Goal: Task Accomplishment & Management: Use online tool/utility

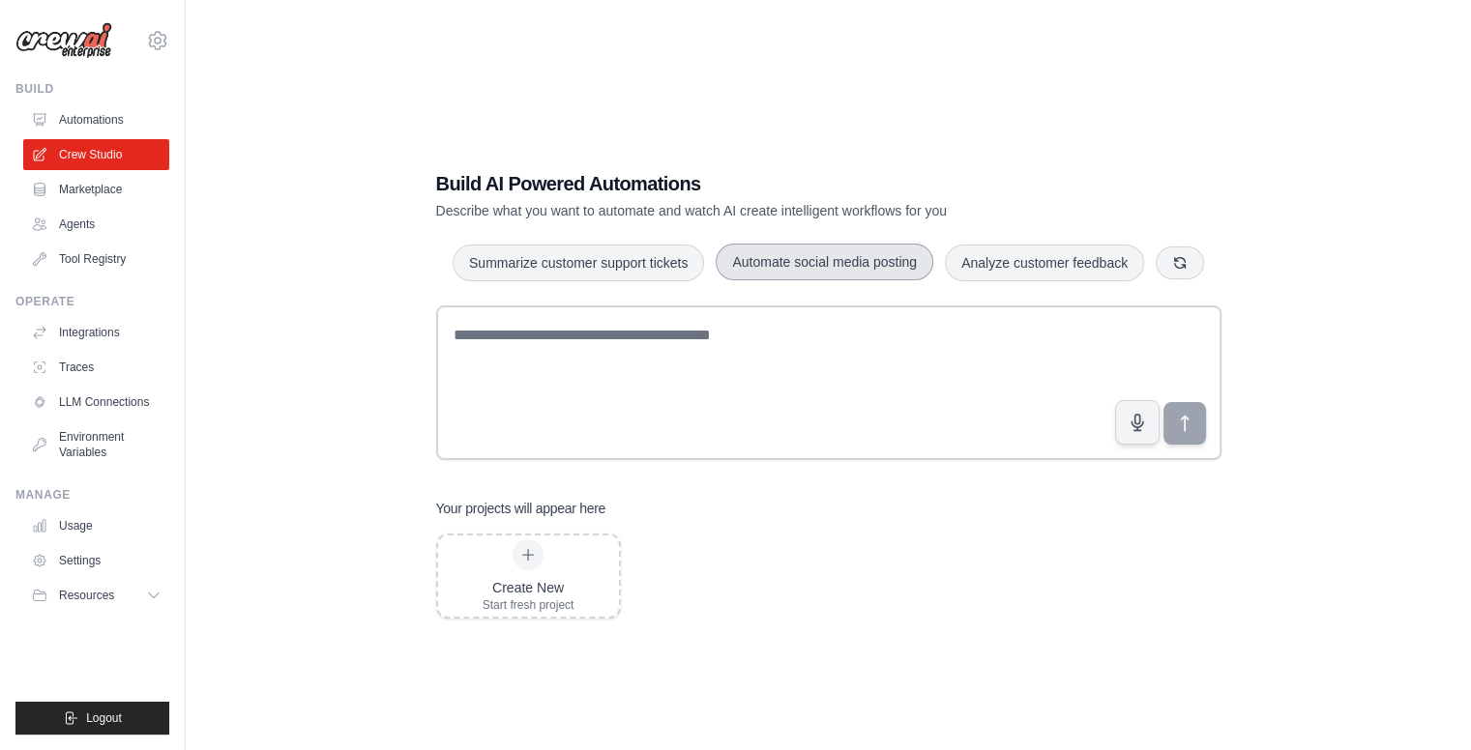
click at [805, 274] on button "Automate social media posting" at bounding box center [825, 262] width 218 height 37
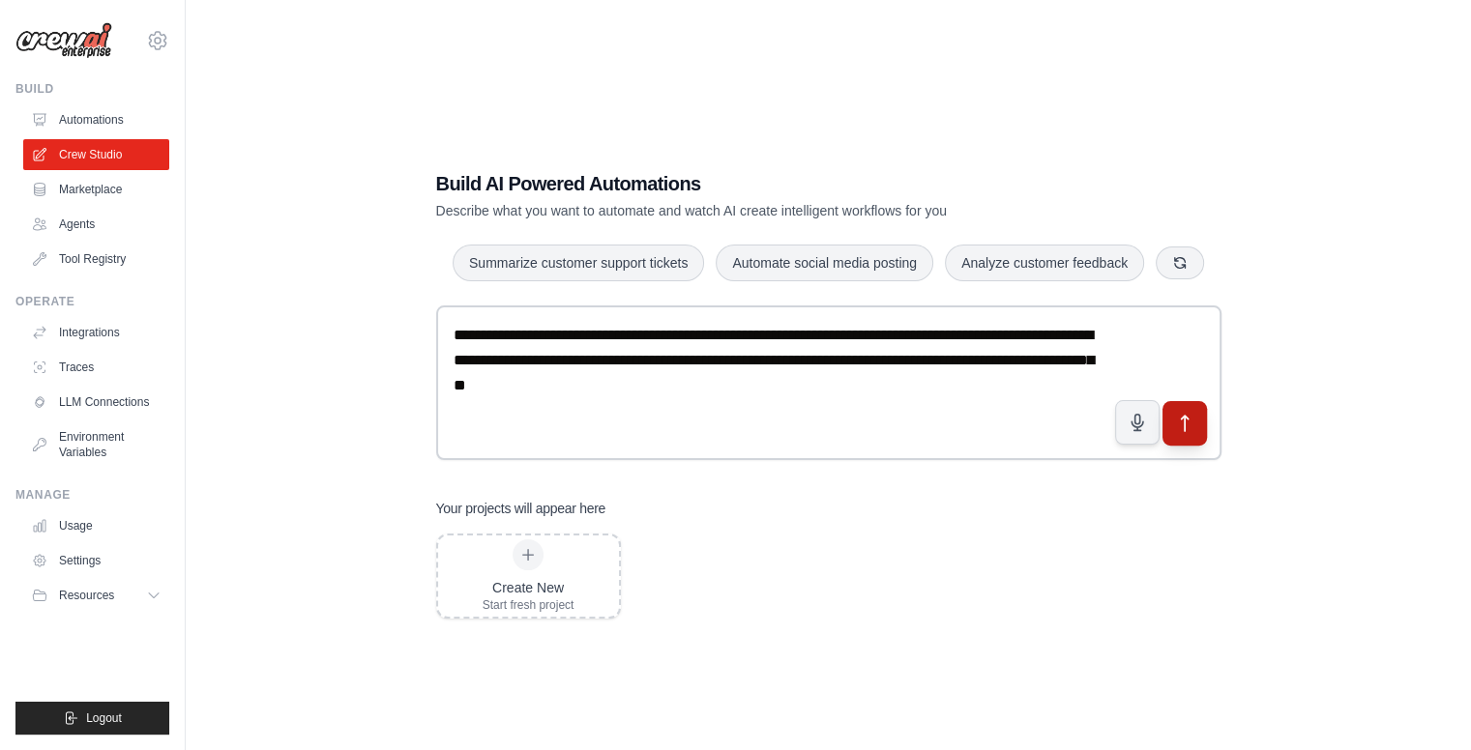
click at [1180, 433] on icon "submit" at bounding box center [1184, 424] width 20 height 20
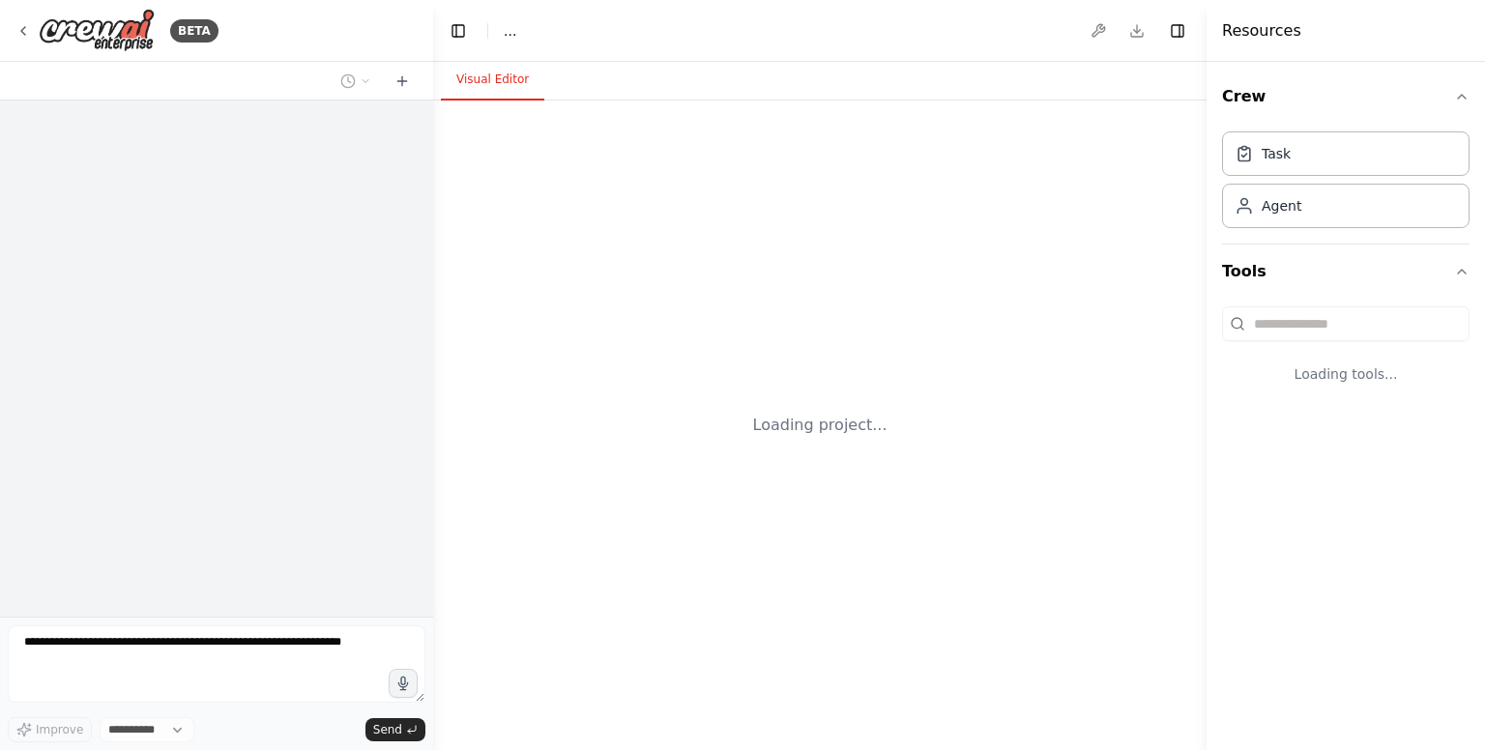
select select "****"
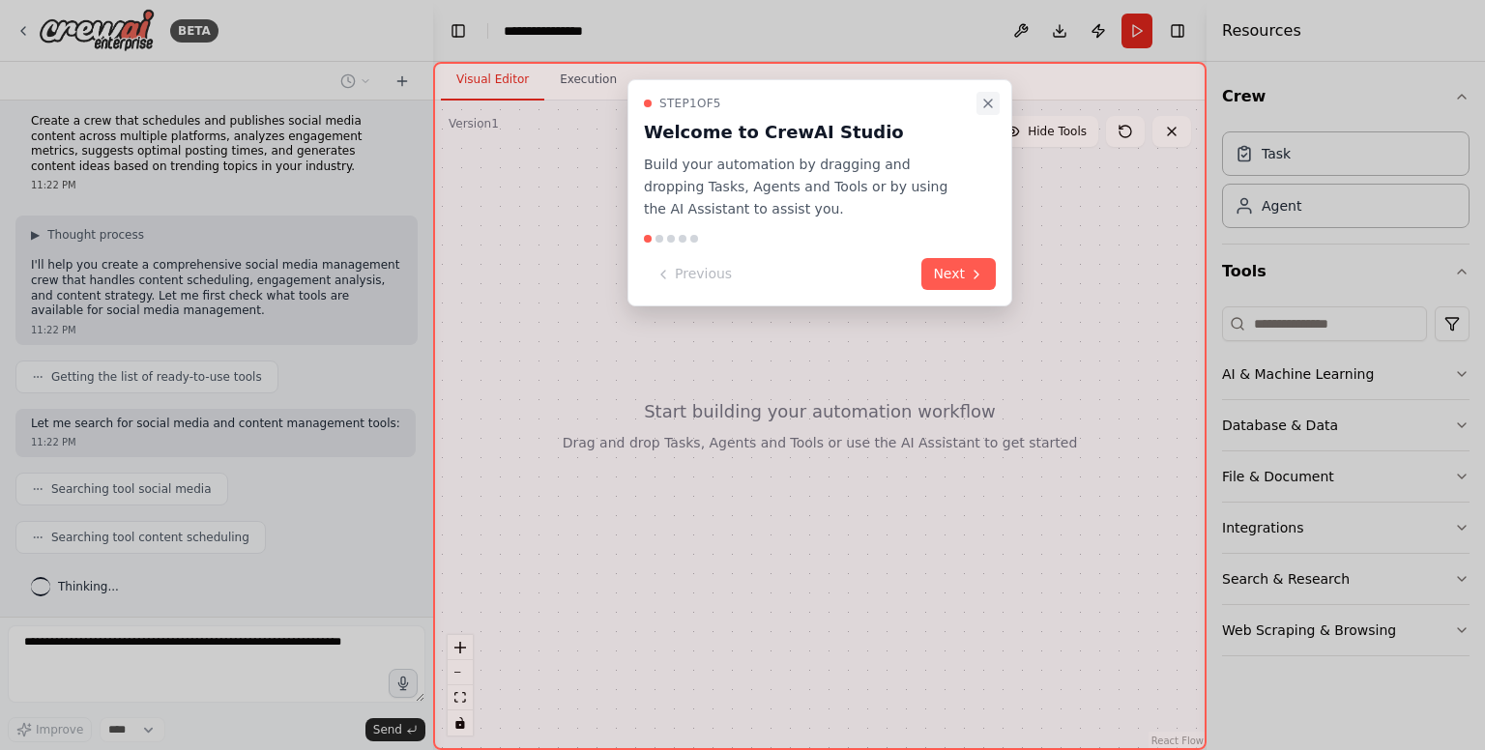
click at [987, 101] on icon "Close walkthrough" at bounding box center [987, 103] width 15 height 15
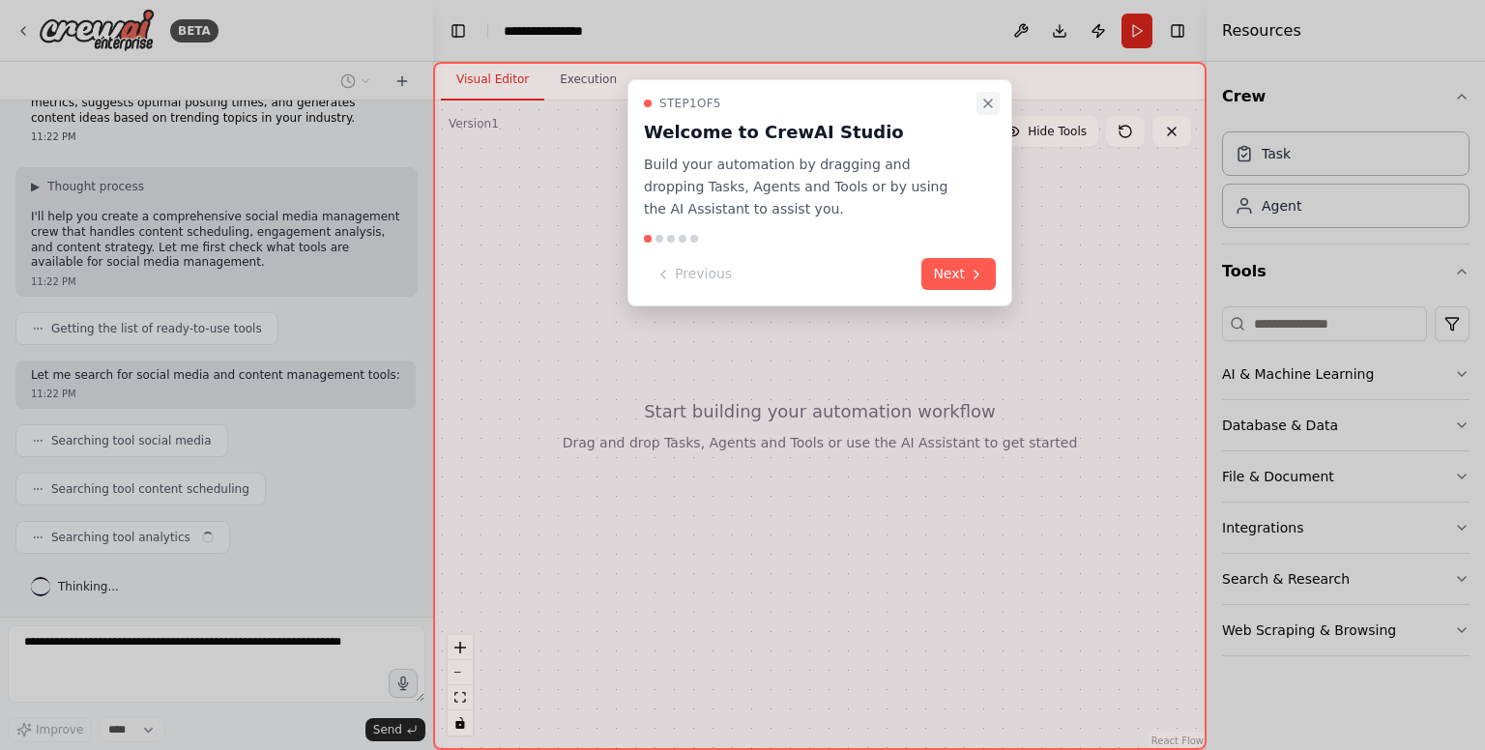
click at [991, 103] on icon "Close walkthrough" at bounding box center [987, 103] width 15 height 15
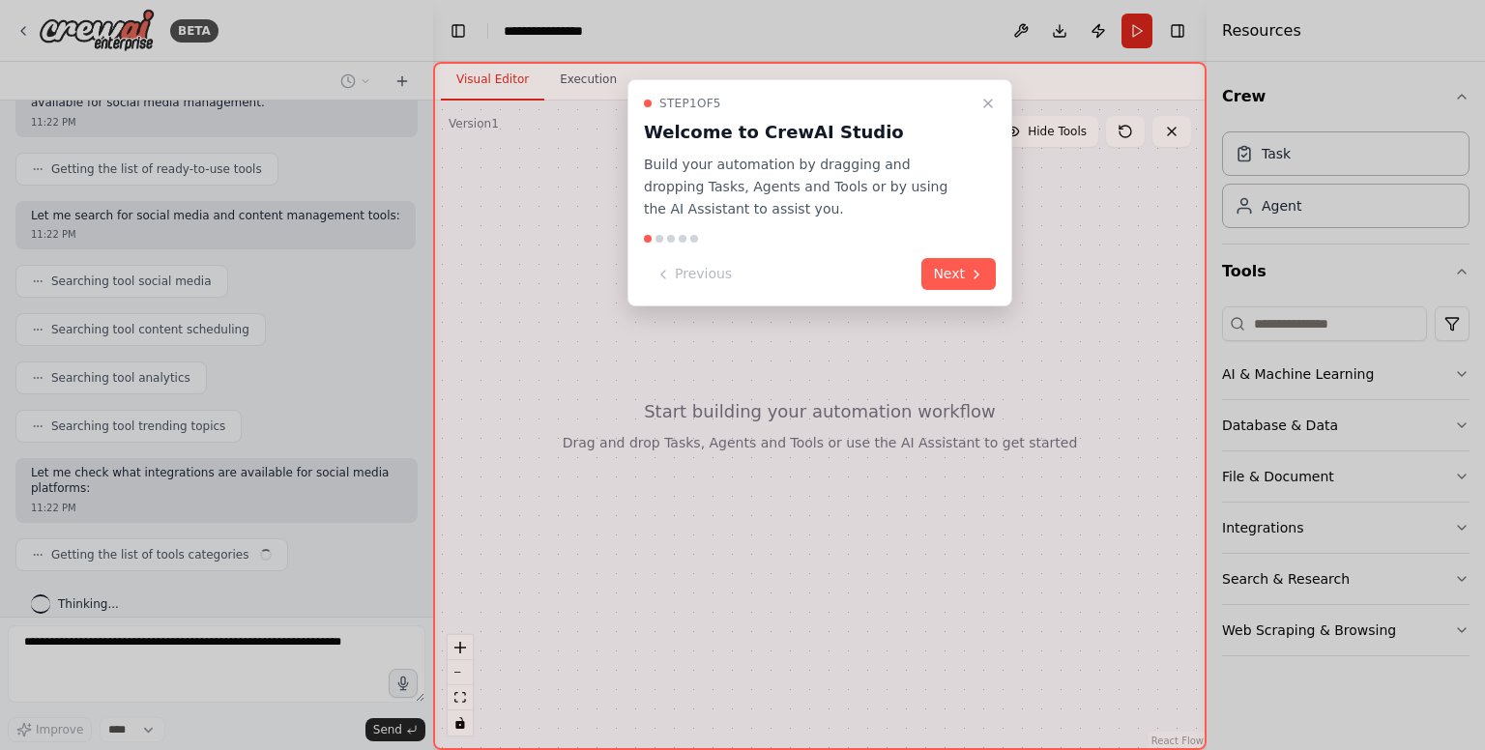
scroll to position [233, 0]
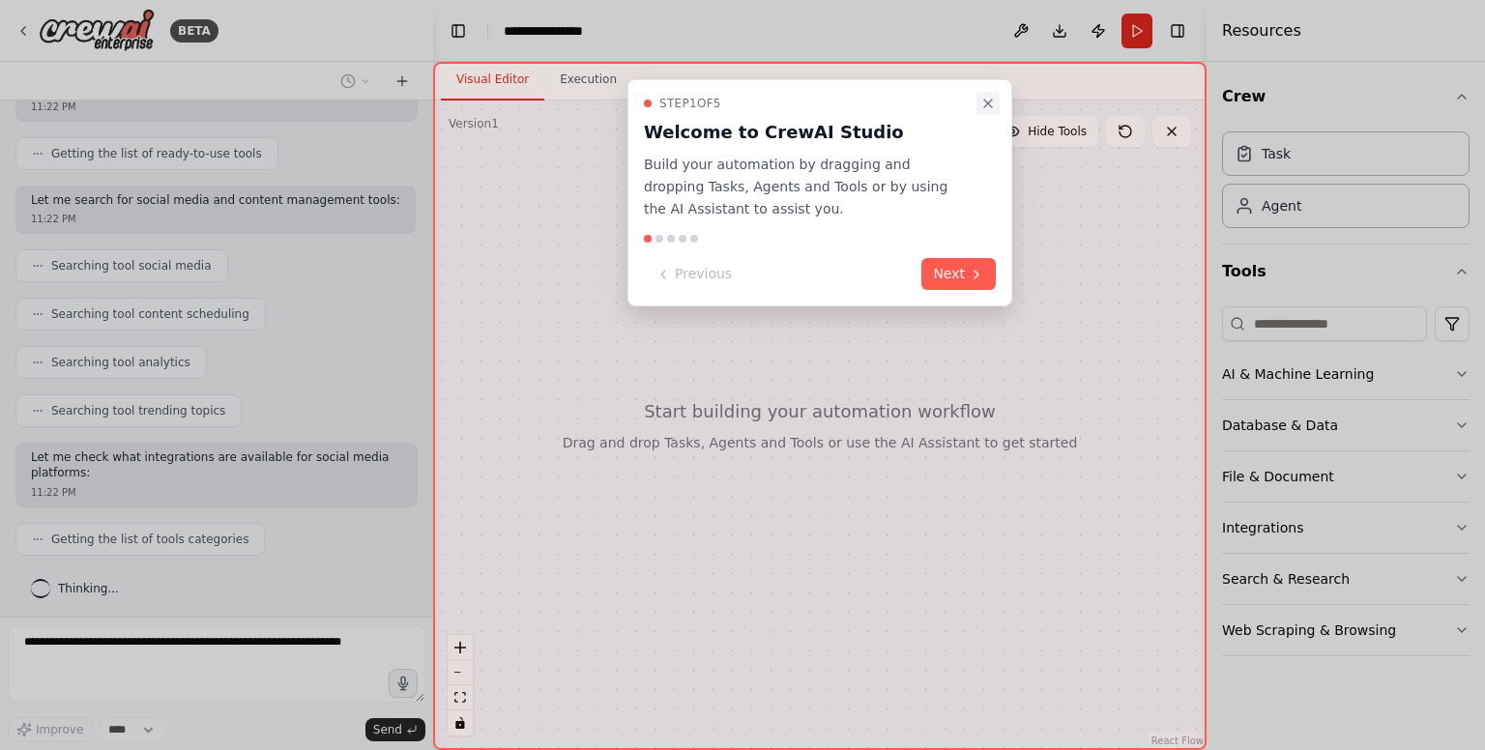
click at [992, 111] on button "Close walkthrough" at bounding box center [988, 103] width 23 height 23
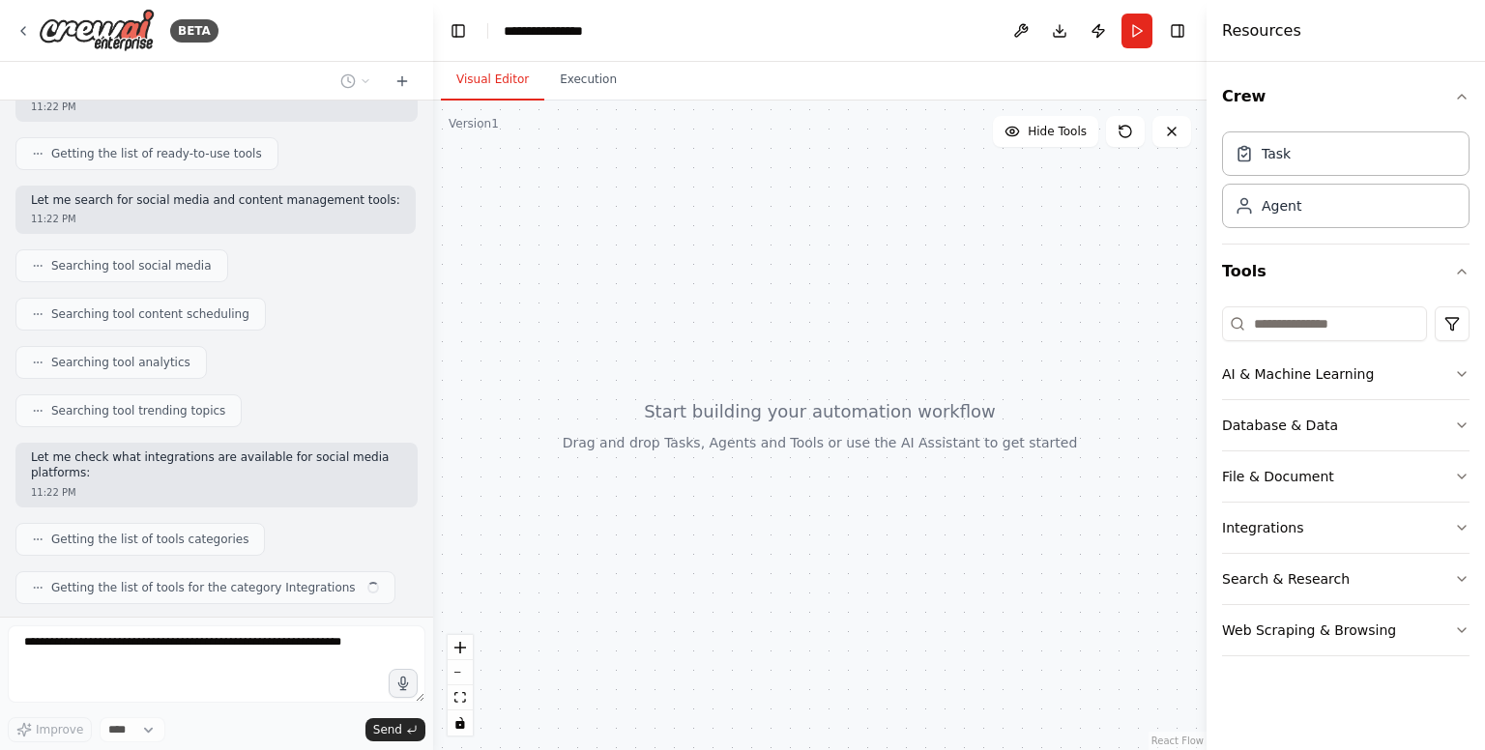
scroll to position [281, 0]
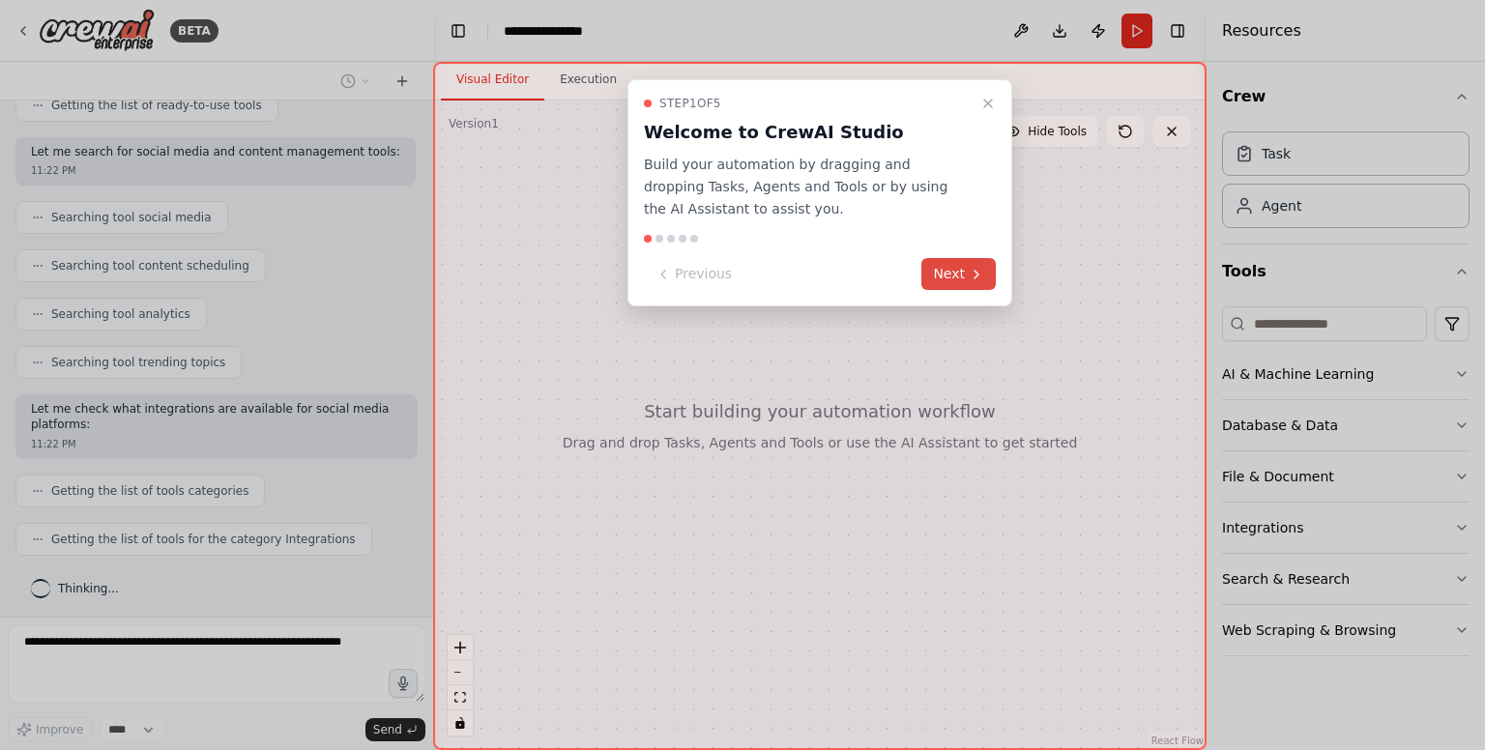
click at [936, 272] on button "Next" at bounding box center [959, 274] width 74 height 32
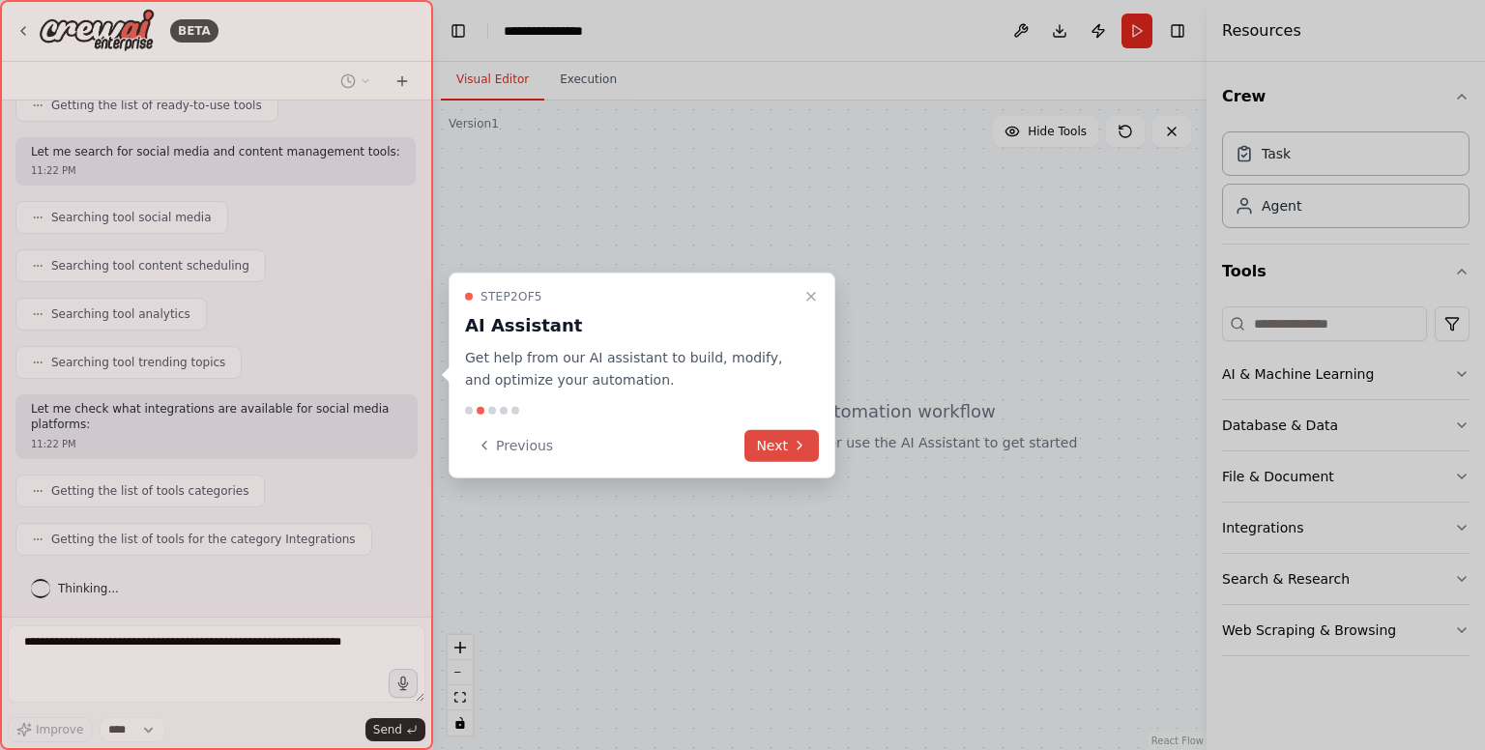
click at [796, 436] on button "Next" at bounding box center [782, 445] width 74 height 32
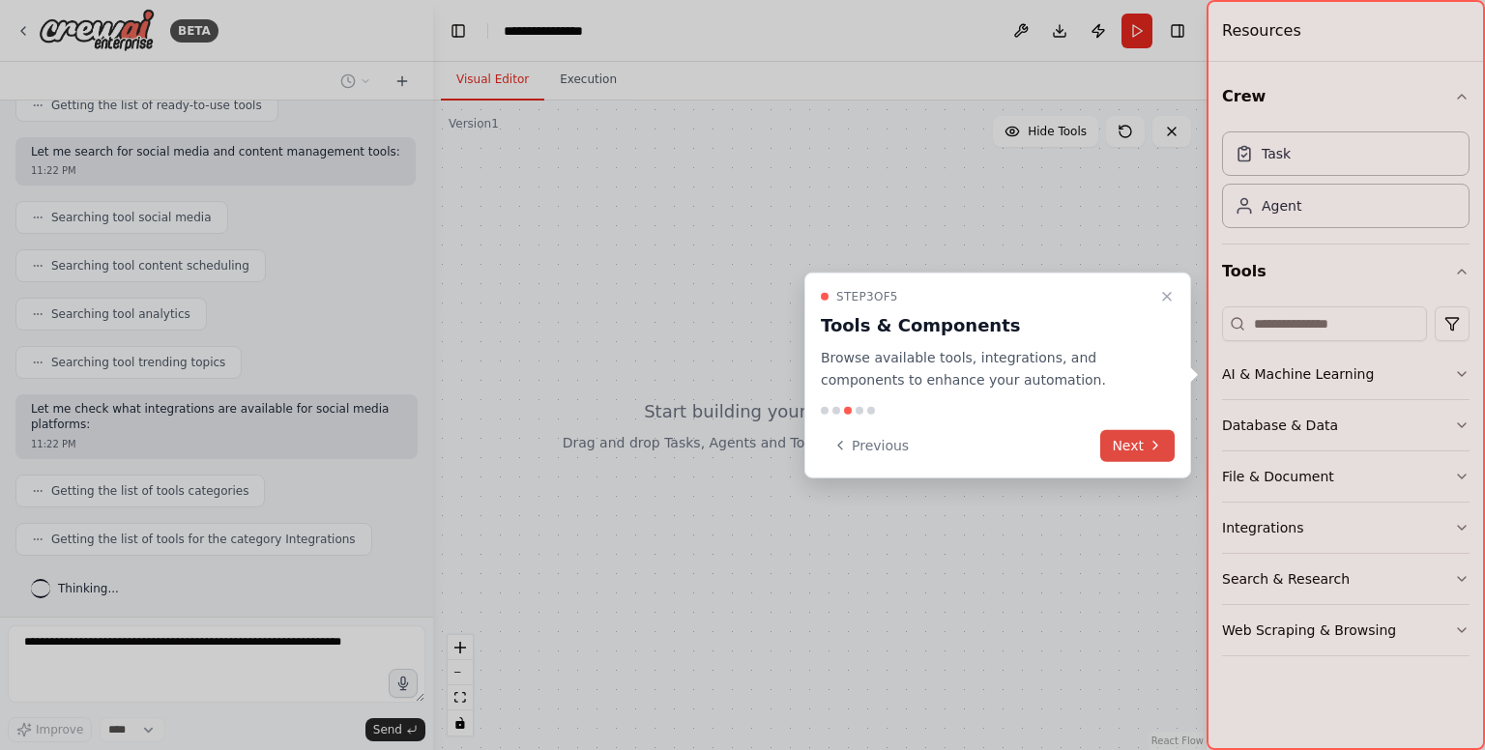
click at [1118, 440] on button "Next" at bounding box center [1137, 445] width 74 height 32
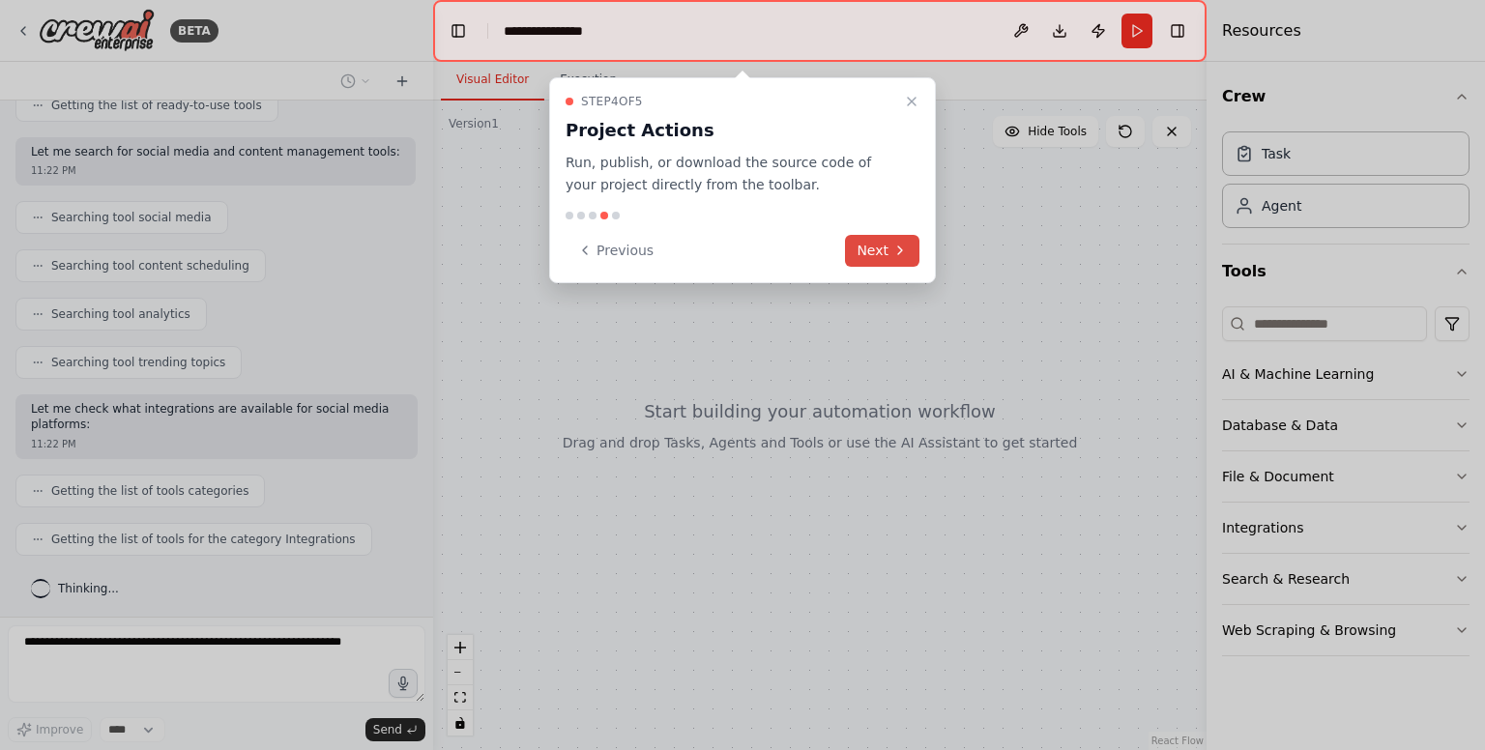
click at [878, 249] on button "Next" at bounding box center [882, 251] width 74 height 32
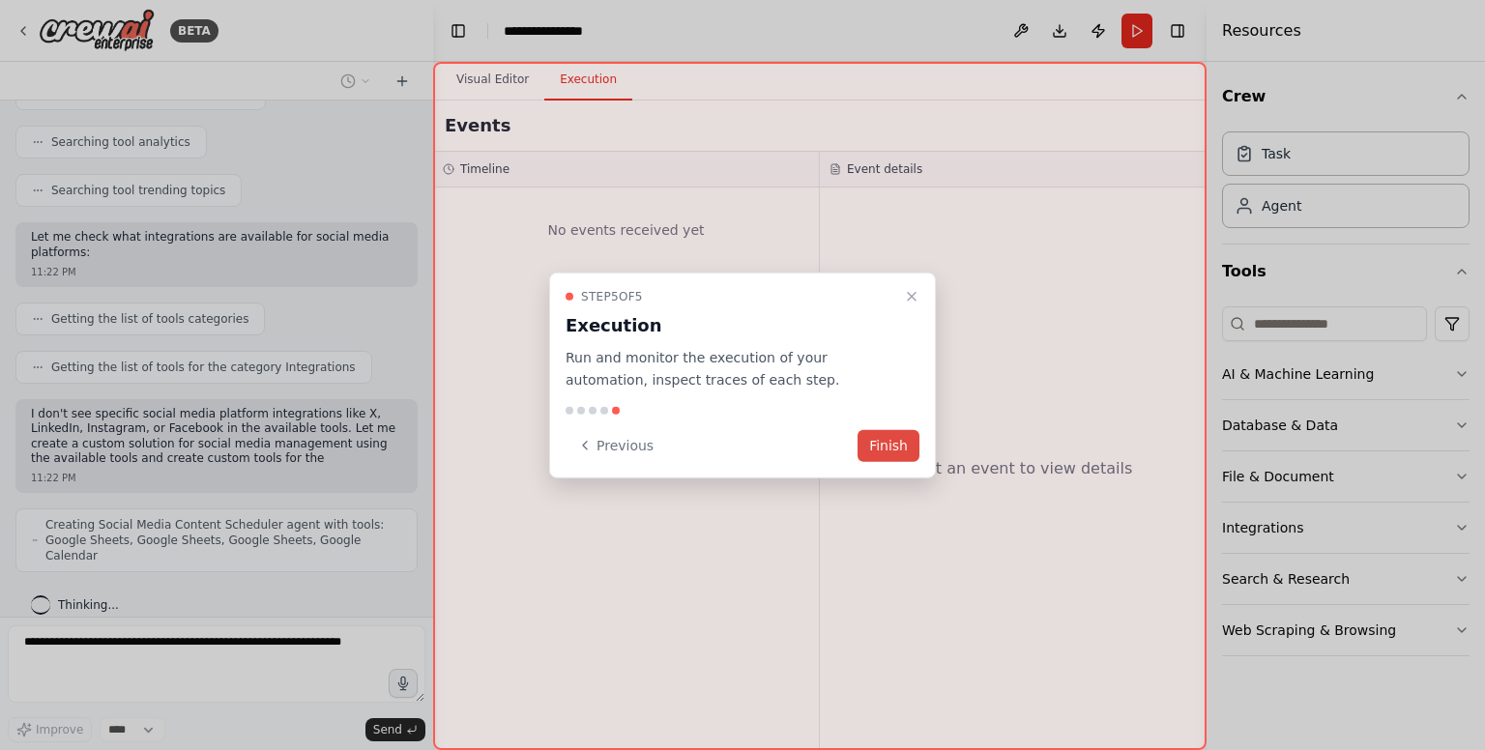
click at [906, 440] on button "Finish" at bounding box center [889, 445] width 62 height 32
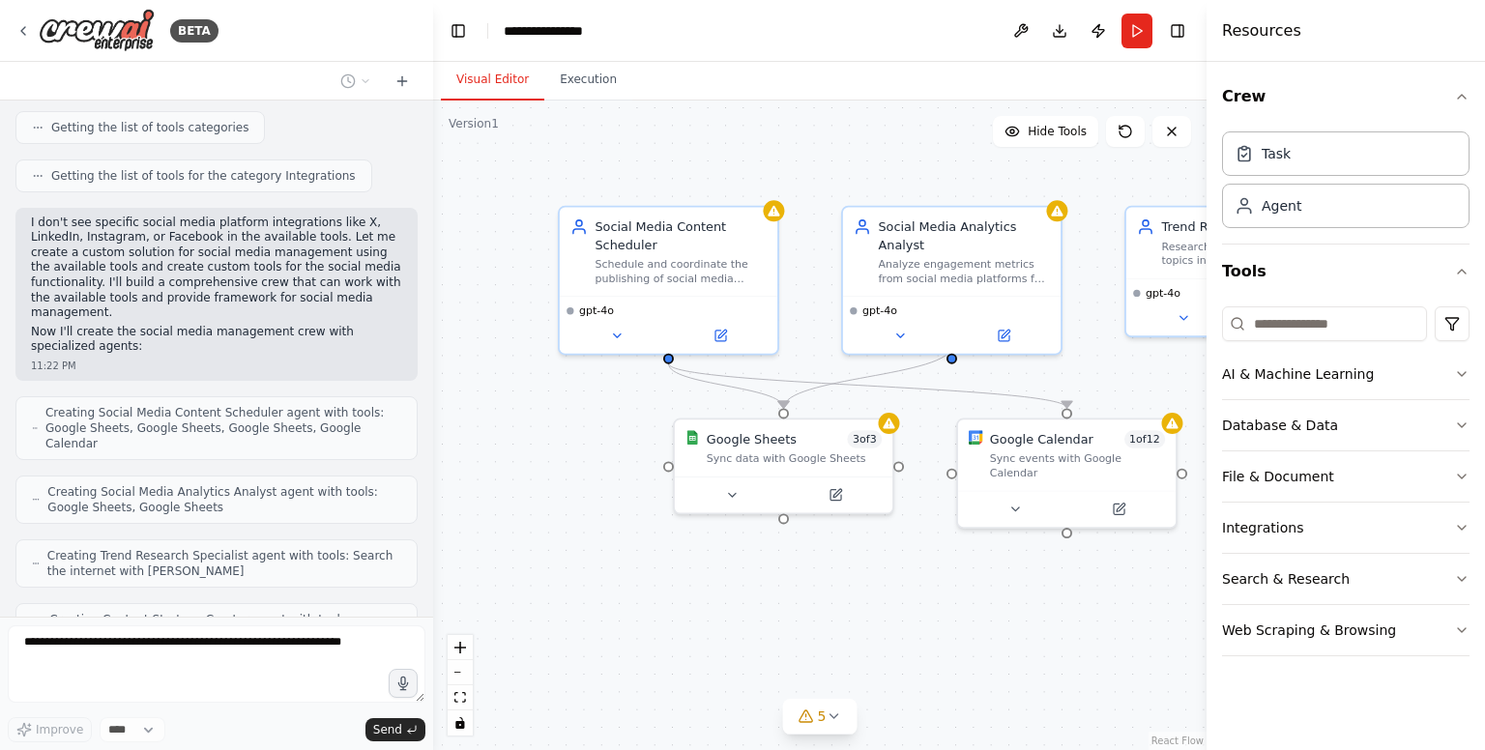
scroll to position [708, 0]
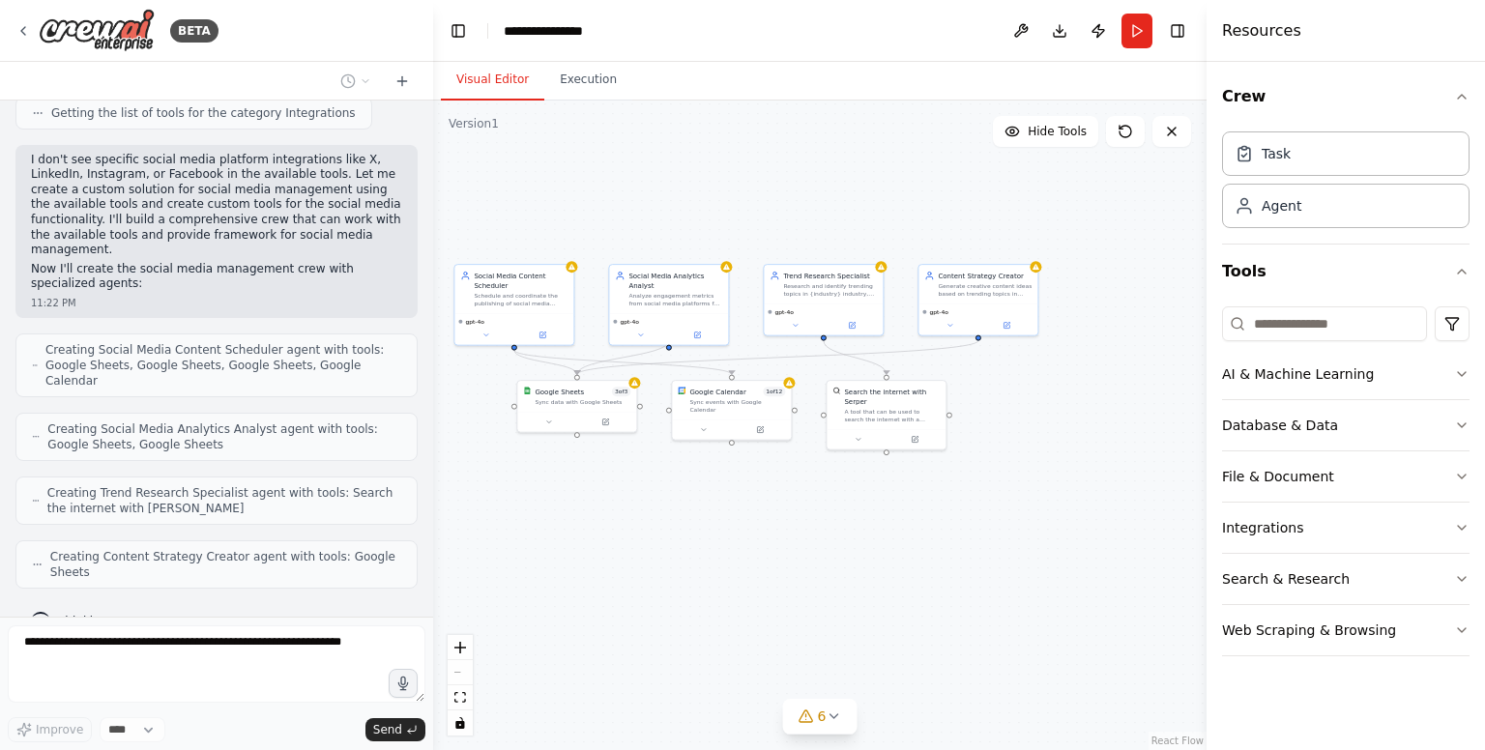
drag, startPoint x: 979, startPoint y: 180, endPoint x: 759, endPoint y: 226, distance: 224.4
click at [759, 226] on div ".deletable-edge-delete-btn { width: 20px; height: 20px; border: 0px solid #ffff…" at bounding box center [820, 426] width 774 height 650
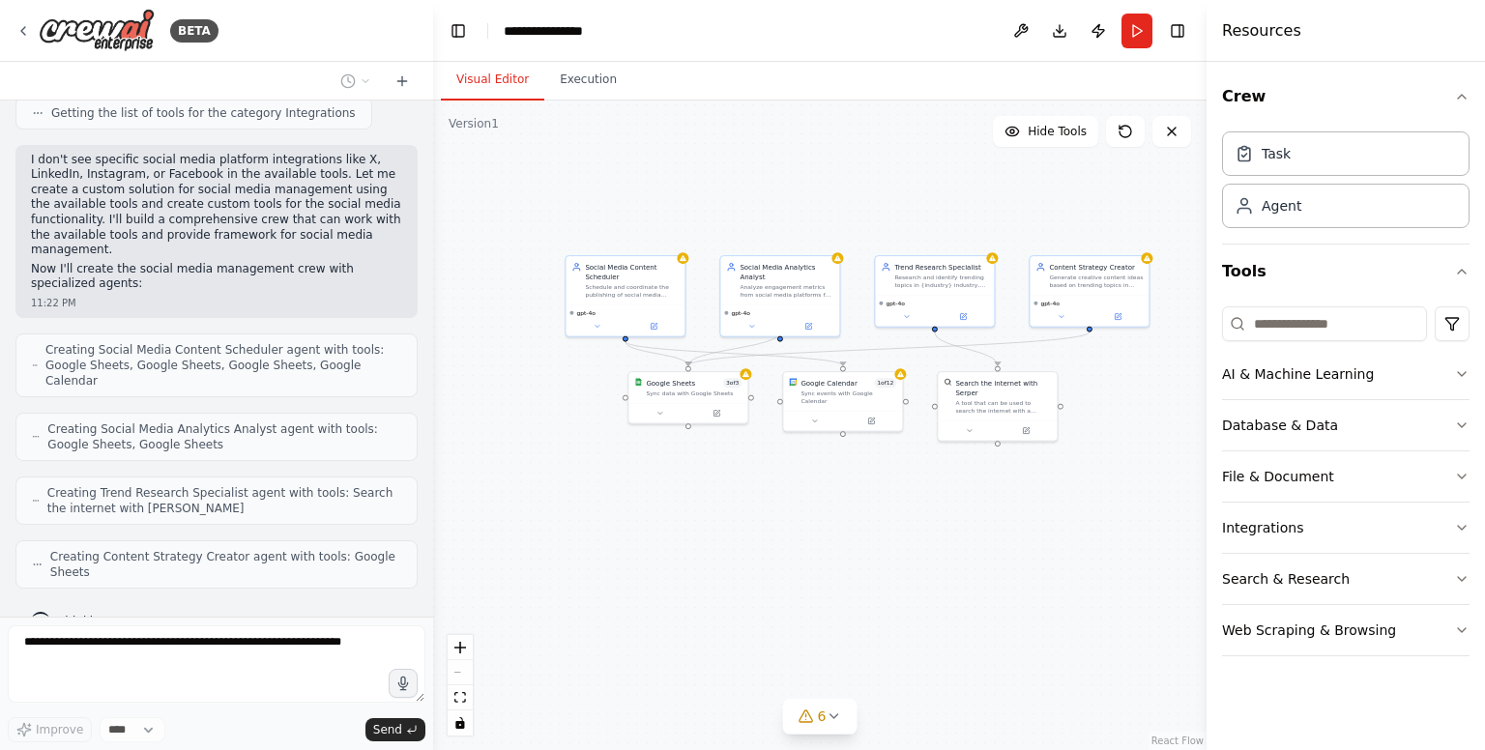
drag, startPoint x: 759, startPoint y: 226, endPoint x: 883, endPoint y: 214, distance: 124.4
click at [883, 214] on div ".deletable-edge-delete-btn { width: 20px; height: 20px; border: 0px solid #ffff…" at bounding box center [820, 426] width 774 height 650
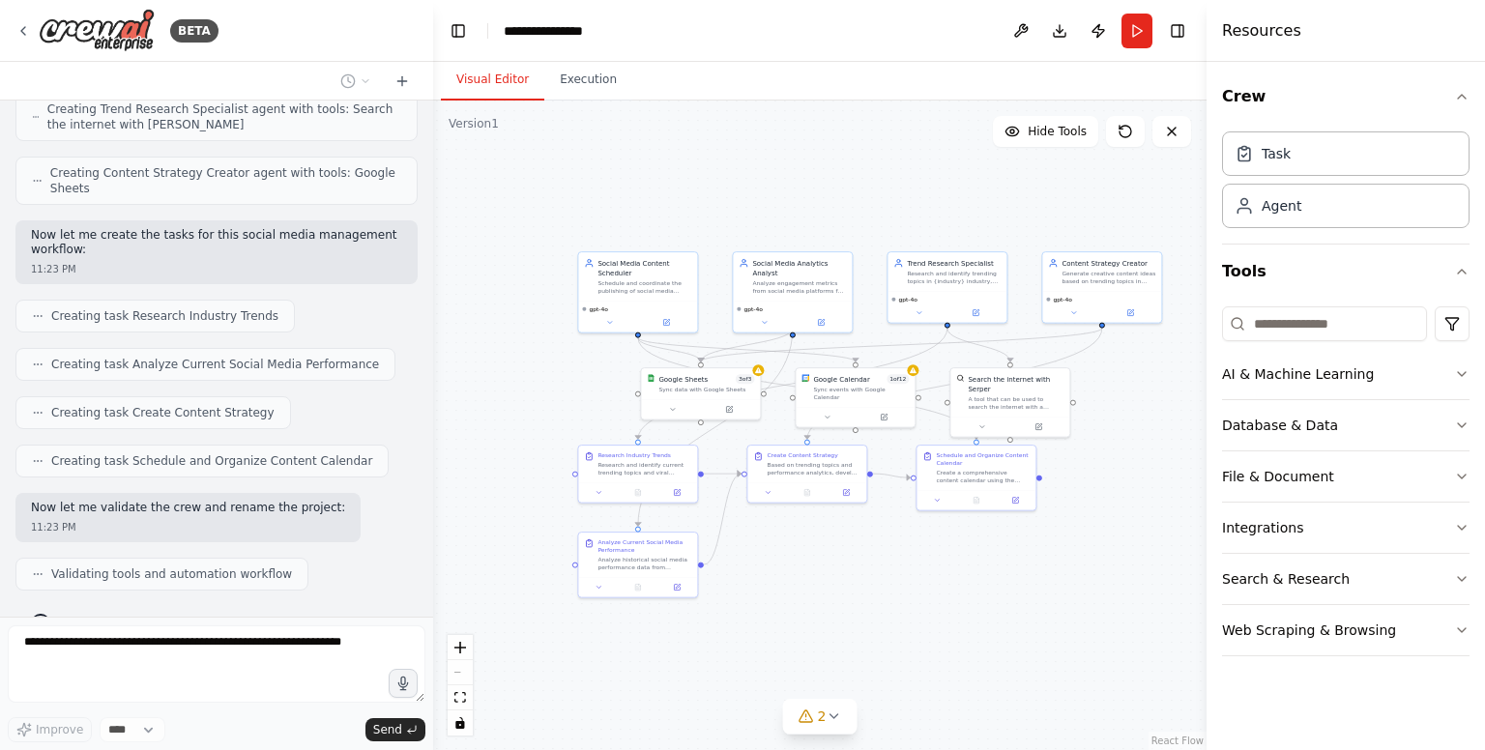
scroll to position [1140, 0]
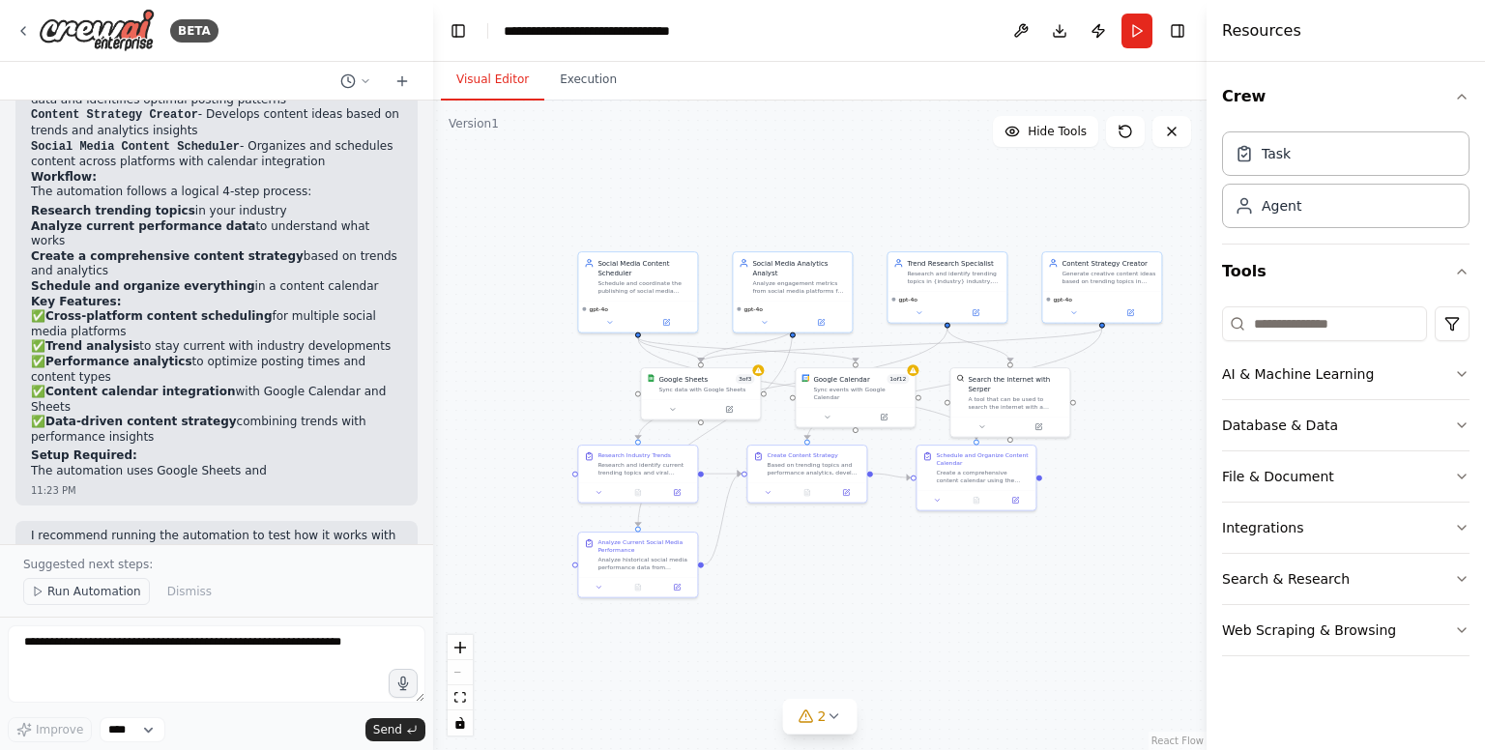
click at [64, 596] on span "Run Automation" at bounding box center [94, 591] width 94 height 15
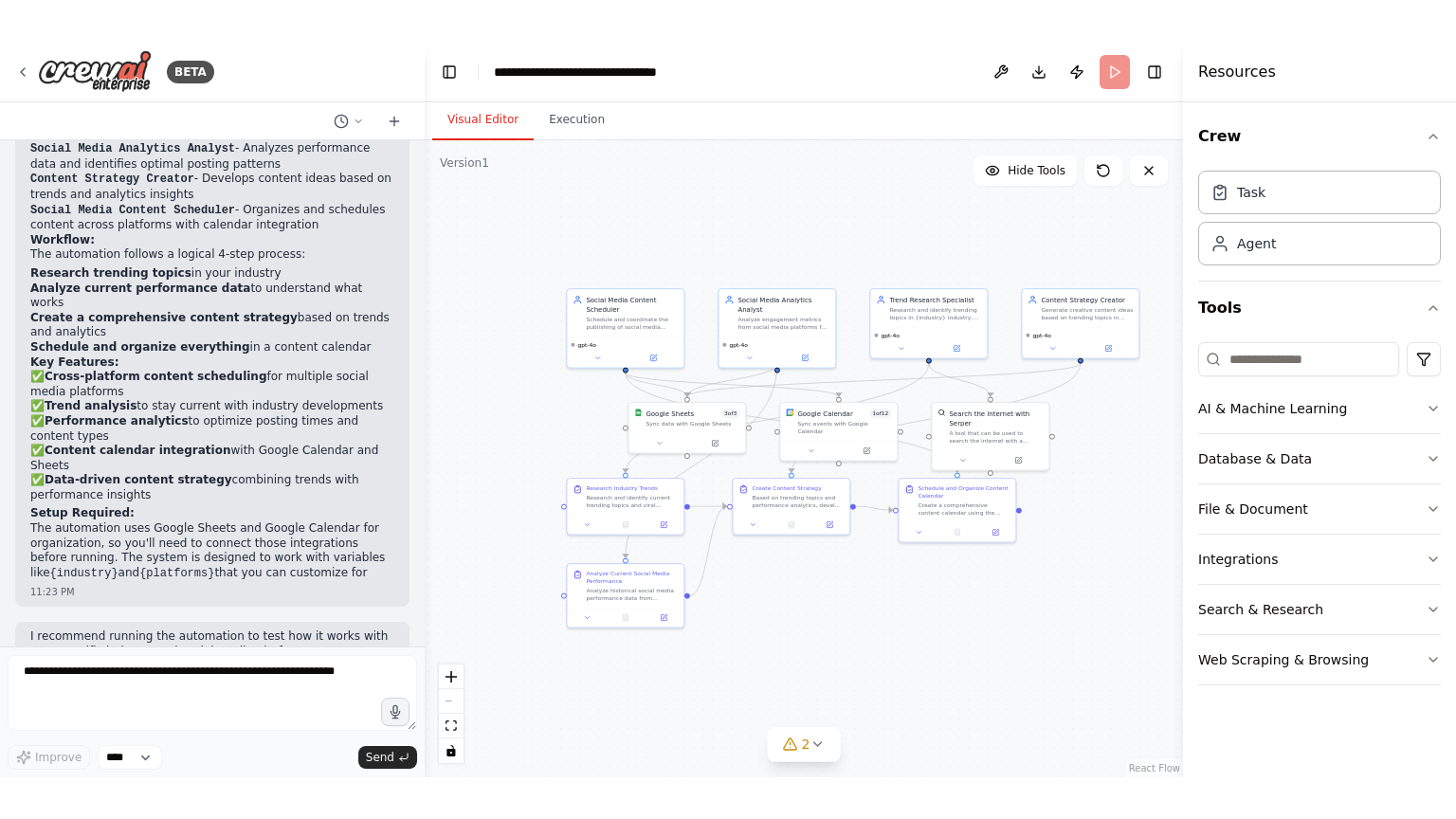
scroll to position [1728, 0]
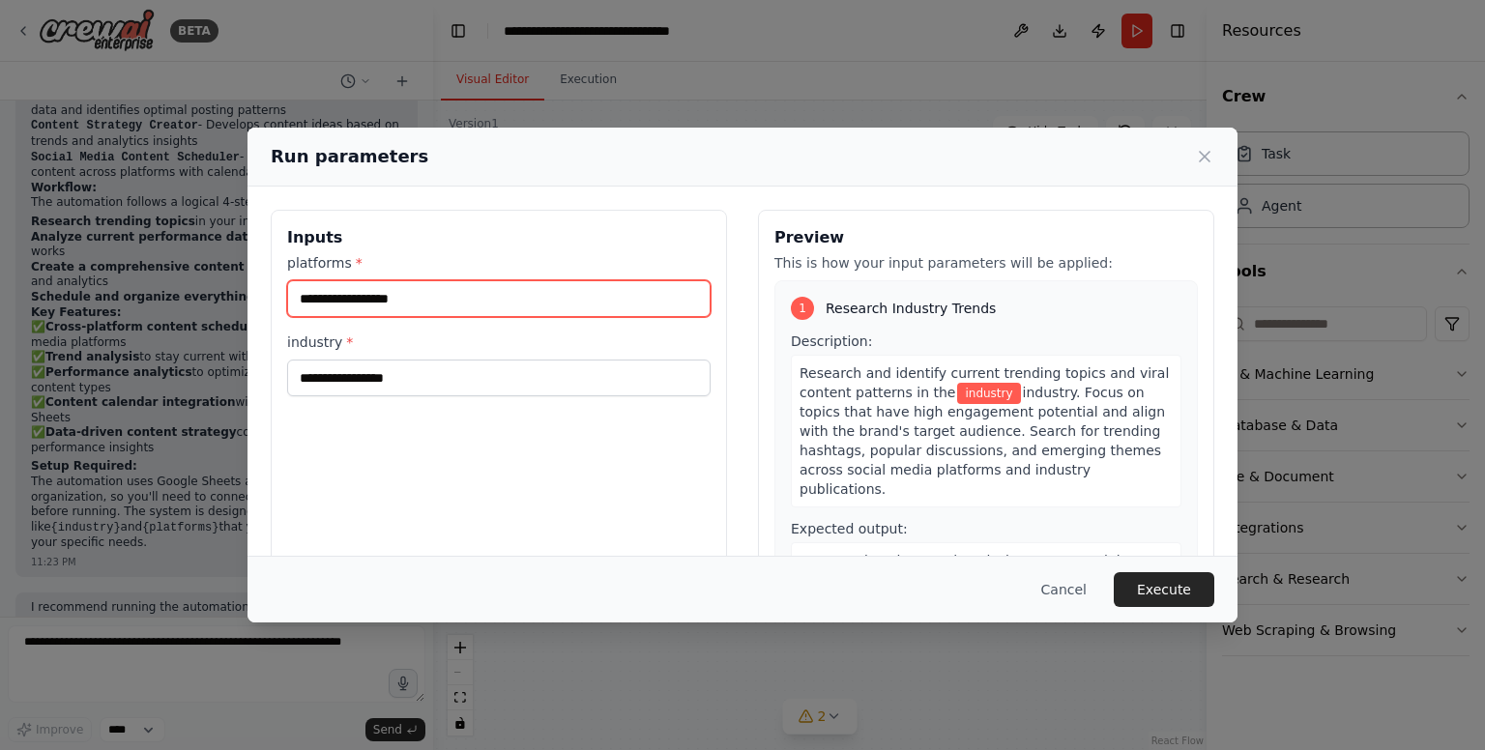
click at [469, 297] on input "platforms *" at bounding box center [499, 298] width 424 height 37
type input "*"
type input "*********"
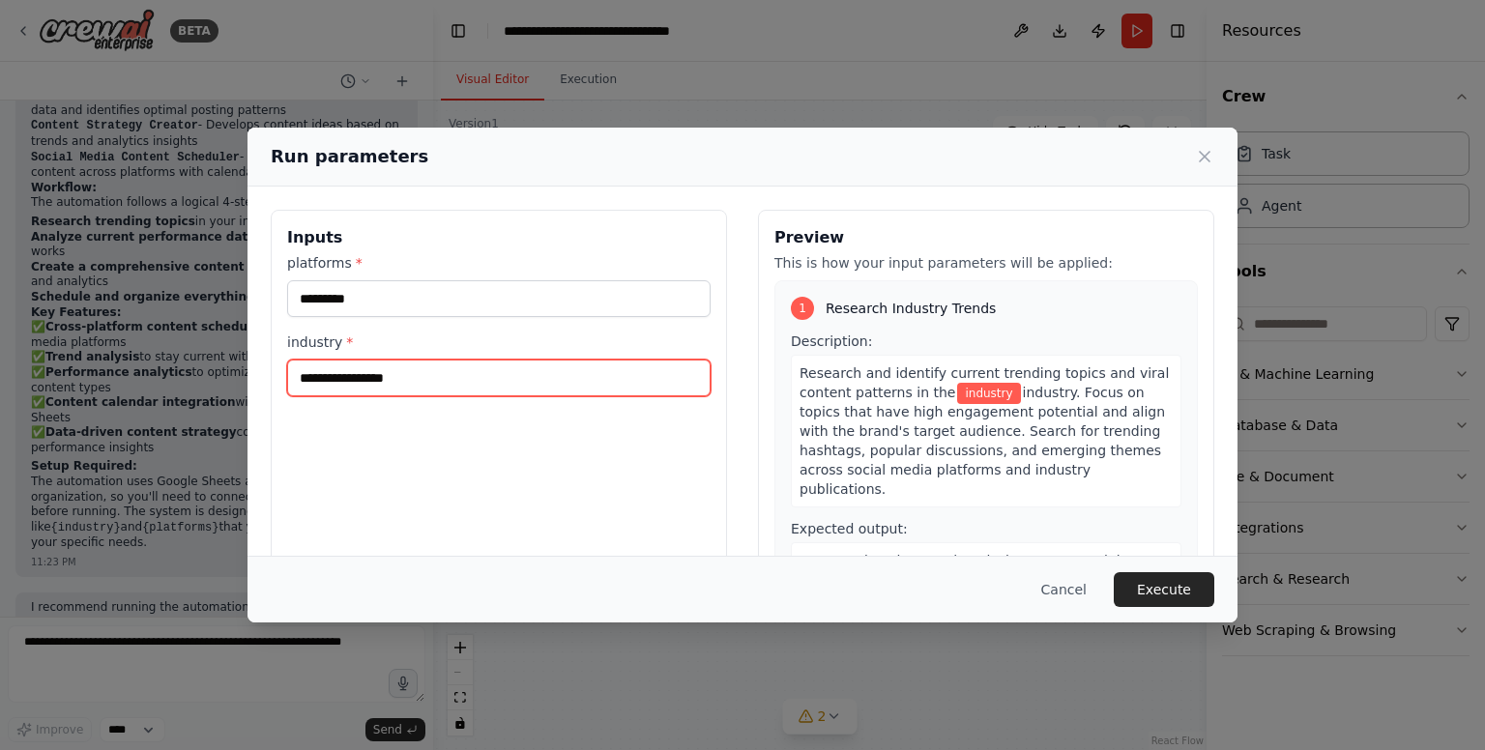
click at [474, 388] on input "industry *" at bounding box center [499, 378] width 424 height 37
type input "******"
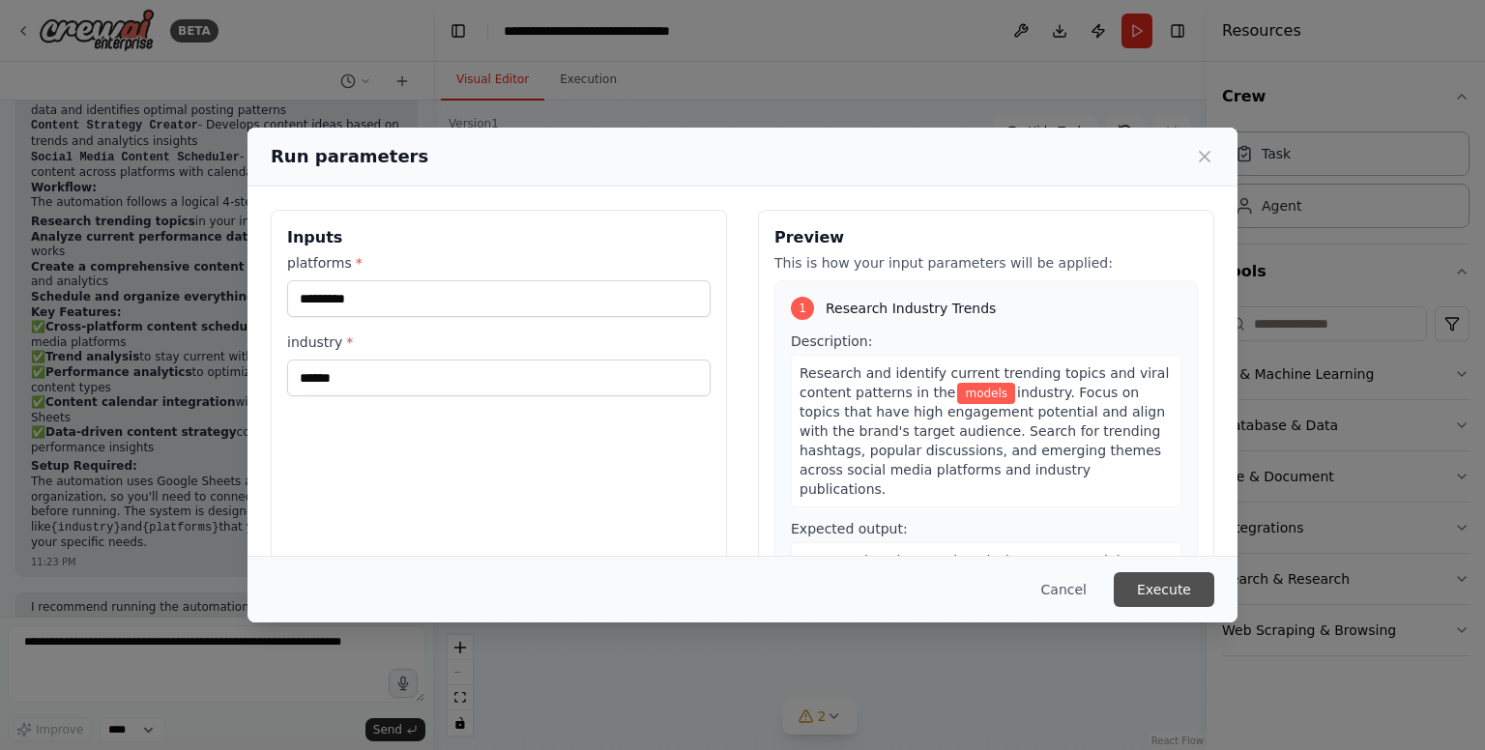
click at [1151, 591] on button "Execute" at bounding box center [1164, 589] width 101 height 35
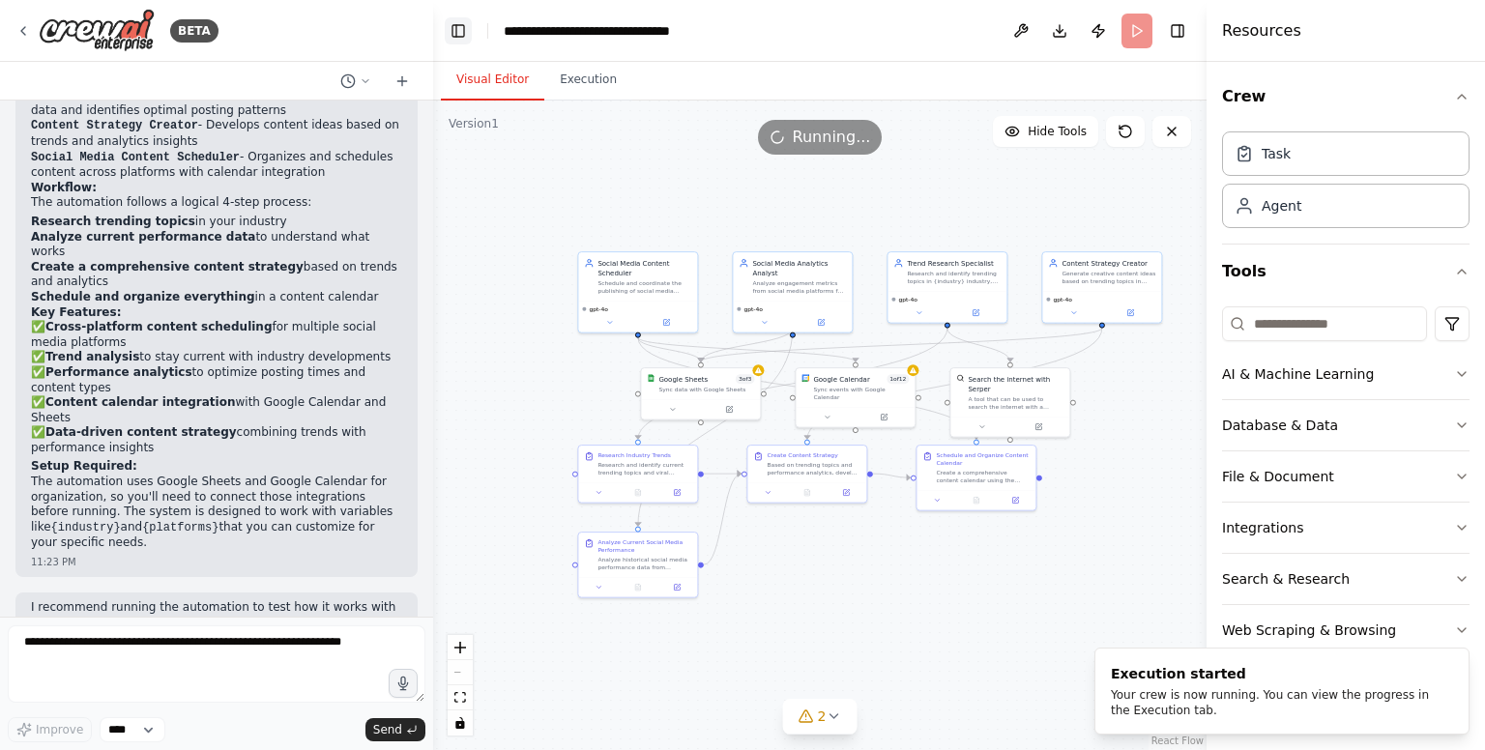
click at [459, 35] on button "Toggle Left Sidebar" at bounding box center [458, 30] width 27 height 27
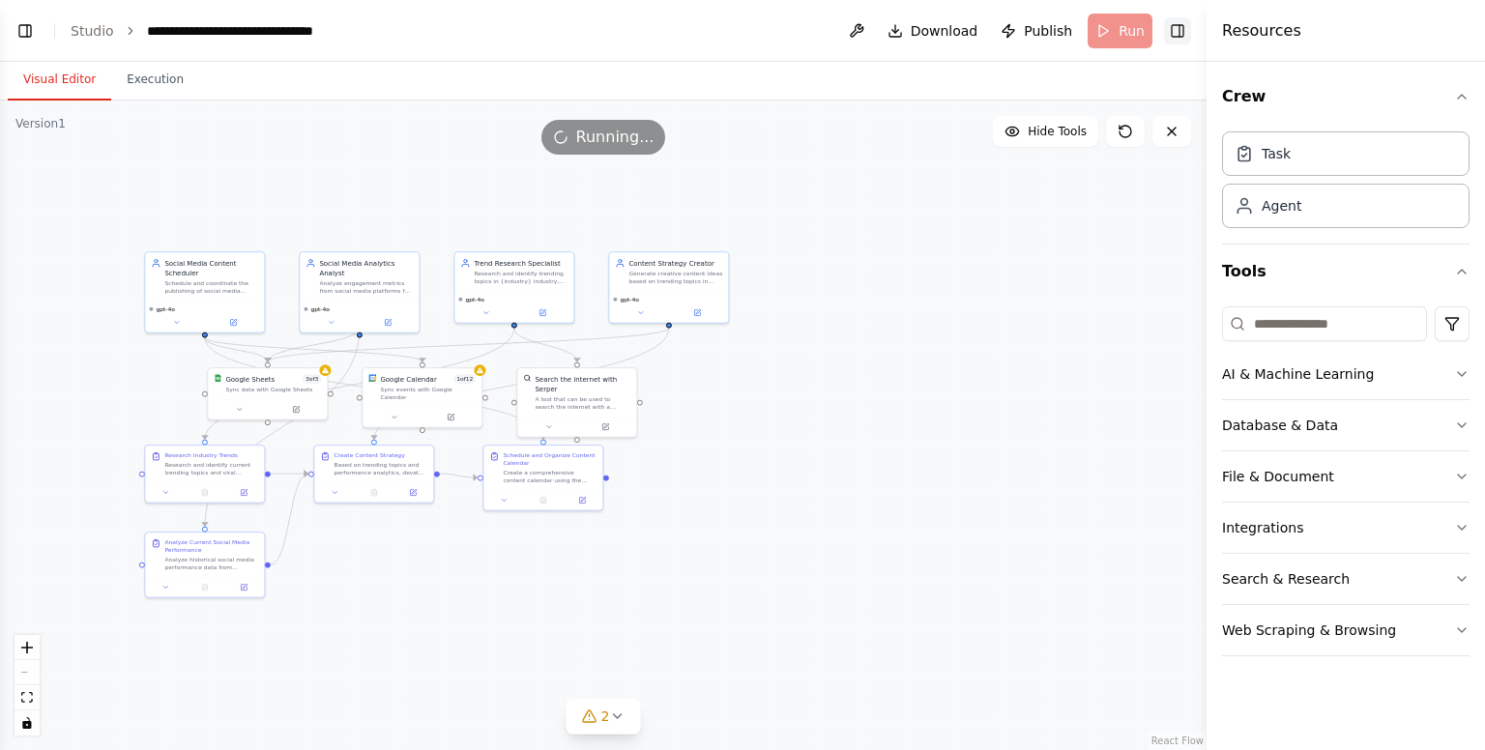
click at [1180, 40] on button "Toggle Right Sidebar" at bounding box center [1177, 30] width 27 height 27
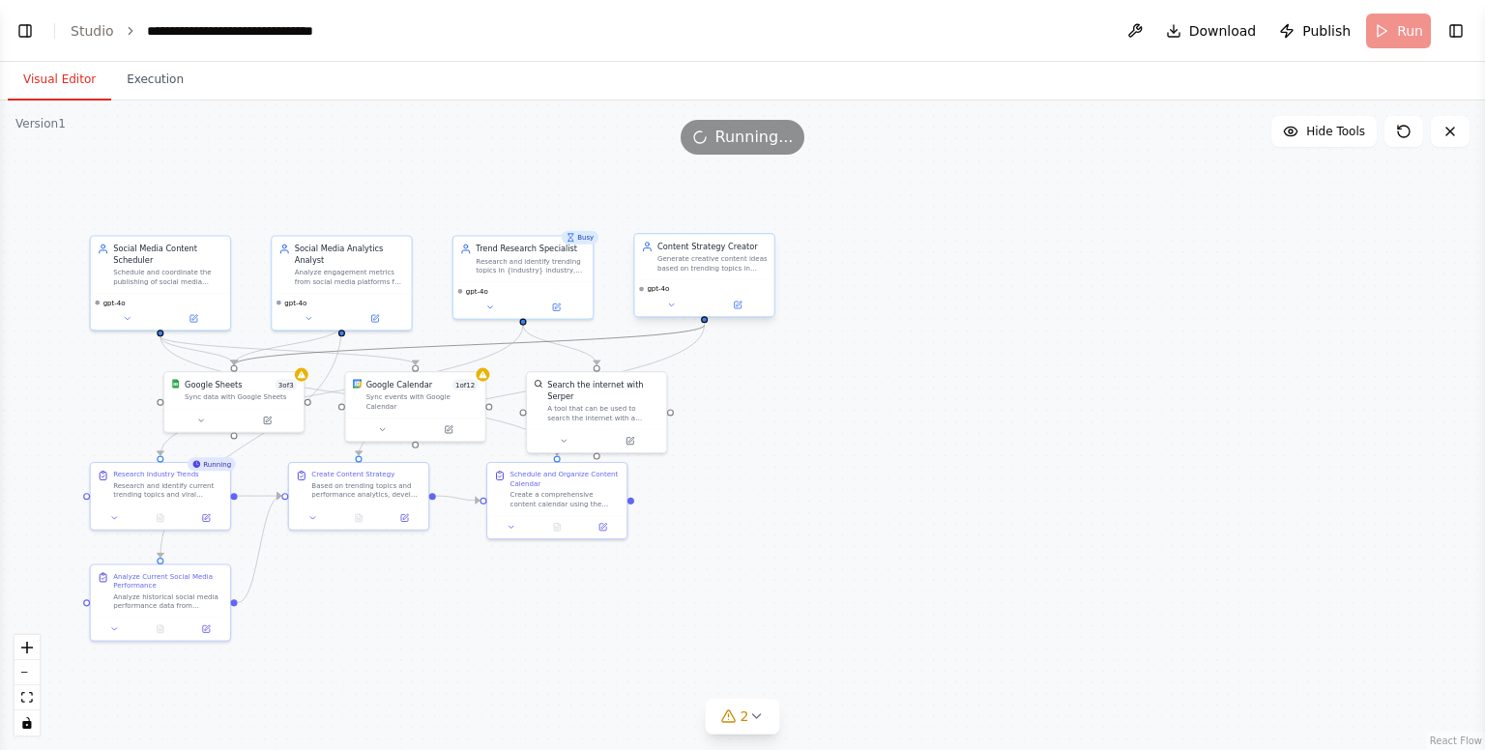
drag, startPoint x: 463, startPoint y: 345, endPoint x: 699, endPoint y: 296, distance: 241.0
click at [699, 296] on div ".deletable-edge-delete-btn { width: 20px; height: 20px; border: 0px solid #ffff…" at bounding box center [468, 369] width 870 height 381
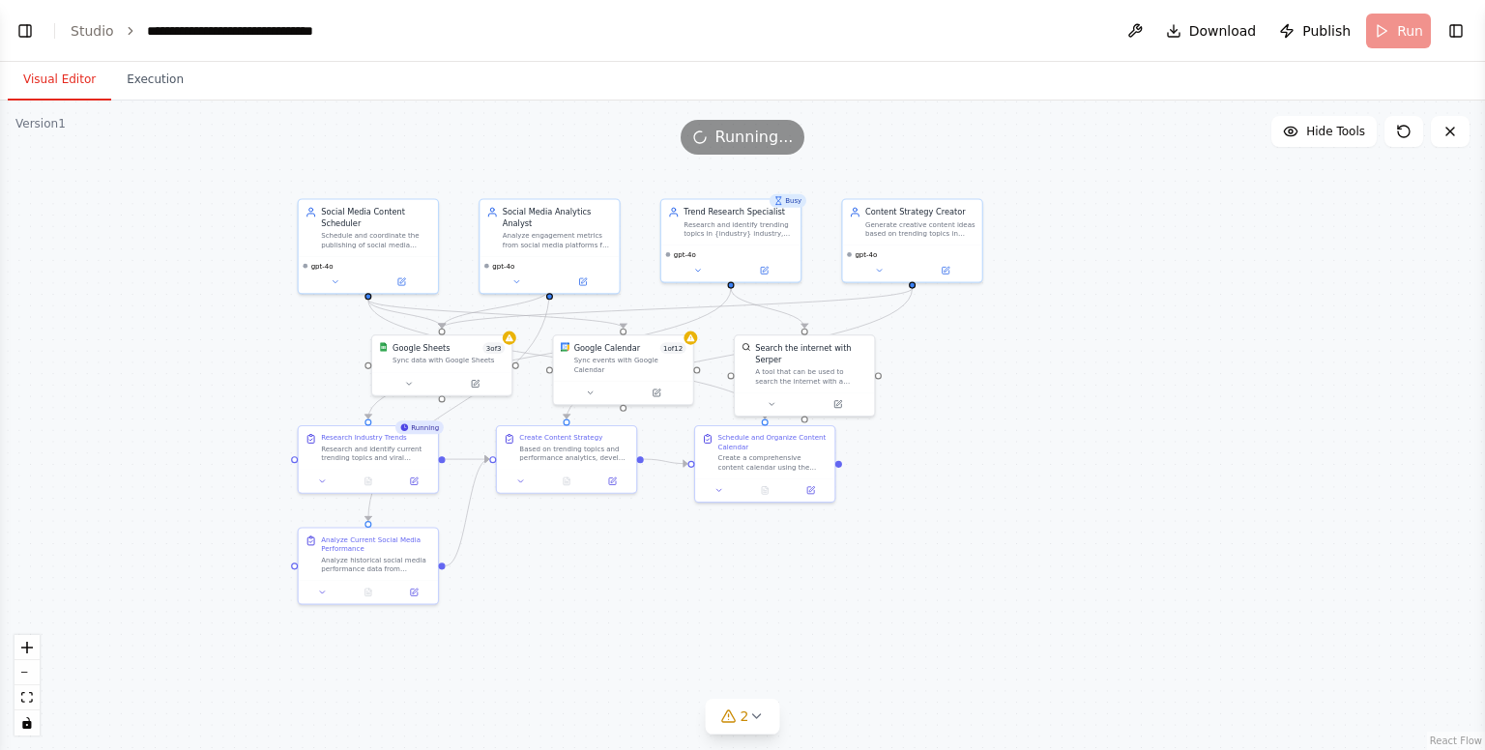
drag, startPoint x: 781, startPoint y: 454, endPoint x: 989, endPoint y: 417, distance: 211.1
click at [989, 417] on div ".deletable-edge-delete-btn { width: 20px; height: 20px; border: 0px solid #ffff…" at bounding box center [742, 426] width 1485 height 650
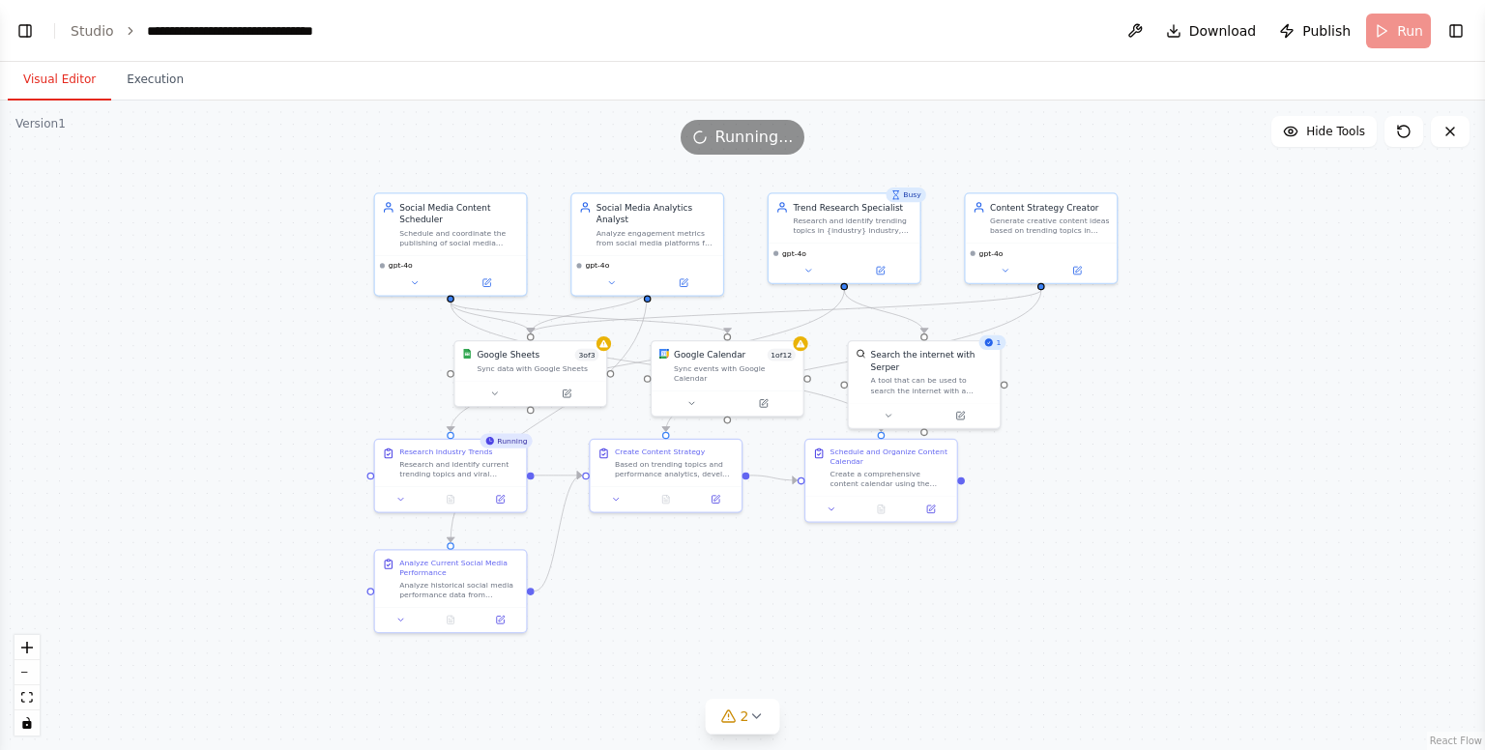
drag, startPoint x: 989, startPoint y: 417, endPoint x: 1145, endPoint y: 437, distance: 157.0
click at [1145, 437] on div ".deletable-edge-delete-btn { width: 20px; height: 20px; border: 0px solid #ffff…" at bounding box center [742, 426] width 1485 height 650
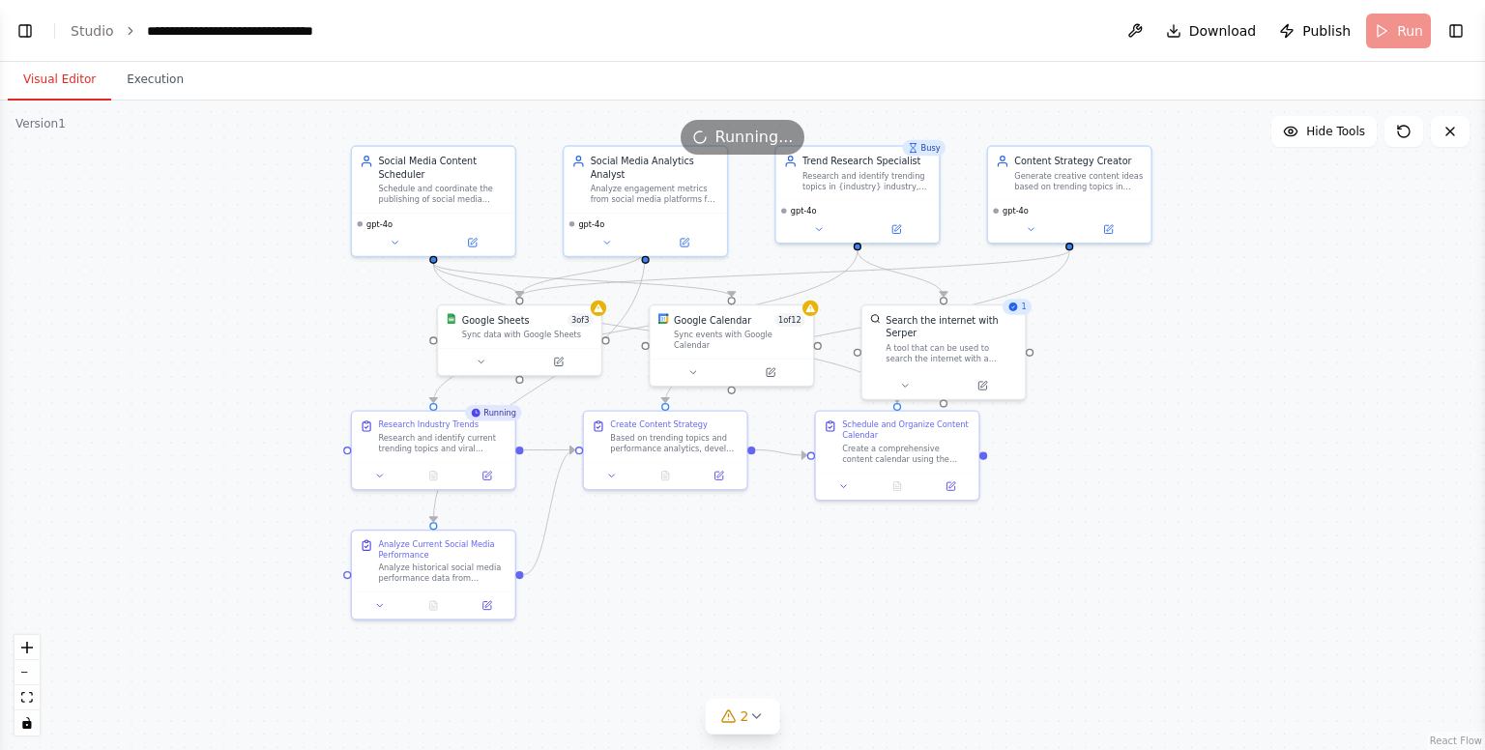
drag, startPoint x: 1145, startPoint y: 437, endPoint x: 1157, endPoint y: 400, distance: 38.8
click at [1158, 400] on div ".deletable-edge-delete-btn { width: 20px; height: 20px; border: 0px solid #ffff…" at bounding box center [742, 426] width 1485 height 650
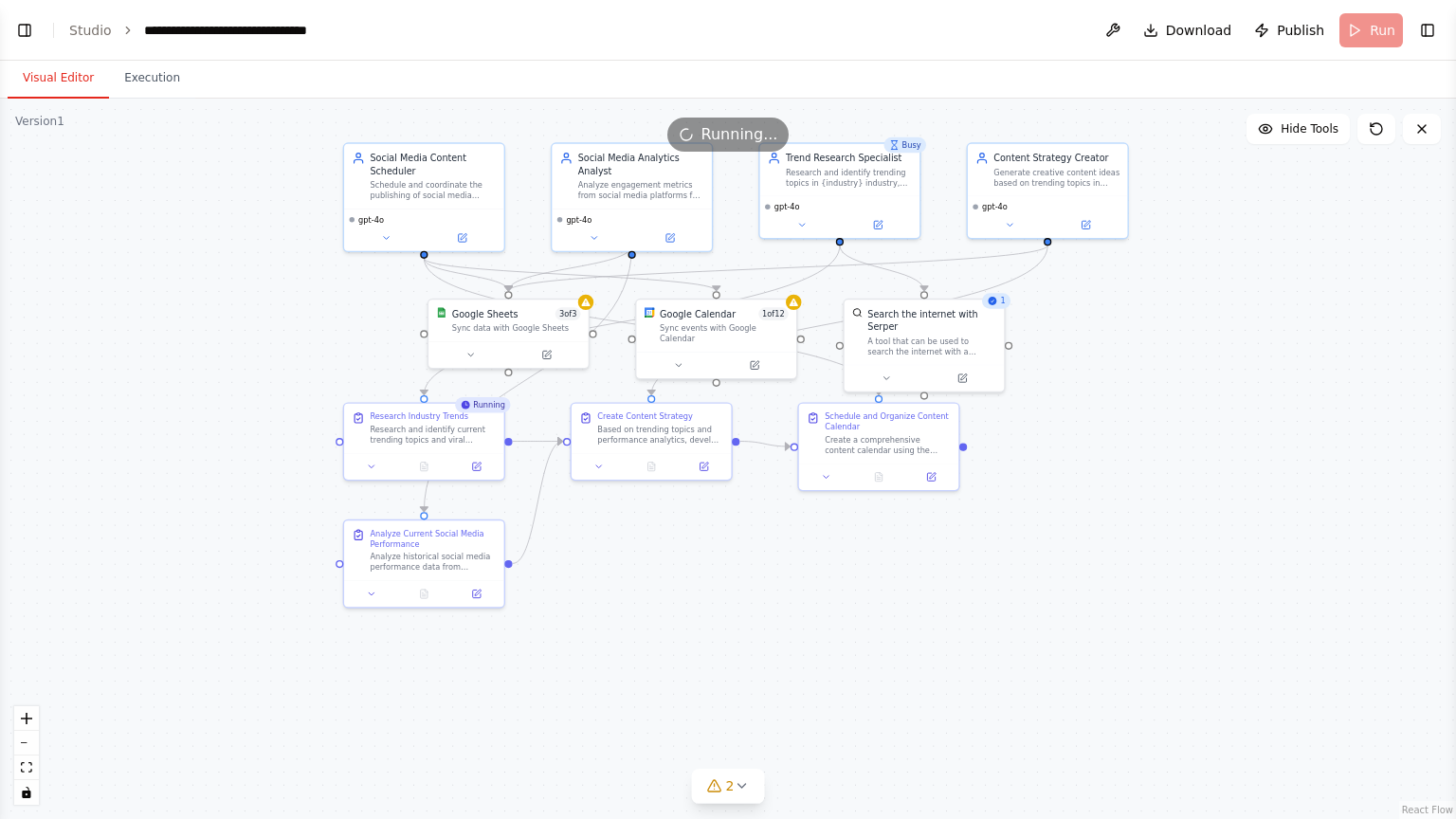
scroll to position [1645, 0]
click at [1134, 475] on div ".deletable-edge-delete-btn { width: 20px; height: 20px; border: 0px solid #ffff…" at bounding box center [728, 459] width 1456 height 721
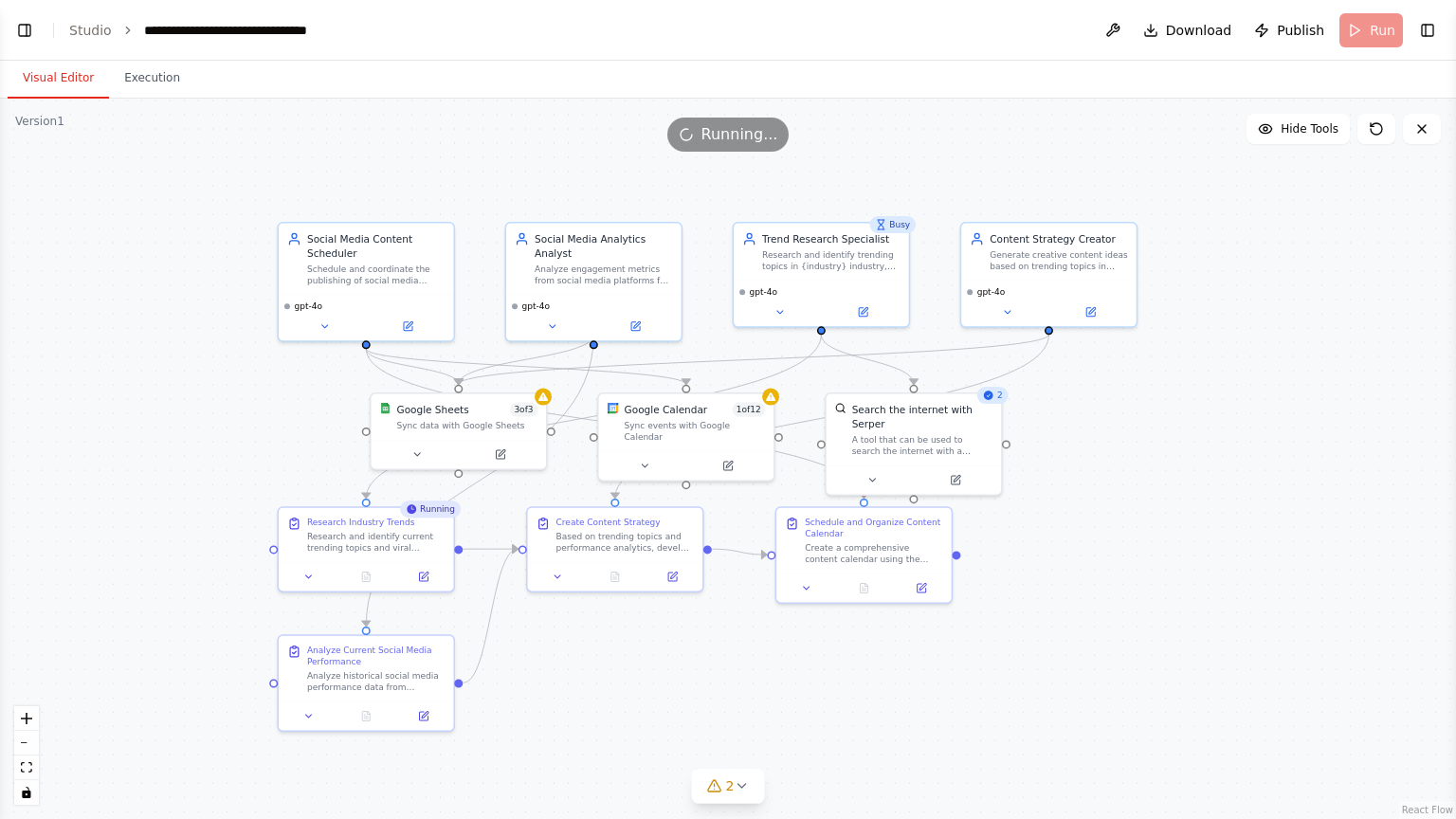
drag, startPoint x: 1134, startPoint y: 475, endPoint x: 1144, endPoint y: 587, distance: 112.4
click at [1144, 587] on div ".deletable-edge-delete-btn { width: 20px; height: 20px; border: 0px solid #ffff…" at bounding box center [728, 459] width 1456 height 721
click at [741, 735] on div ".deletable-edge-delete-btn { width: 20px; height: 20px; border: 0px solid #ffff…" at bounding box center [728, 459] width 1456 height 721
click at [740, 735] on icon at bounding box center [740, 786] width 15 height 15
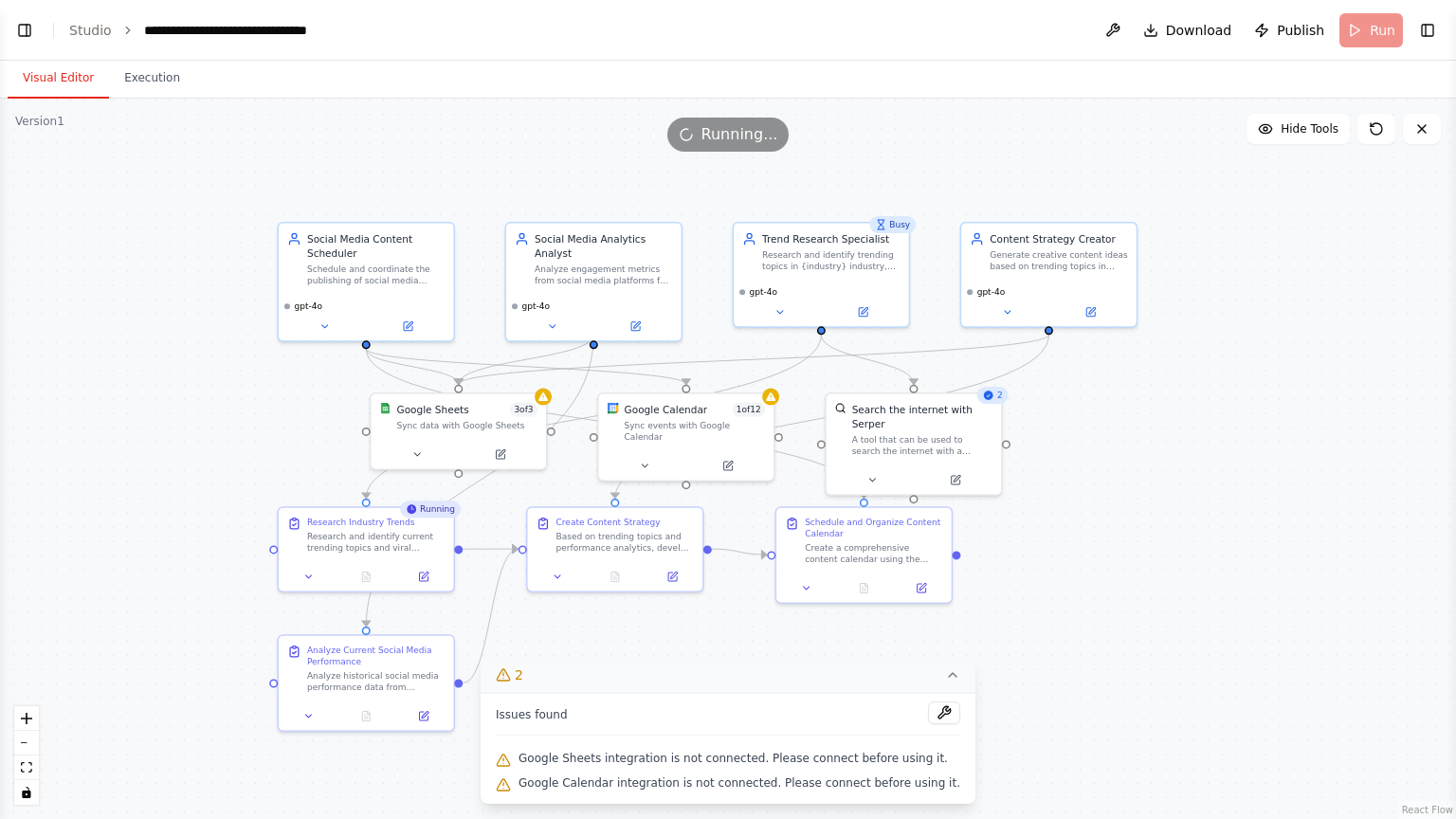
click at [945, 672] on icon at bounding box center [952, 675] width 15 height 15
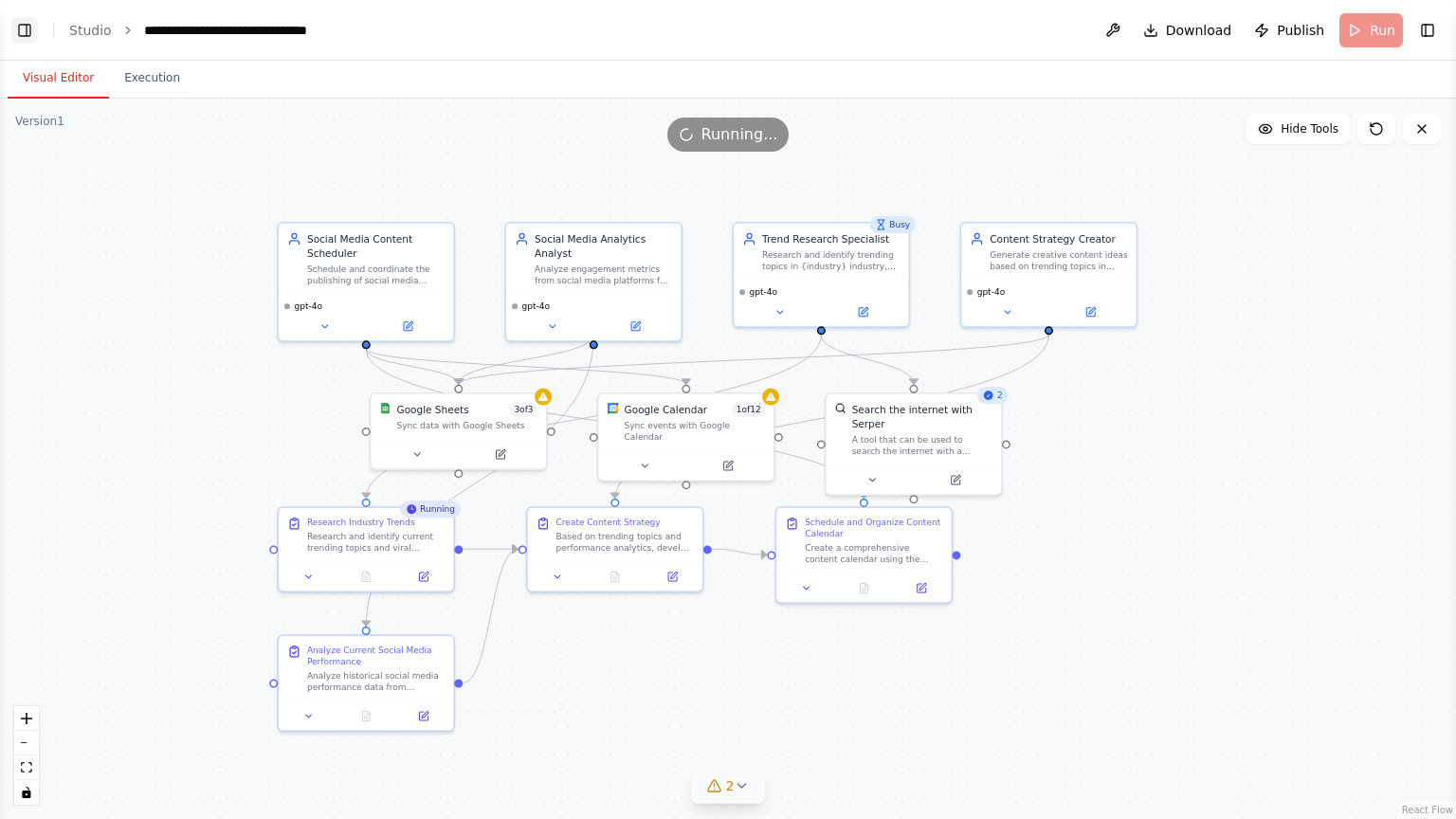
click at [15, 23] on button "Toggle Left Sidebar" at bounding box center [25, 29] width 26 height 26
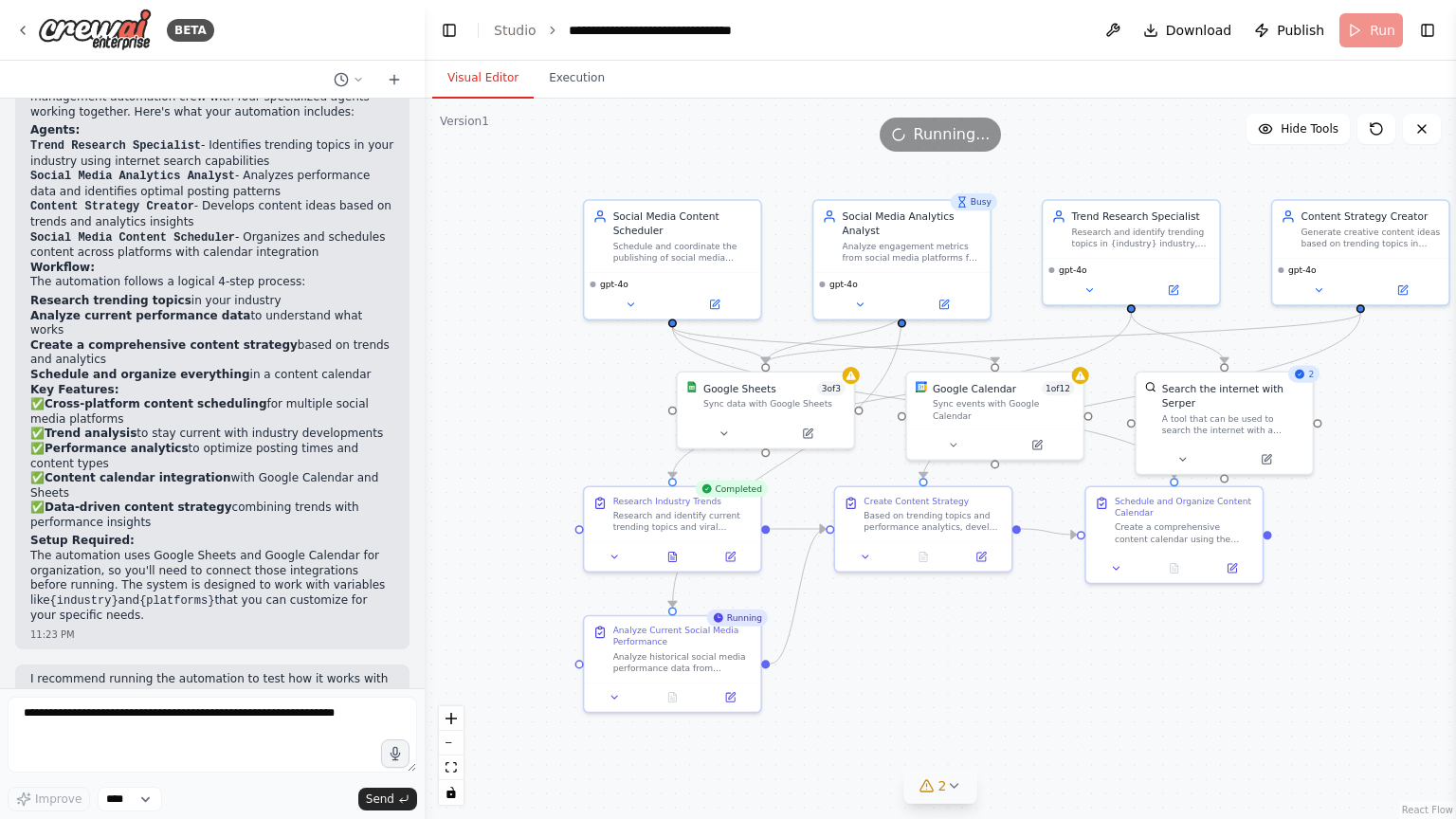
drag, startPoint x: 617, startPoint y: 561, endPoint x: 500, endPoint y: 538, distance: 119.2
click at [500, 538] on div ".deletable-edge-delete-btn { width: 20px; height: 20px; border: 0px solid #ffff…" at bounding box center [940, 459] width 1031 height 721
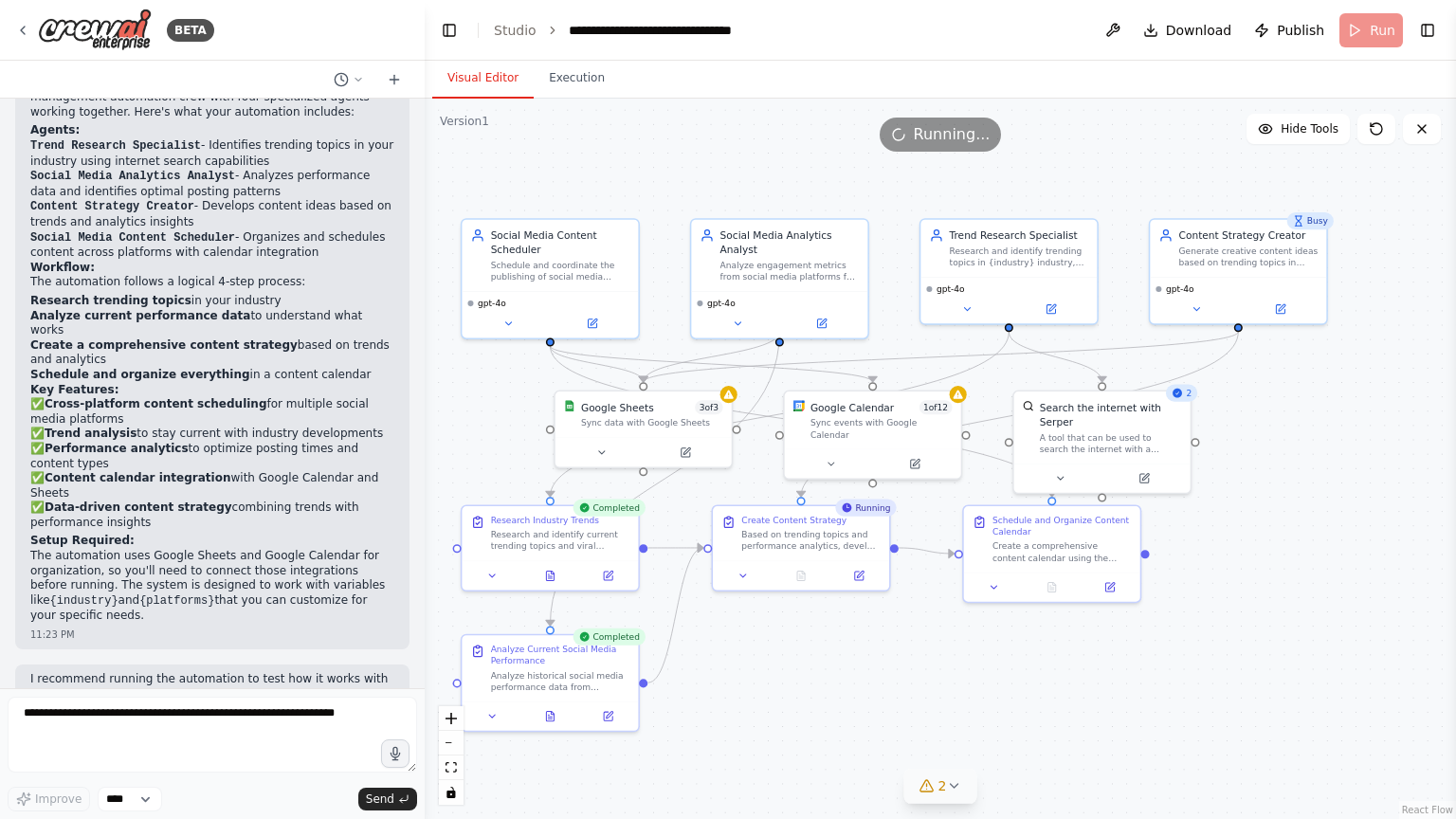
drag, startPoint x: 1101, startPoint y: 156, endPoint x: 978, endPoint y: 175, distance: 124.5
click at [978, 175] on div ".deletable-edge-delete-btn { width: 20px; height: 20px; border: 0px solid #ffff…" at bounding box center [940, 459] width 1031 height 721
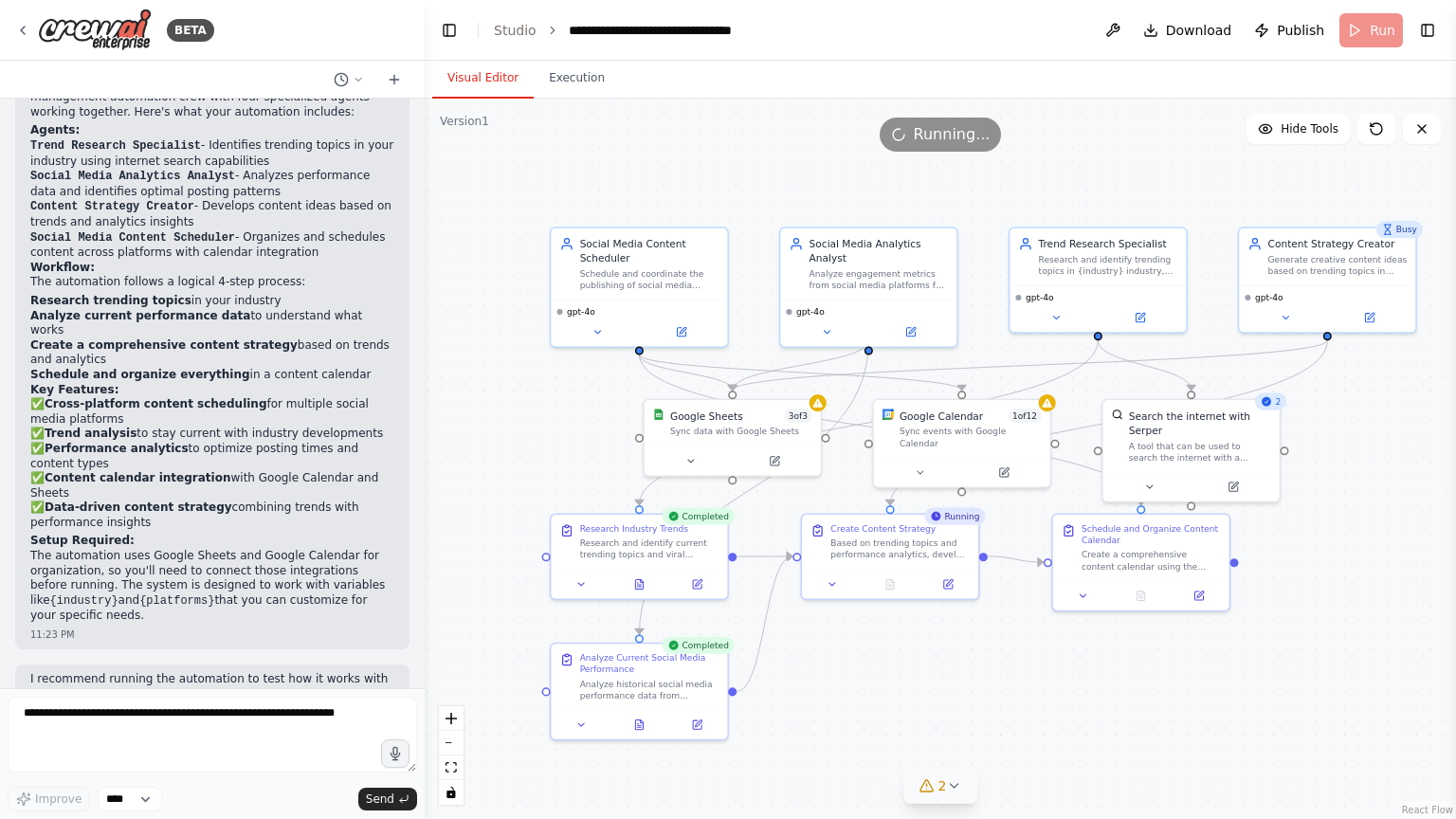
drag, startPoint x: 978, startPoint y: 175, endPoint x: 1068, endPoint y: 183, distance: 90.4
click at [1068, 183] on div ".deletable-edge-delete-btn { width: 20px; height: 20px; border: 0px solid #ffff…" at bounding box center [940, 459] width 1031 height 721
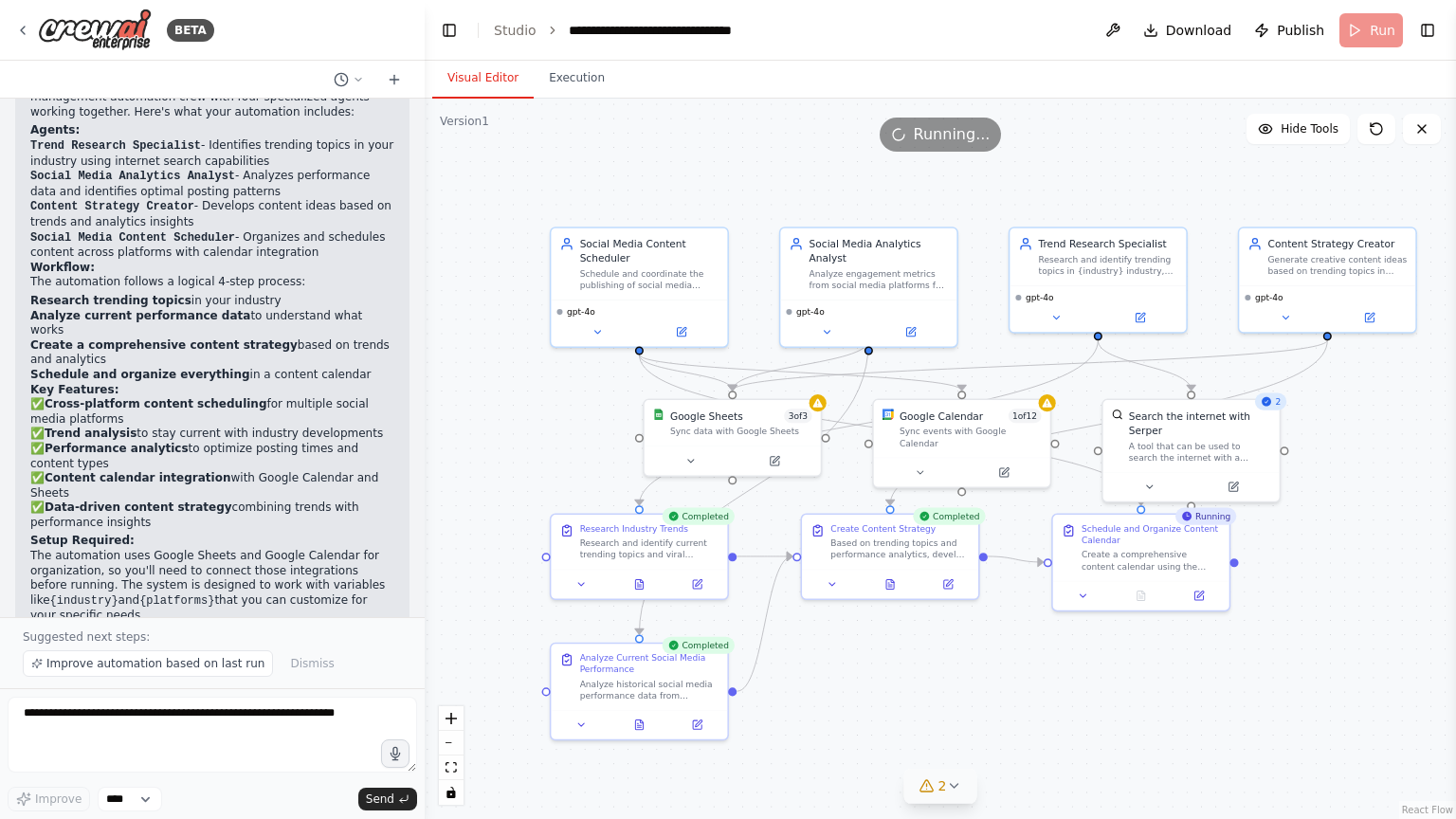
scroll to position [1715, 0]
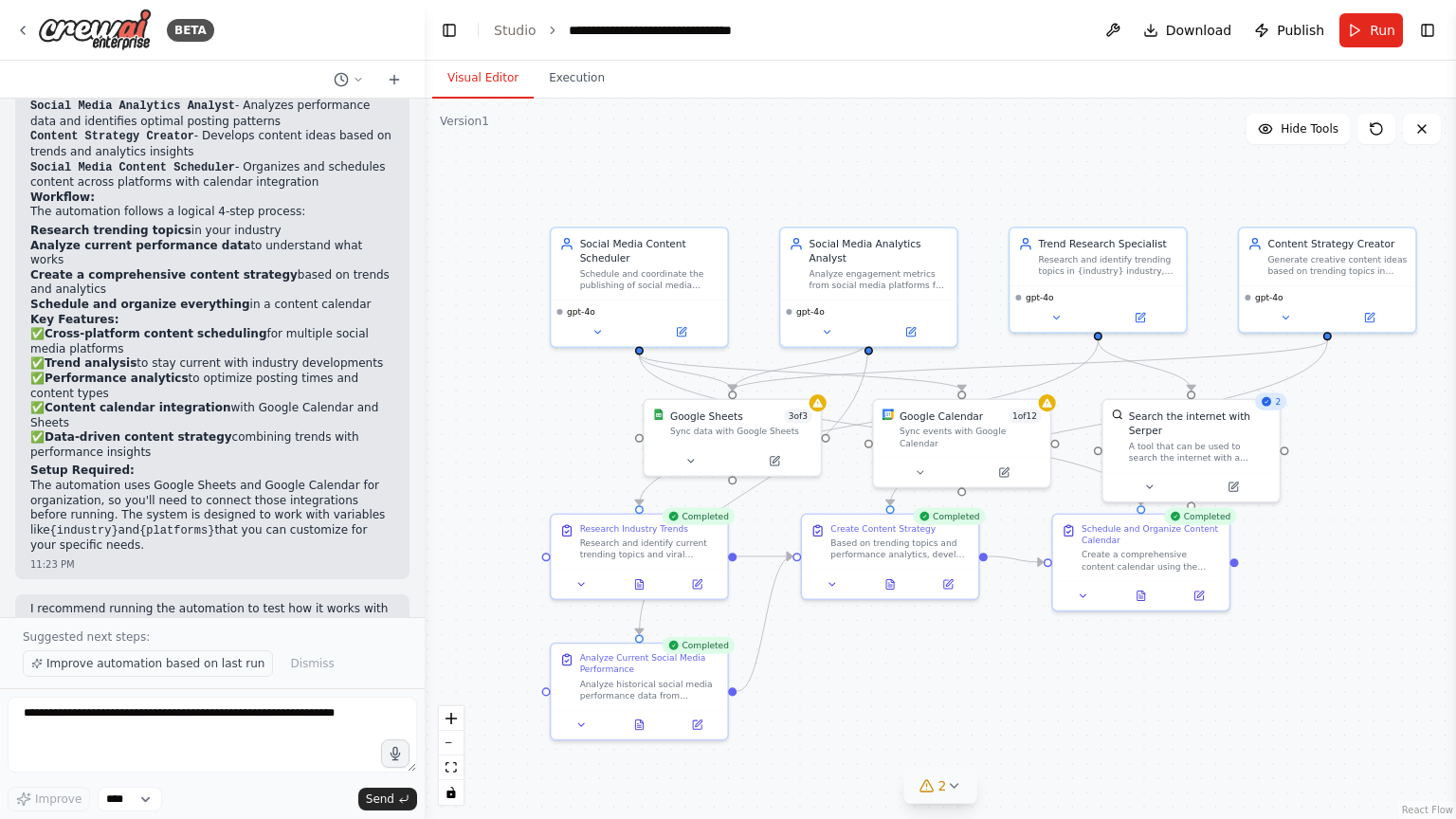
click at [159, 669] on span "Improve automation based on last run" at bounding box center [155, 663] width 218 height 15
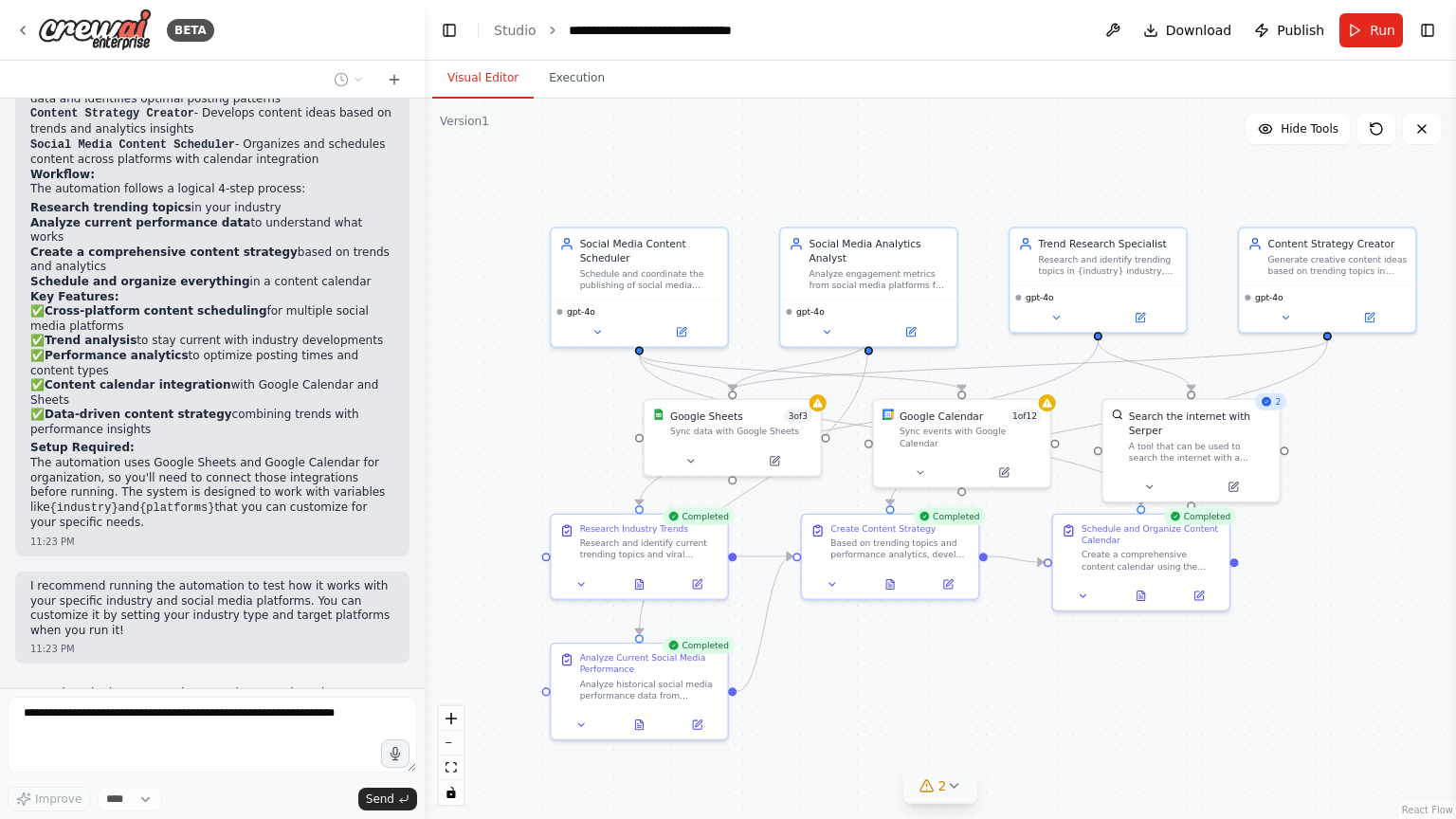
scroll to position [1787, 0]
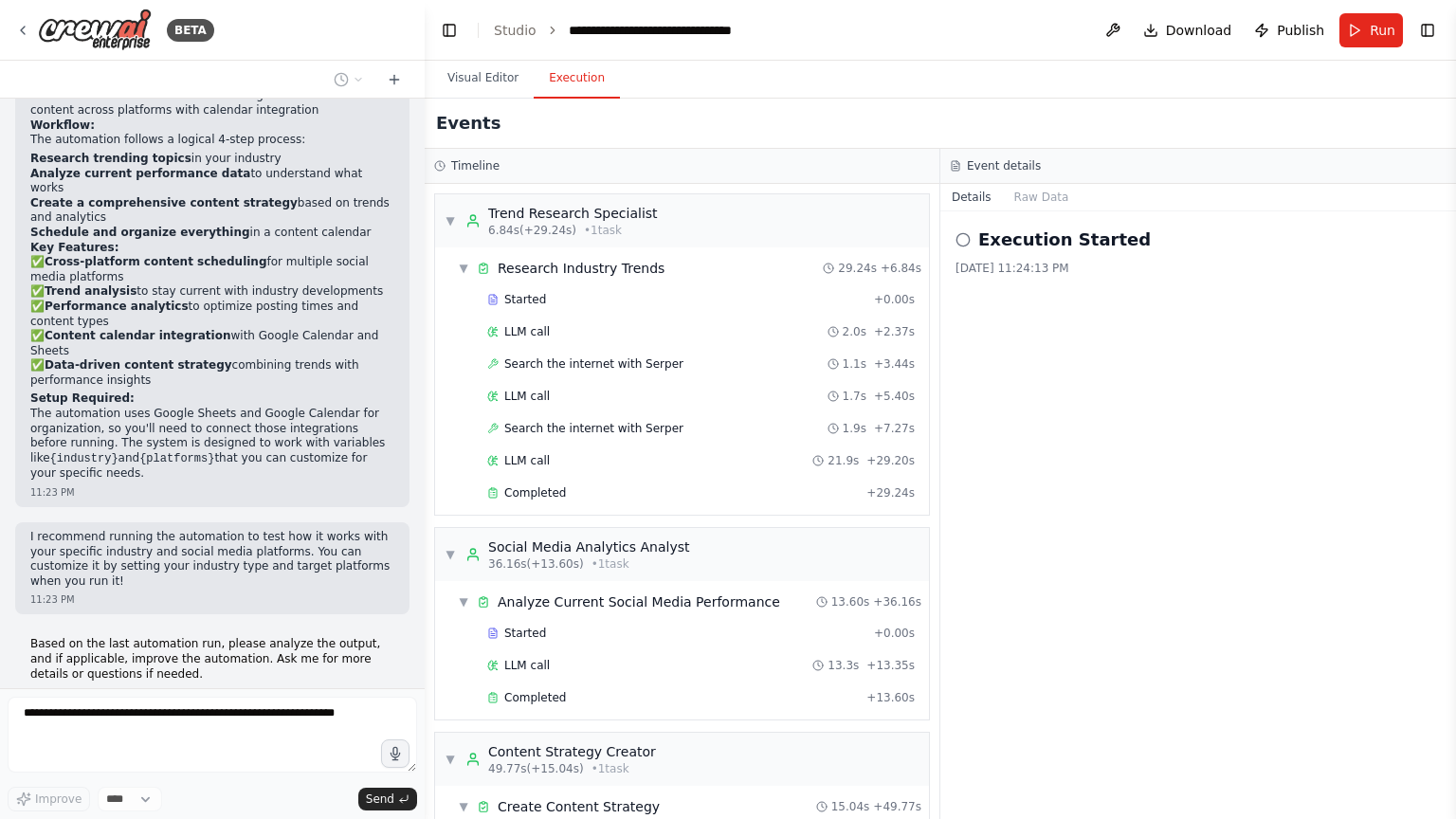
click at [565, 79] on button "Execution" at bounding box center [577, 78] width 86 height 40
click at [485, 77] on button "Visual Editor" at bounding box center [482, 78] width 101 height 40
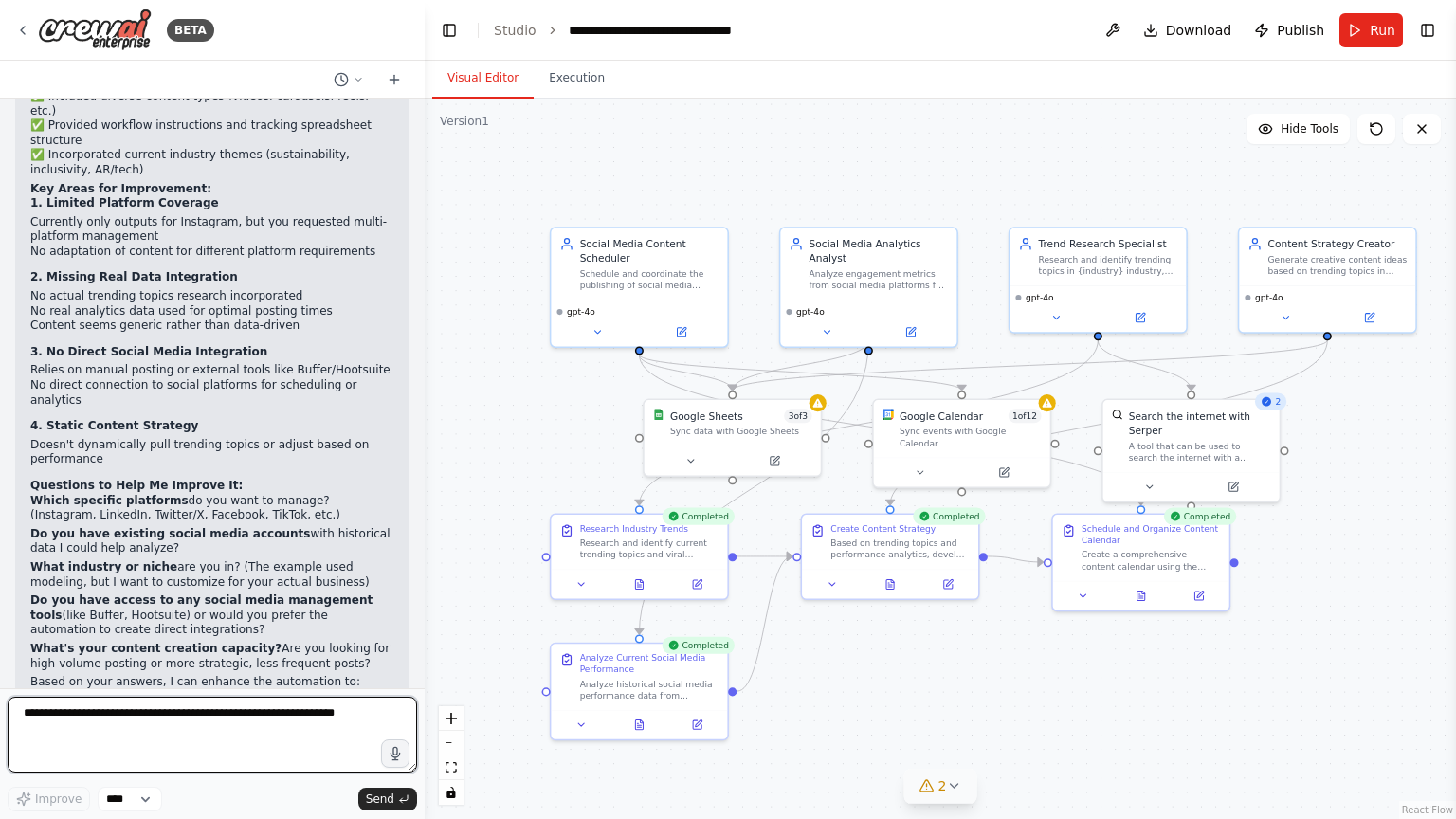
scroll to position [2602, 0]
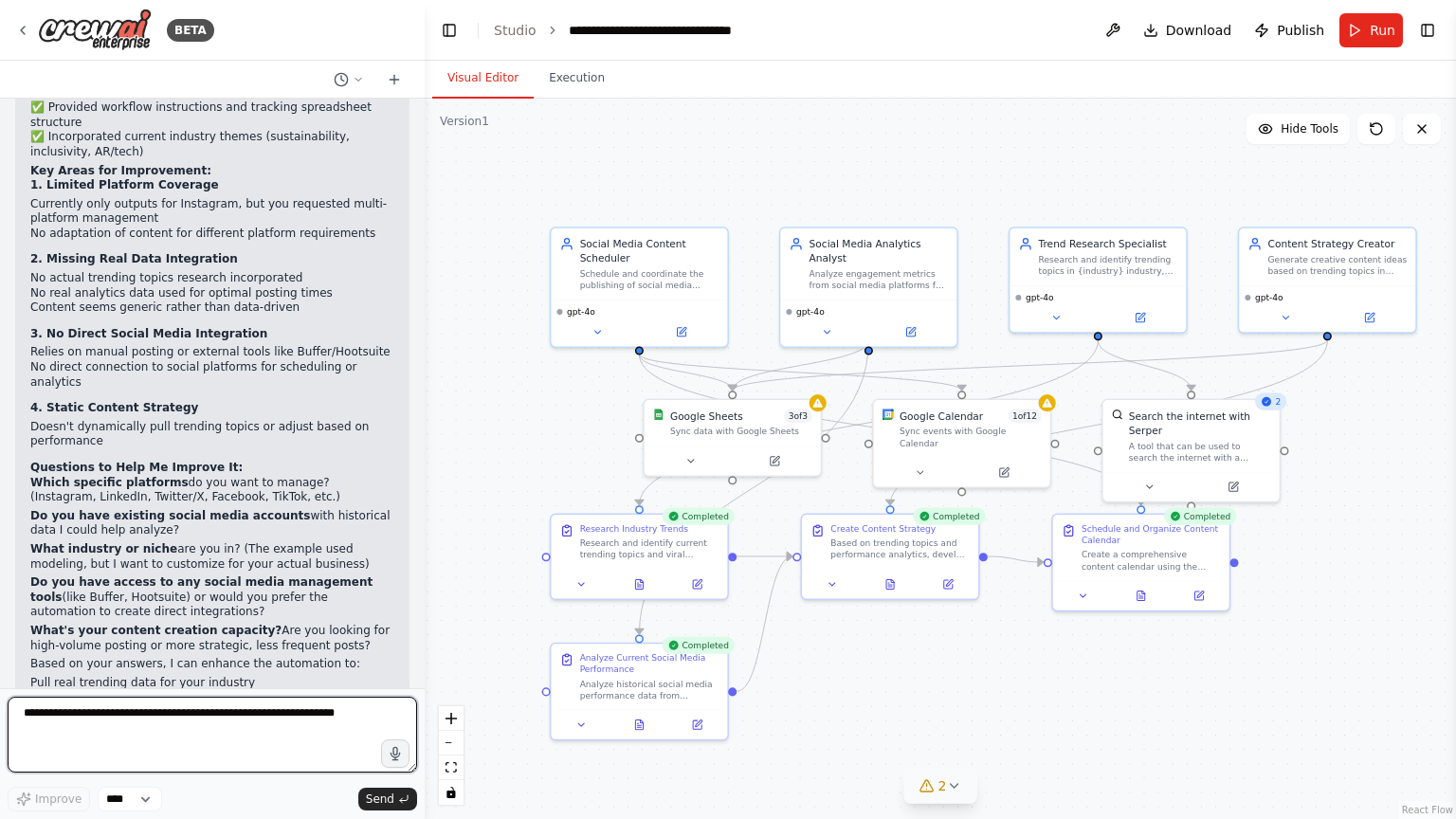
click at [238, 715] on textarea at bounding box center [213, 735] width 410 height 76
type textarea "**********"
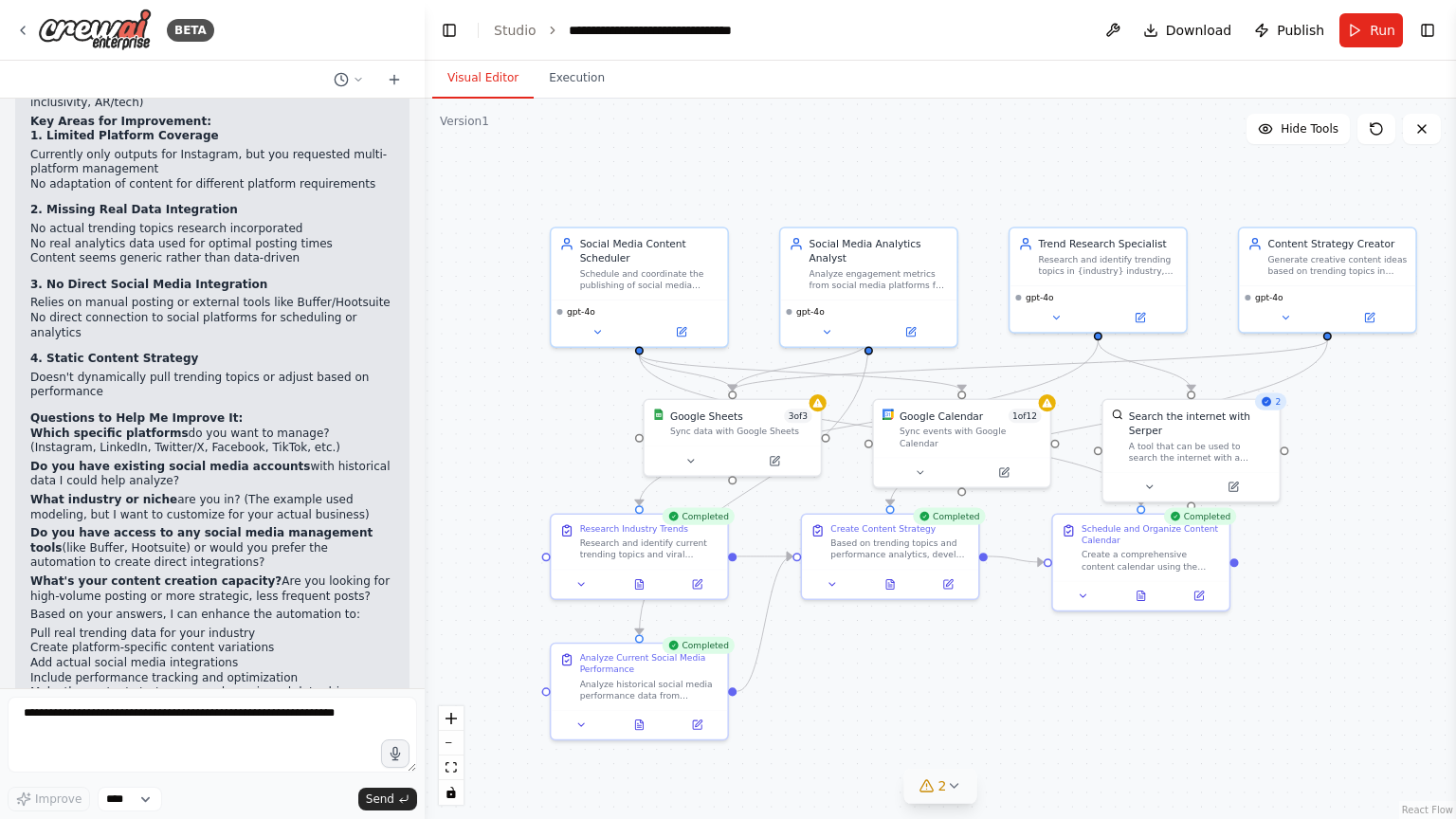
scroll to position [2731, 0]
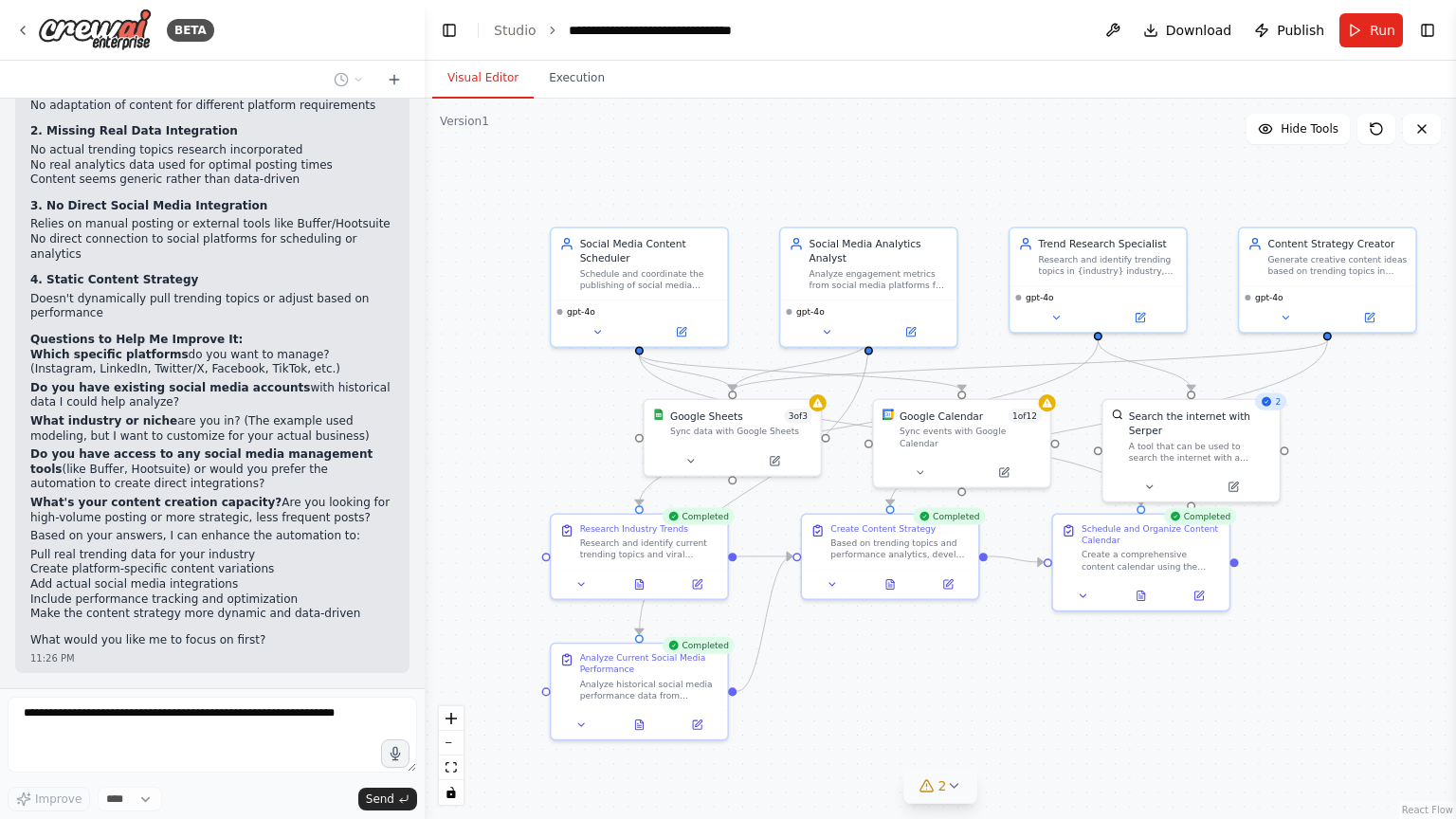
click at [529, 417] on div ".deletable-edge-delete-btn { width: 20px; height: 20px; border: 0px solid #ffff…" at bounding box center [940, 459] width 1031 height 721
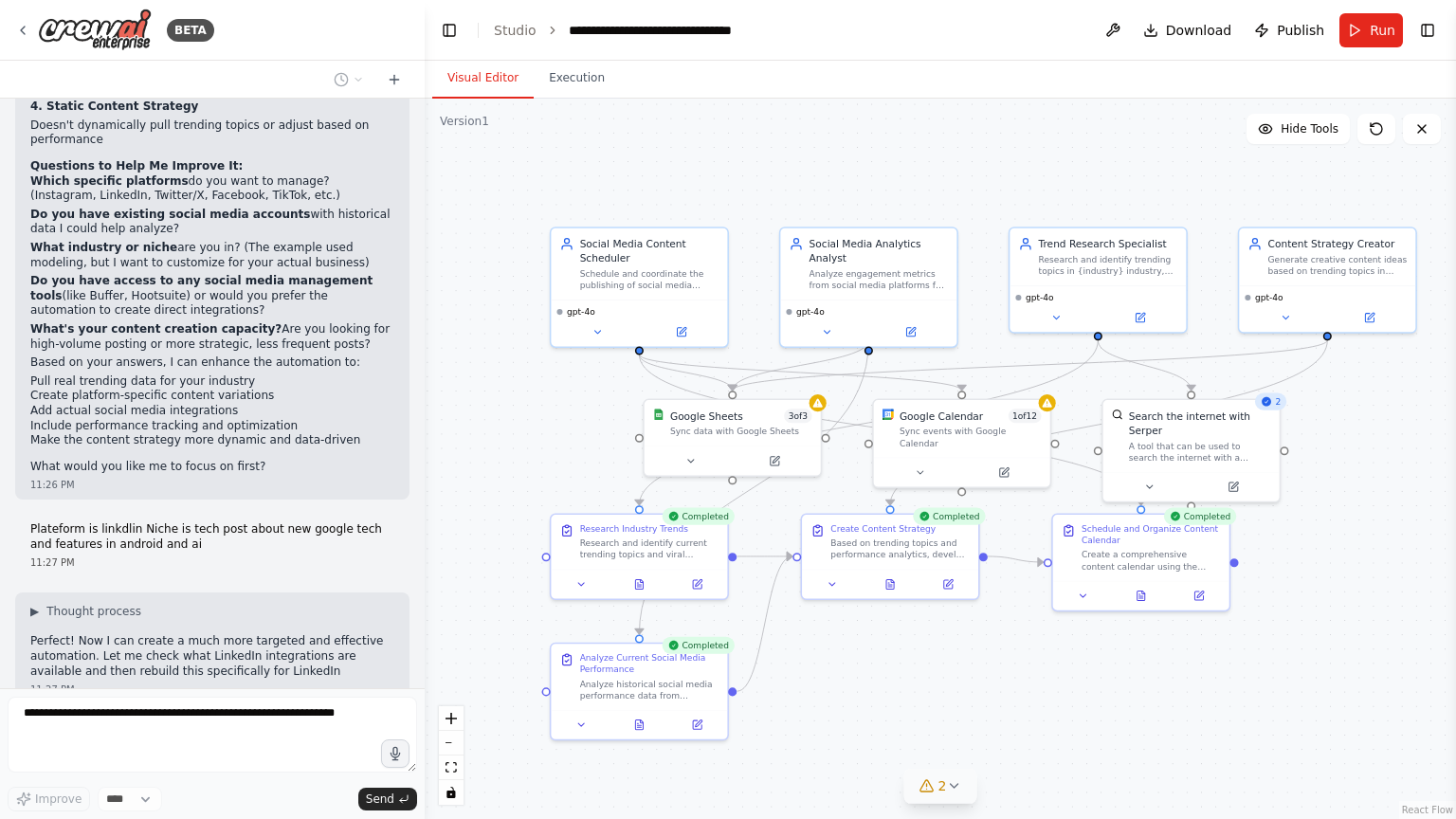
scroll to position [2919, 0]
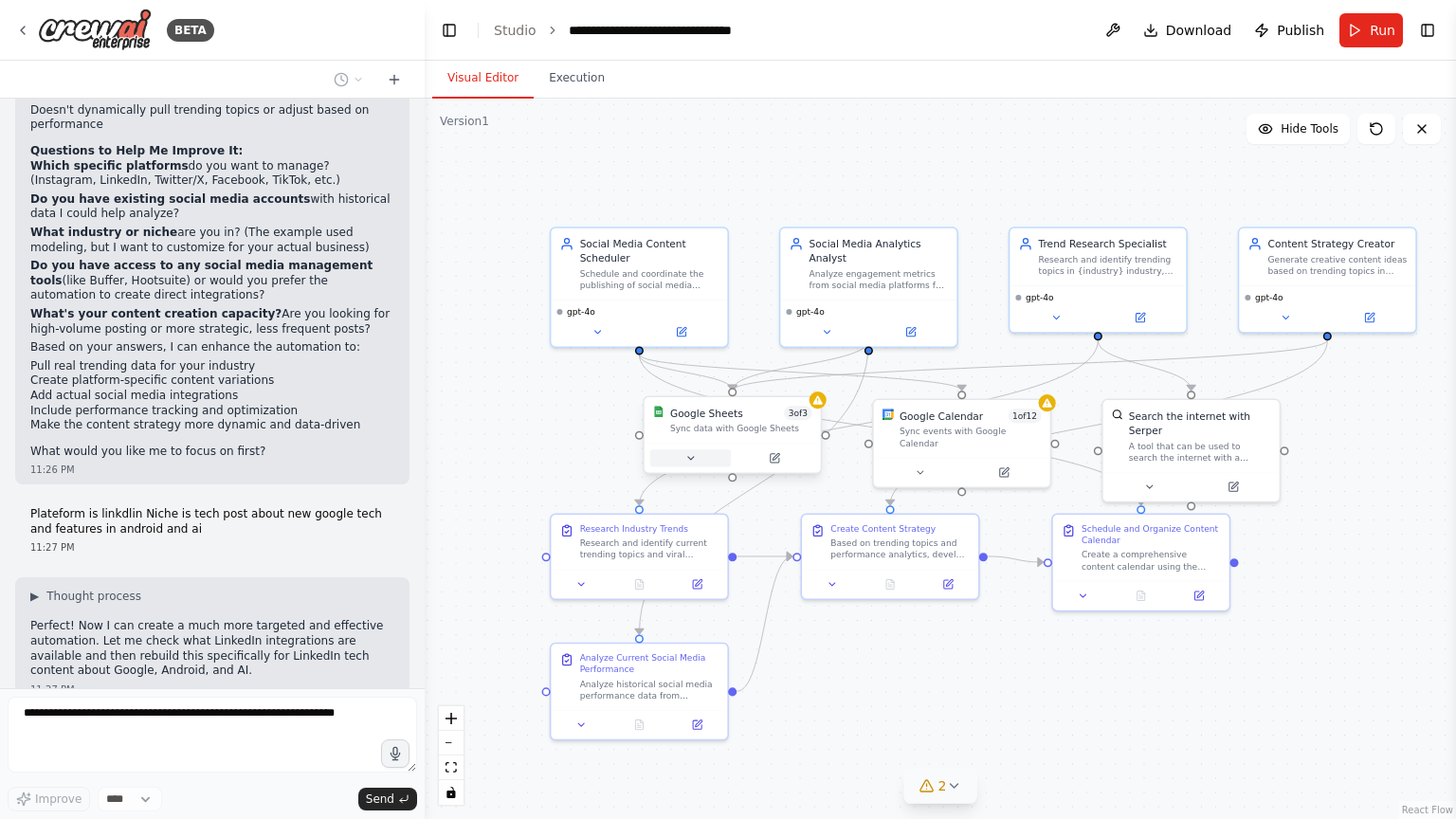
click at [694, 455] on icon at bounding box center [690, 458] width 12 height 12
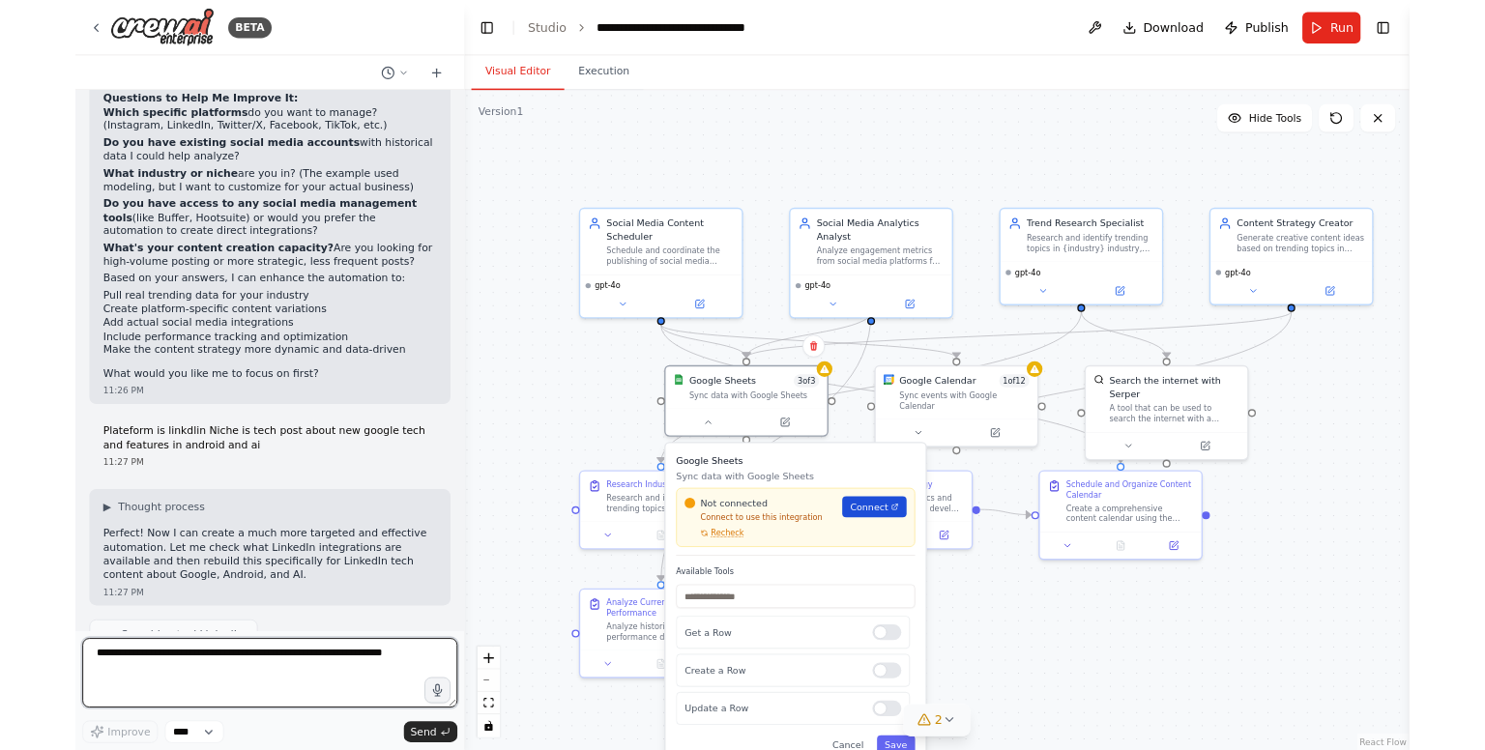
scroll to position [3036, 0]
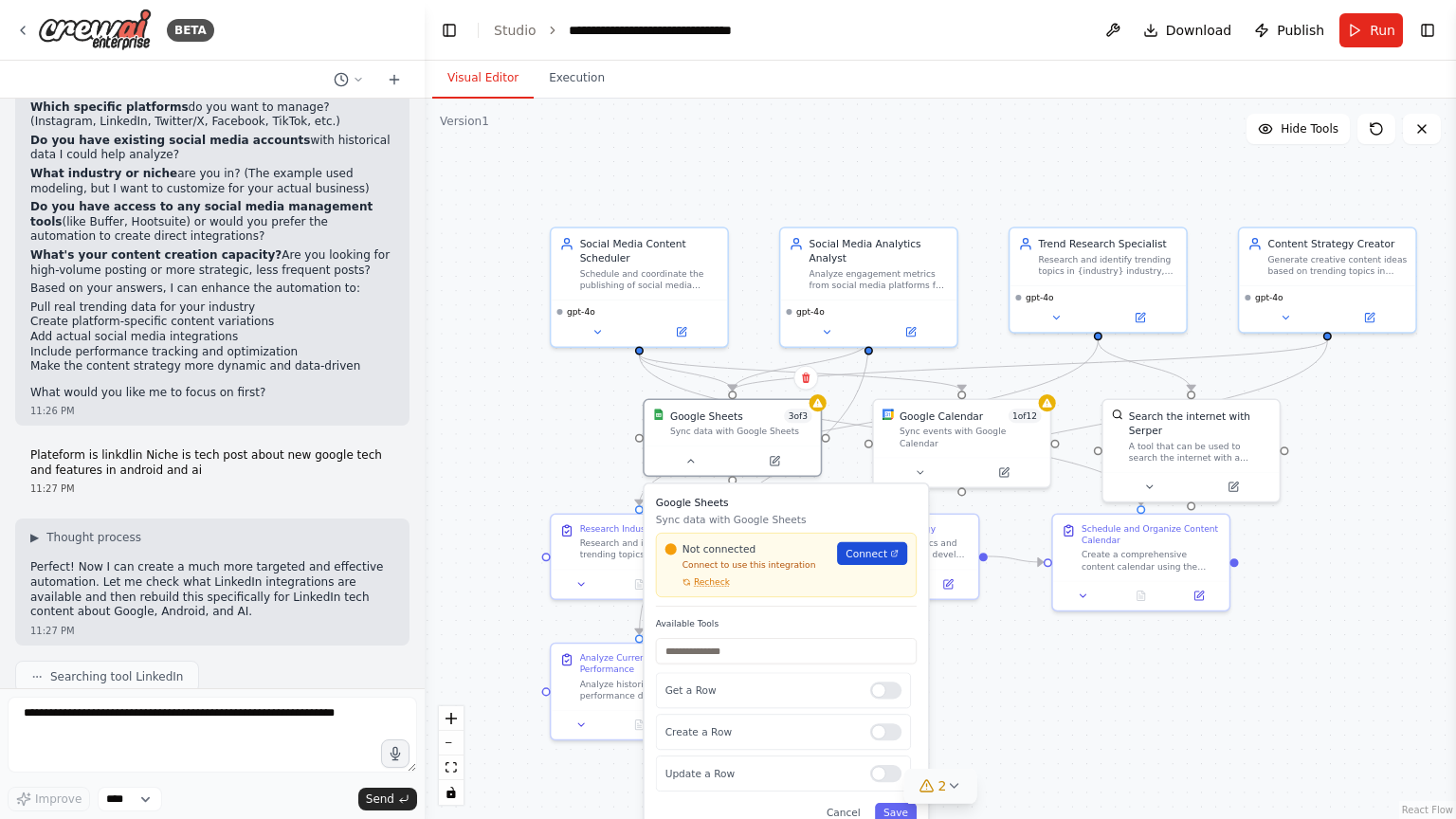
click at [892, 559] on link "Connect" at bounding box center [873, 553] width 71 height 23
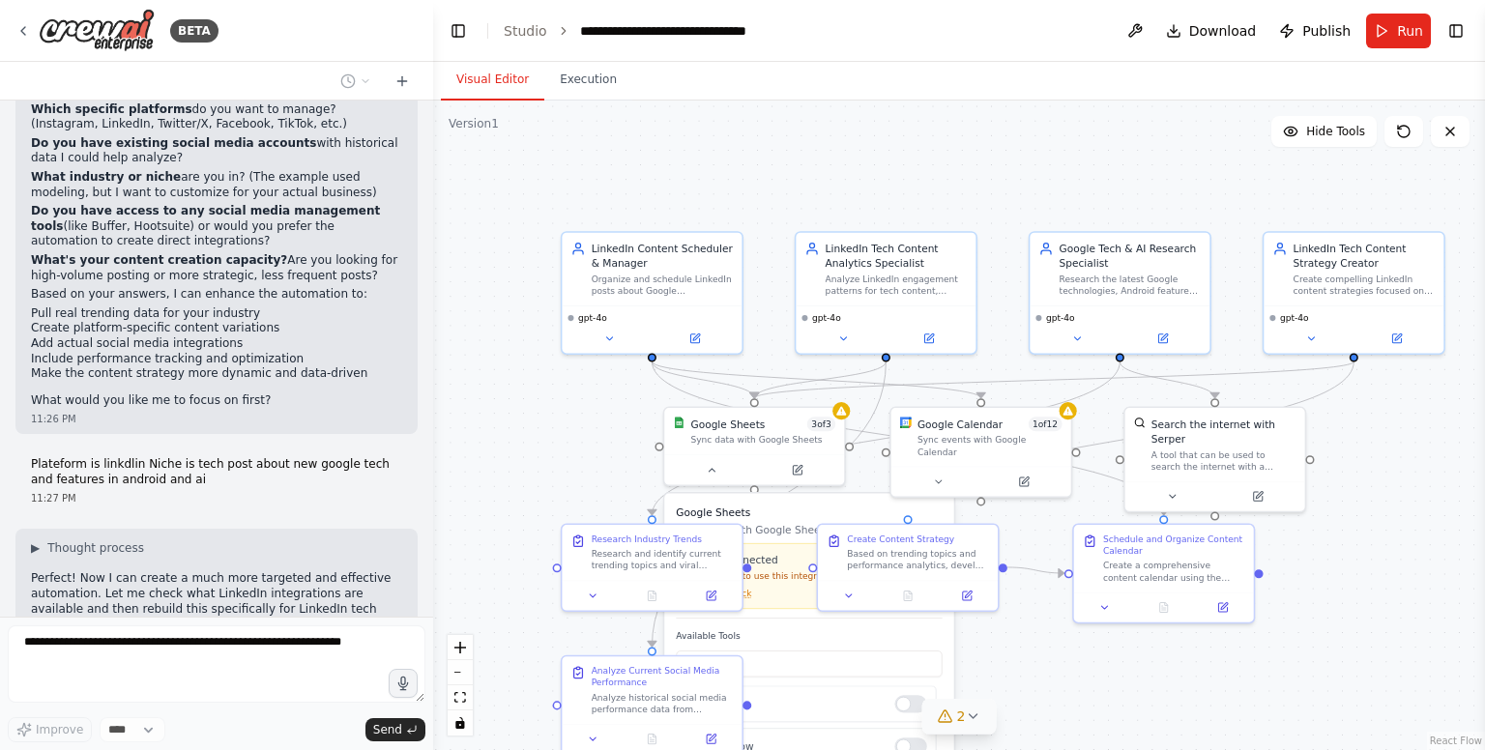
scroll to position [3585, 0]
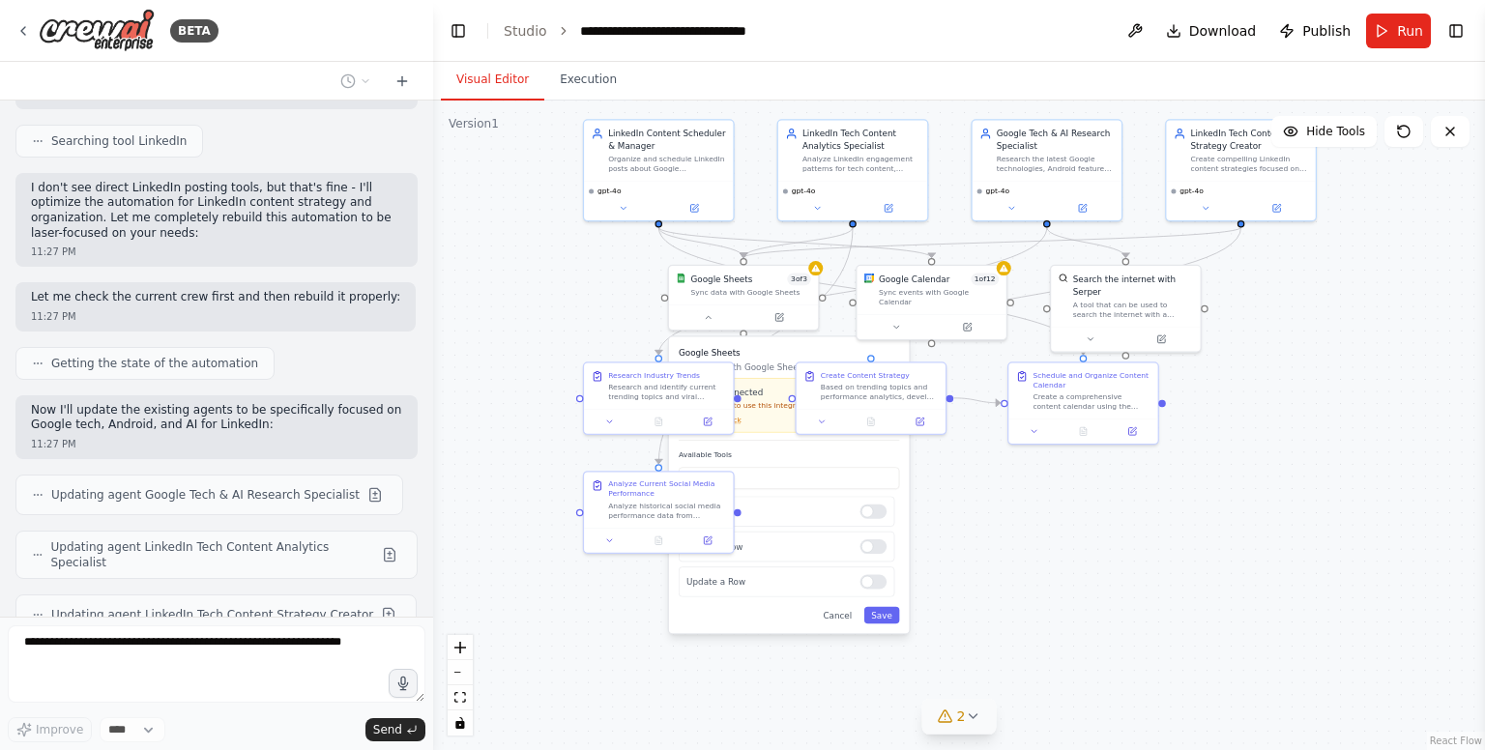
drag, startPoint x: 642, startPoint y: 407, endPoint x: 653, endPoint y: 311, distance: 96.3
click at [653, 311] on div ".deletable-edge-delete-btn { width: 20px; height: 20px; border: 0px solid #ffff…" at bounding box center [959, 426] width 1052 height 650
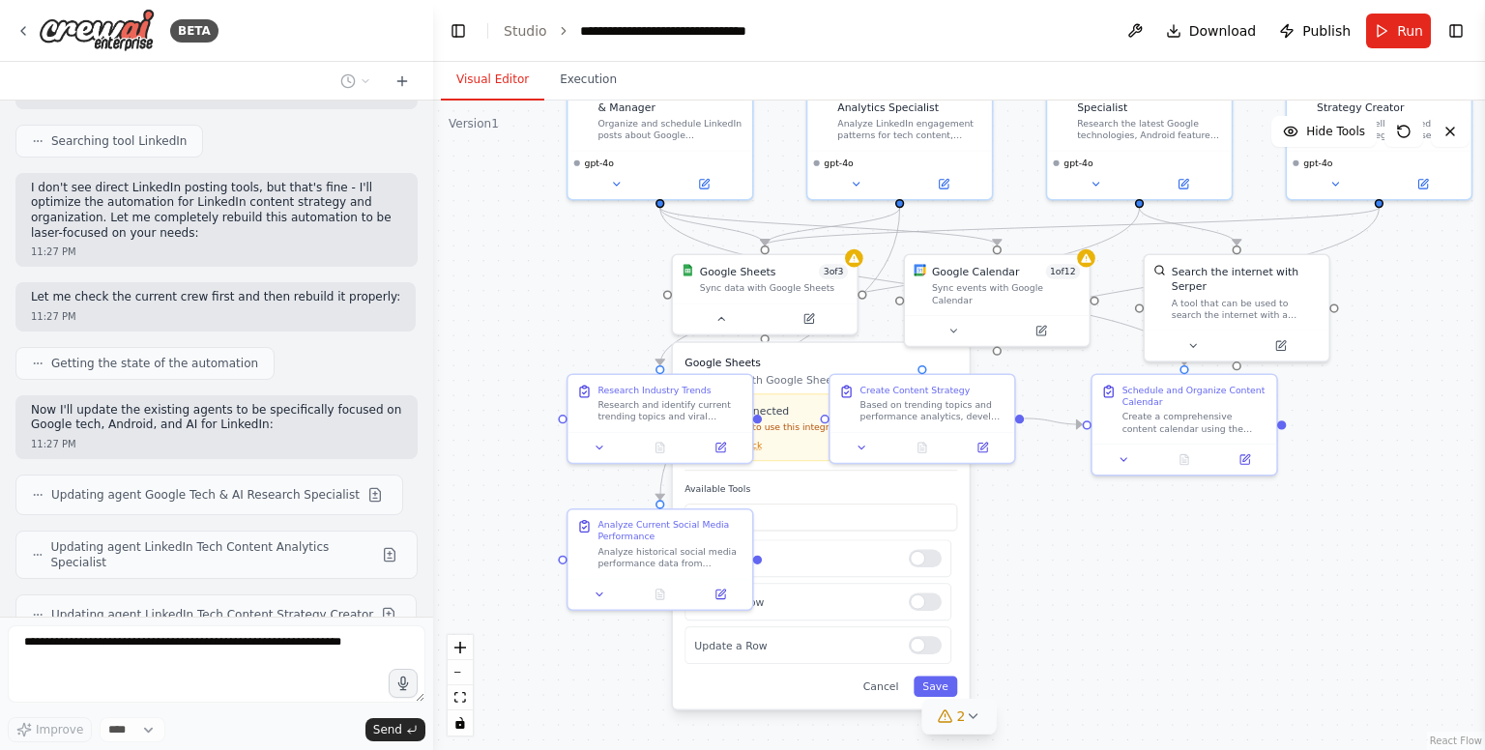
scroll to position [3698, 0]
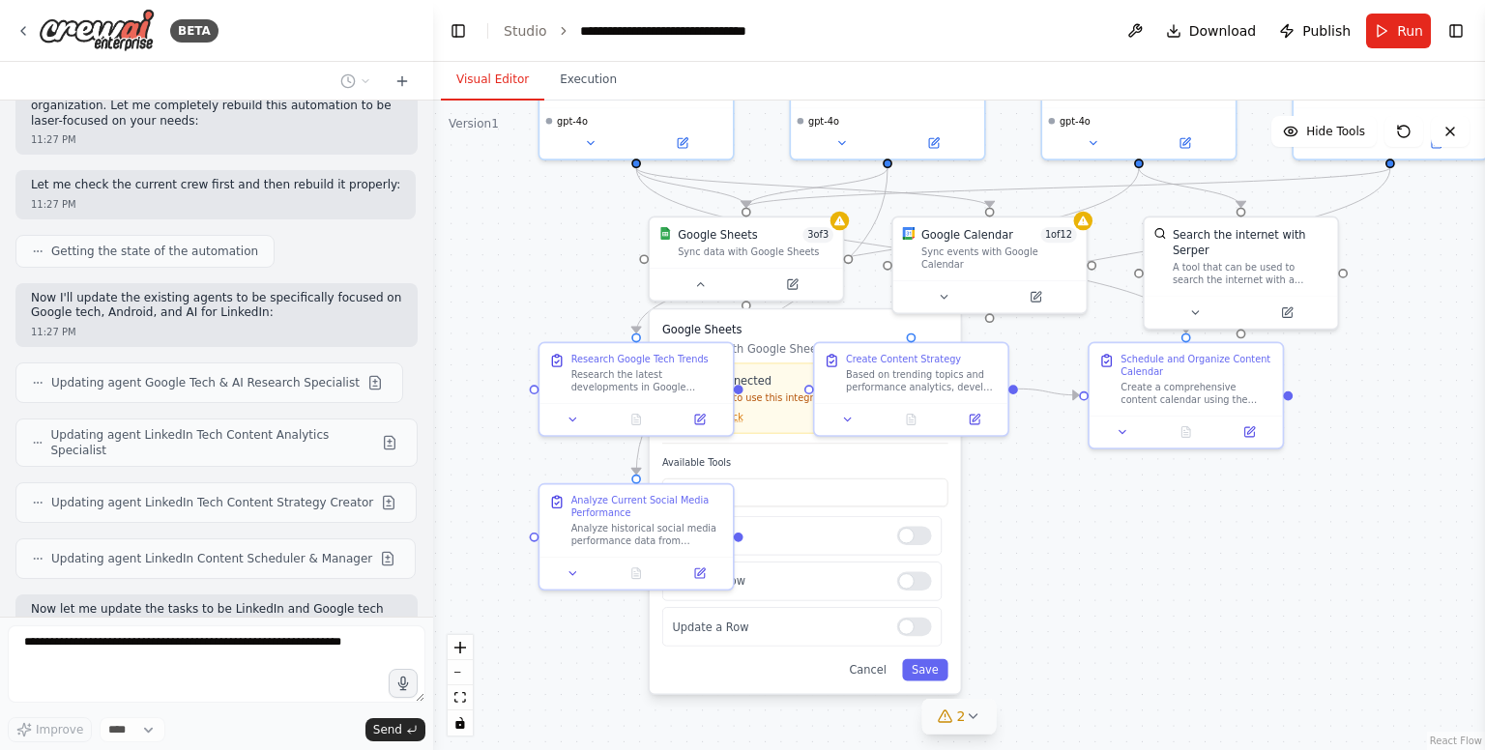
drag, startPoint x: 520, startPoint y: 353, endPoint x: 495, endPoint y: 318, distance: 42.9
click at [495, 318] on div ".deletable-edge-delete-btn { width: 20px; height: 20px; border: 0px solid #ffff…" at bounding box center [959, 426] width 1052 height 650
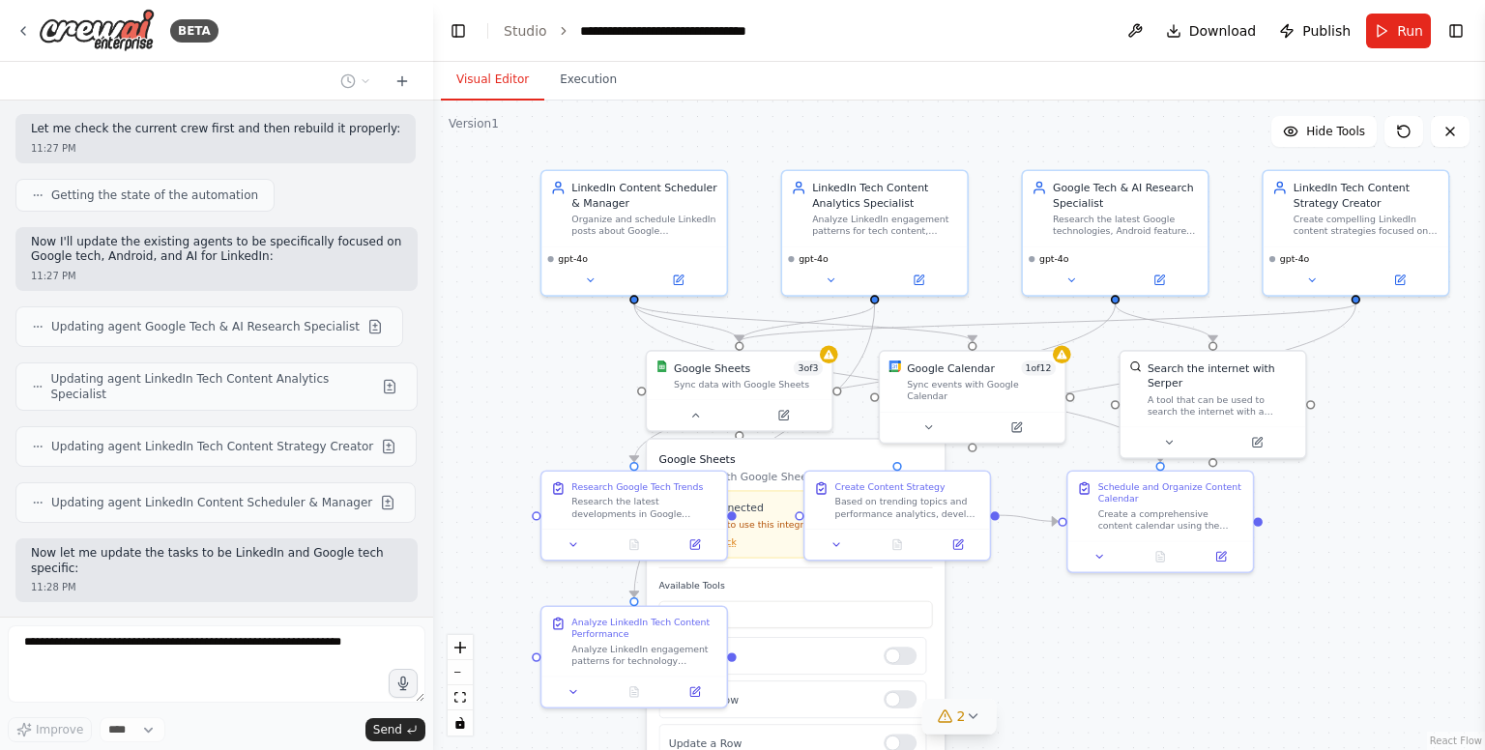
drag, startPoint x: 473, startPoint y: 340, endPoint x: 479, endPoint y: 488, distance: 148.1
click at [479, 488] on div ".deletable-edge-delete-btn { width: 20px; height: 20px; border: 0px solid #ffff…" at bounding box center [959, 426] width 1052 height 650
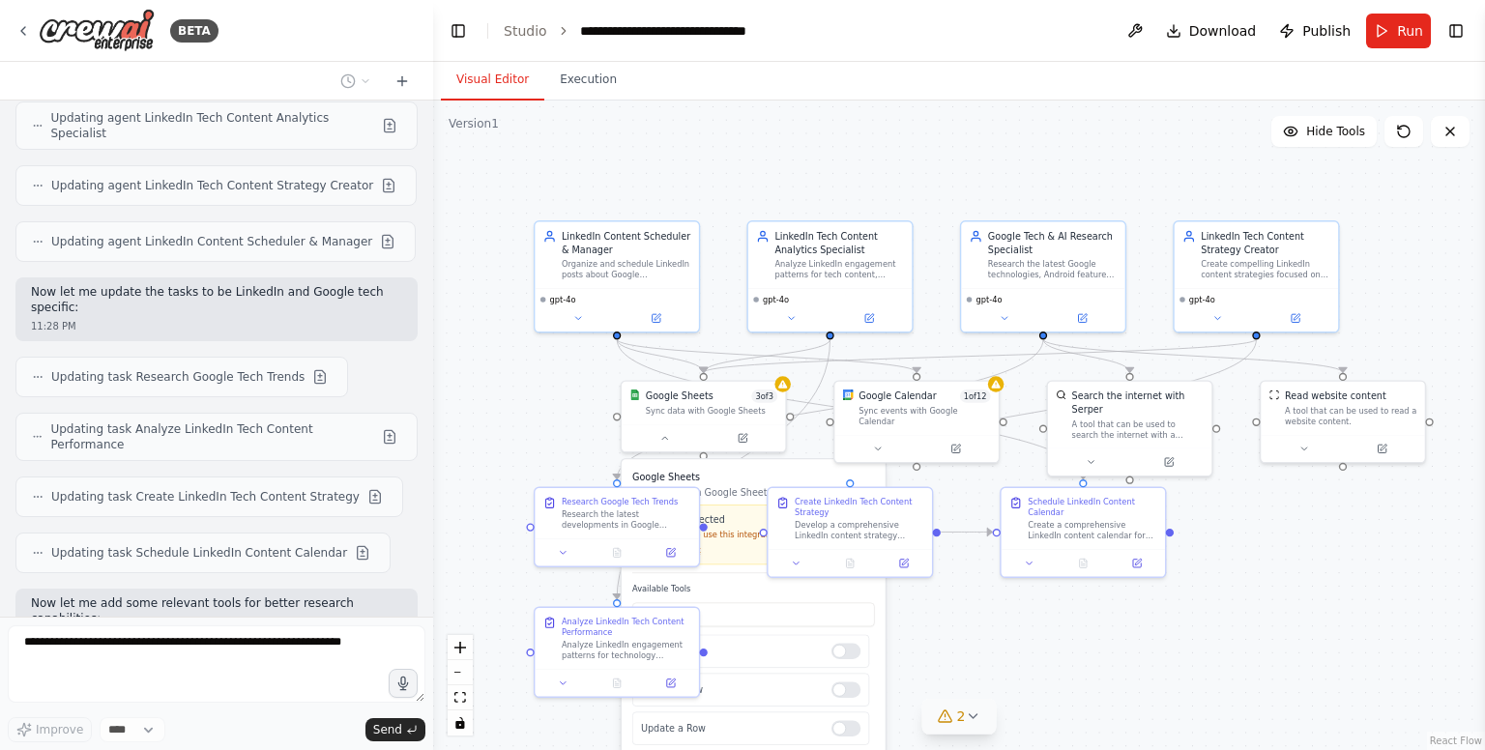
scroll to position [4112, 0]
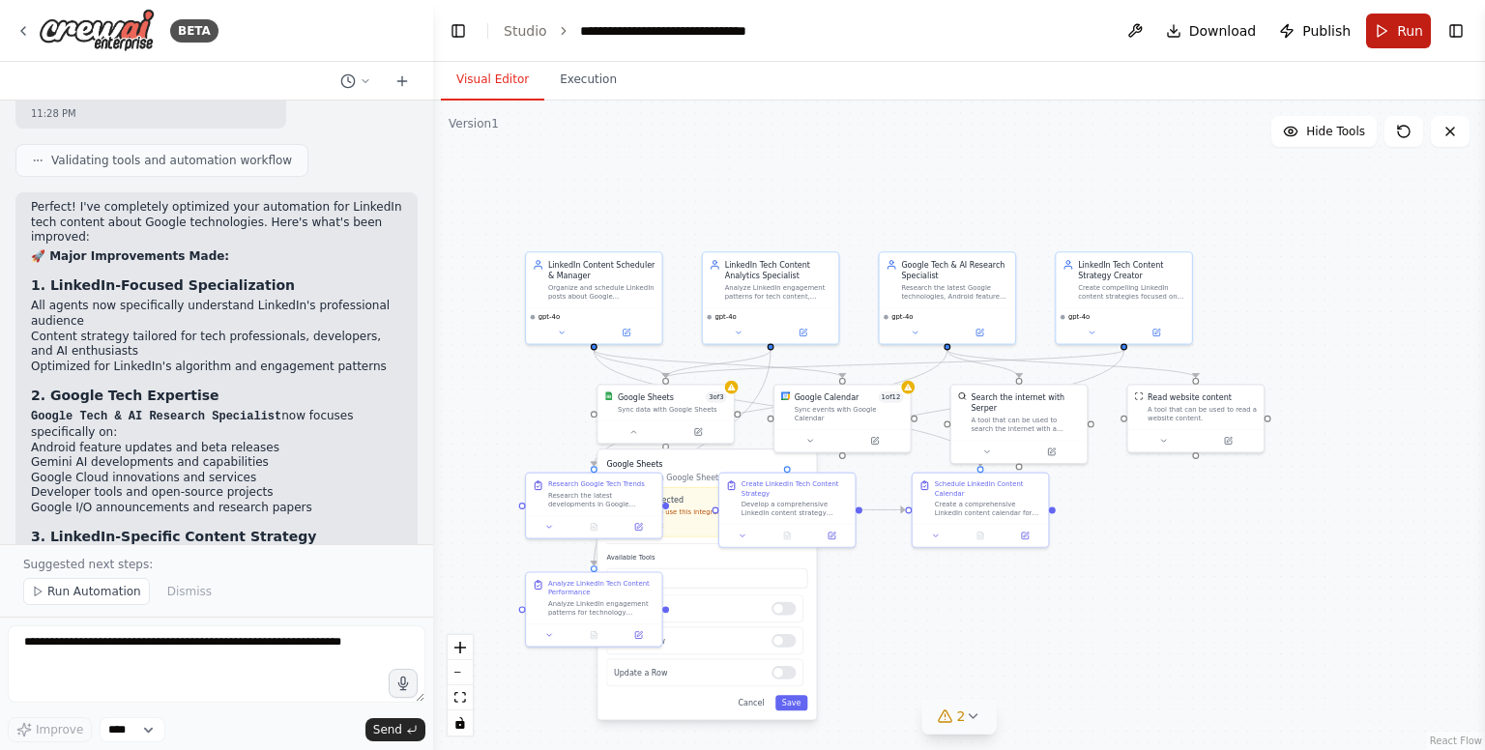
click at [1410, 33] on span "Run" at bounding box center [1410, 30] width 26 height 19
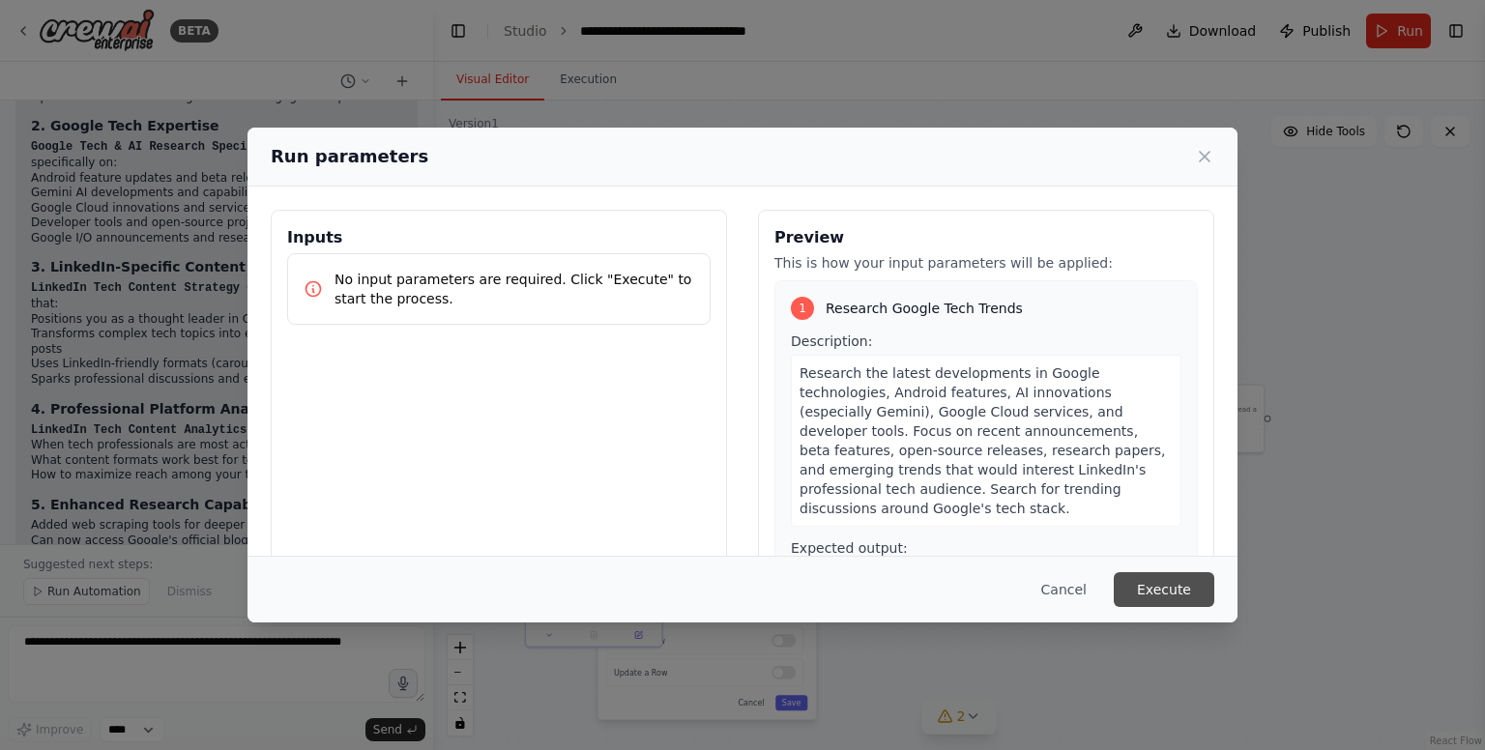
click at [1151, 593] on button "Execute" at bounding box center [1164, 589] width 101 height 35
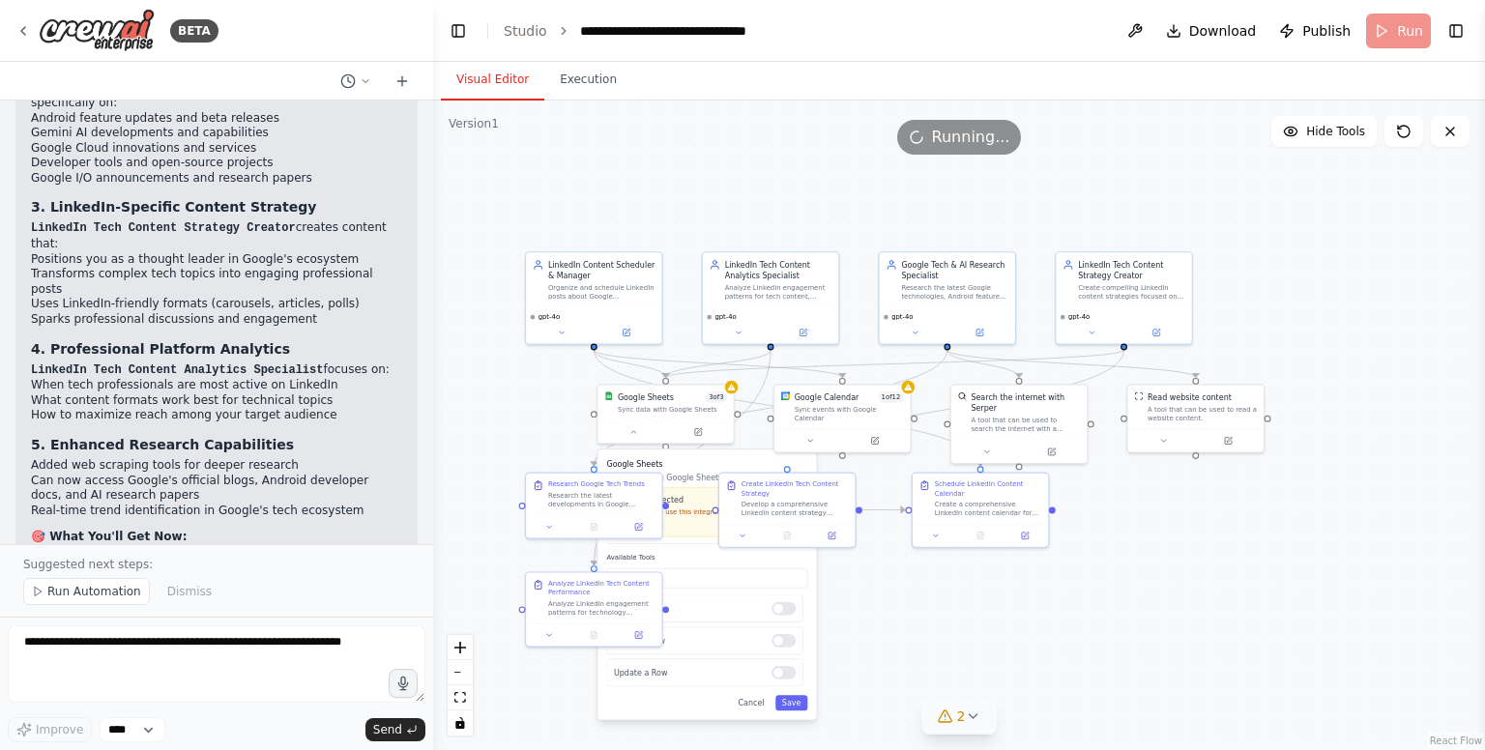
scroll to position [5028, 0]
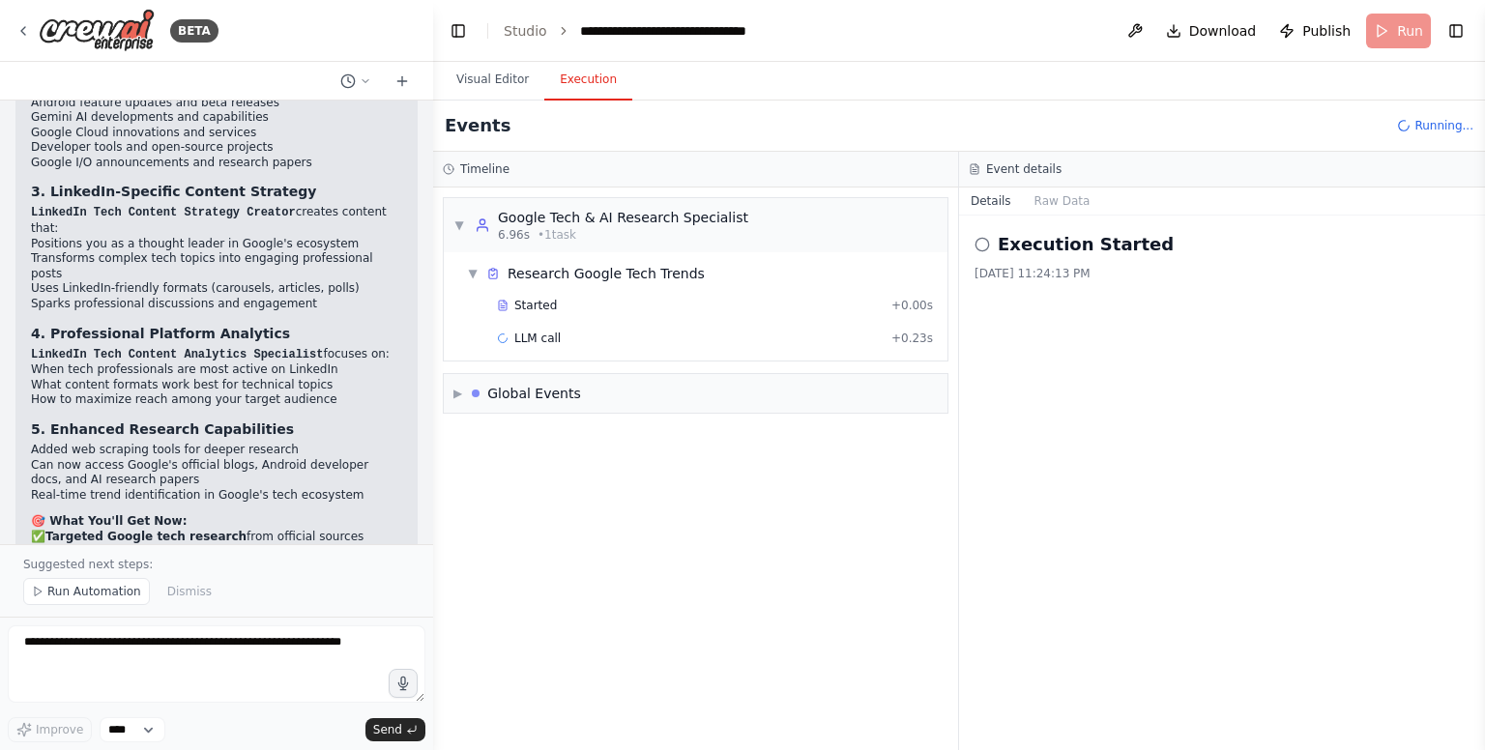
click at [586, 91] on button "Execution" at bounding box center [588, 80] width 88 height 41
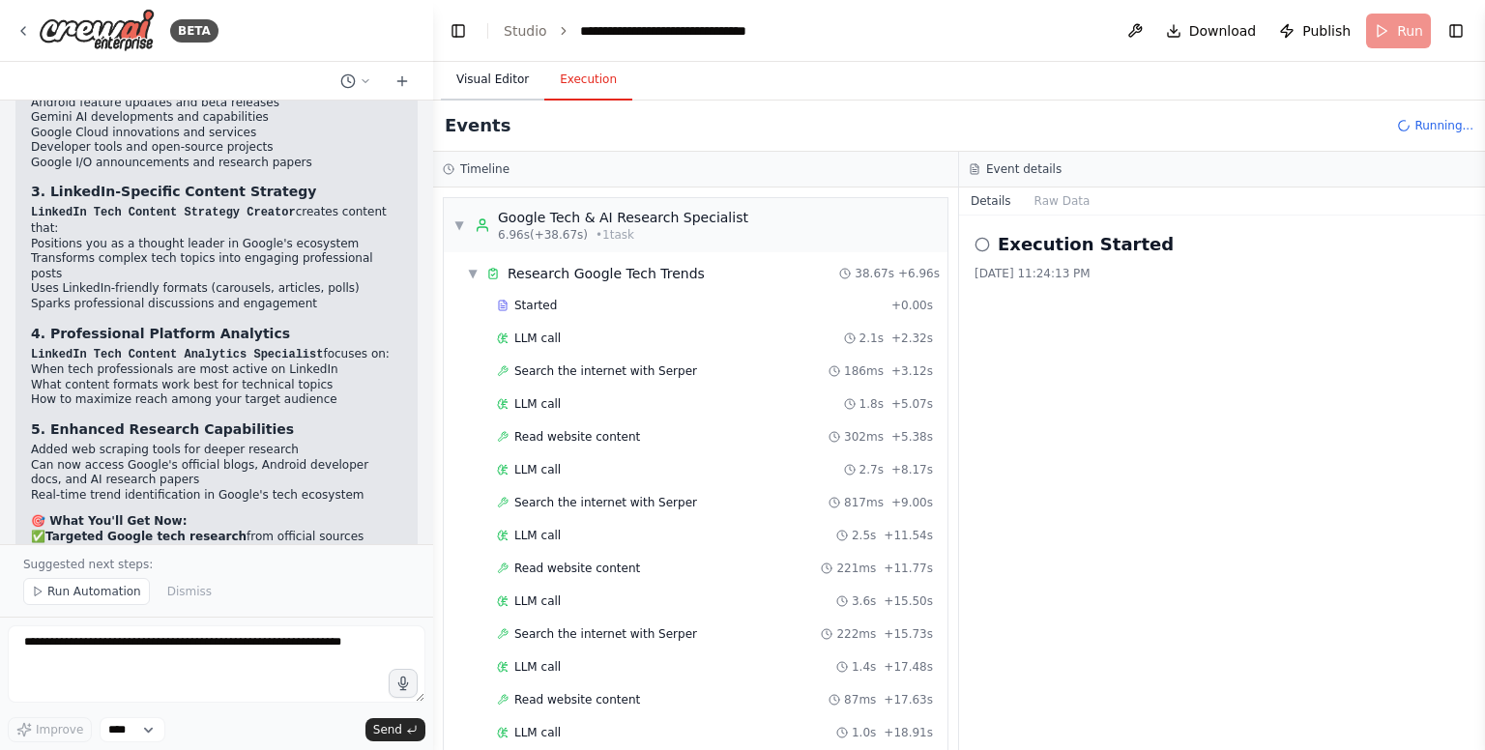
scroll to position [540, 0]
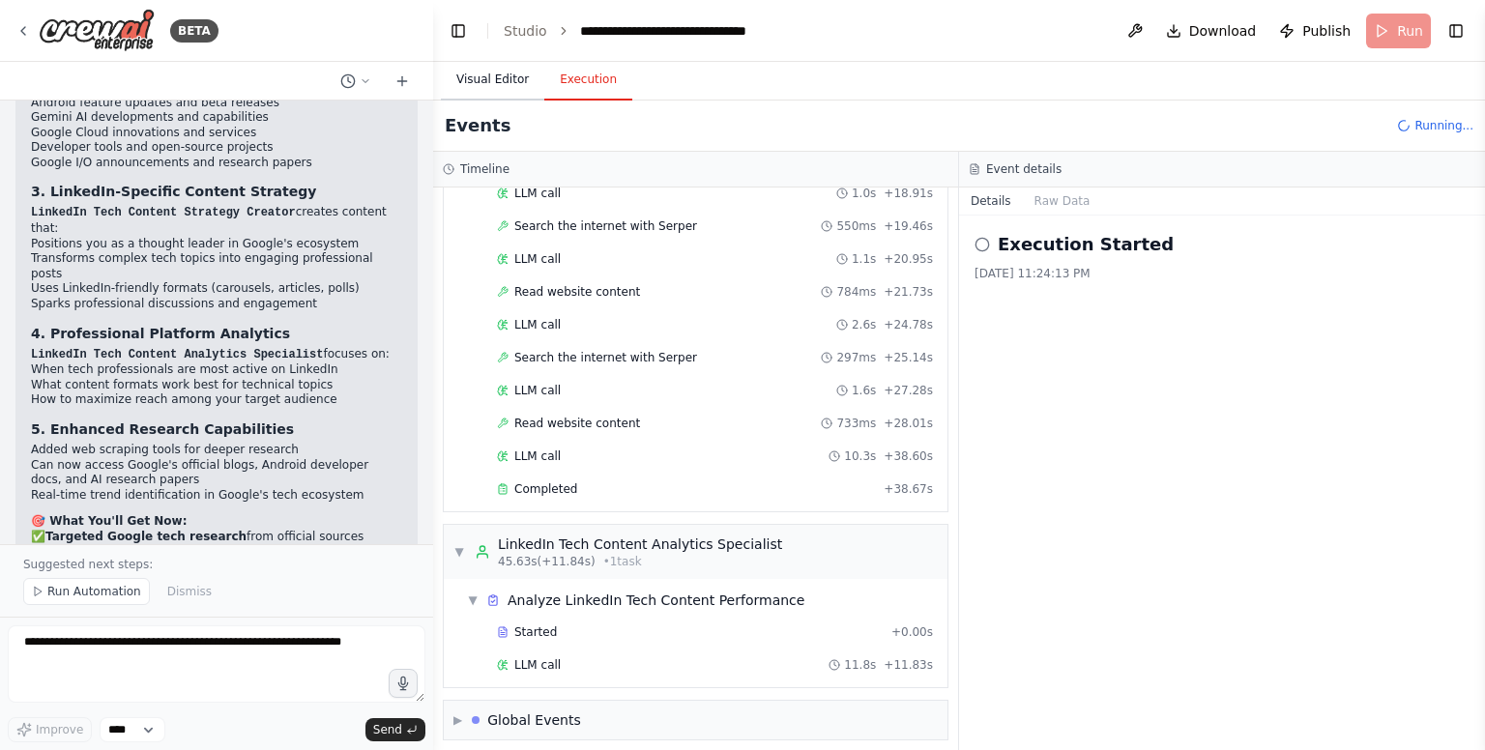
click at [489, 82] on button "Visual Editor" at bounding box center [492, 80] width 103 height 41
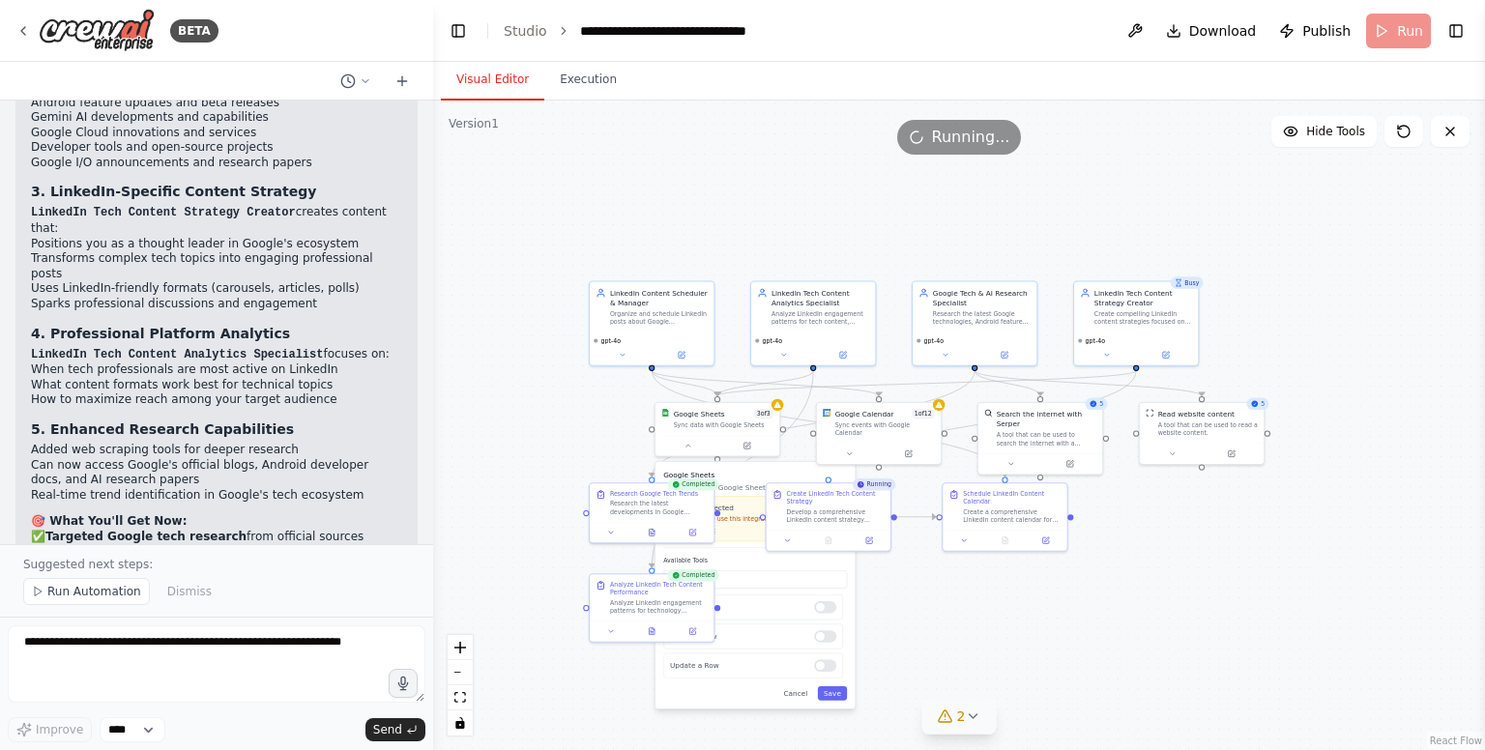
scroll to position [0, 0]
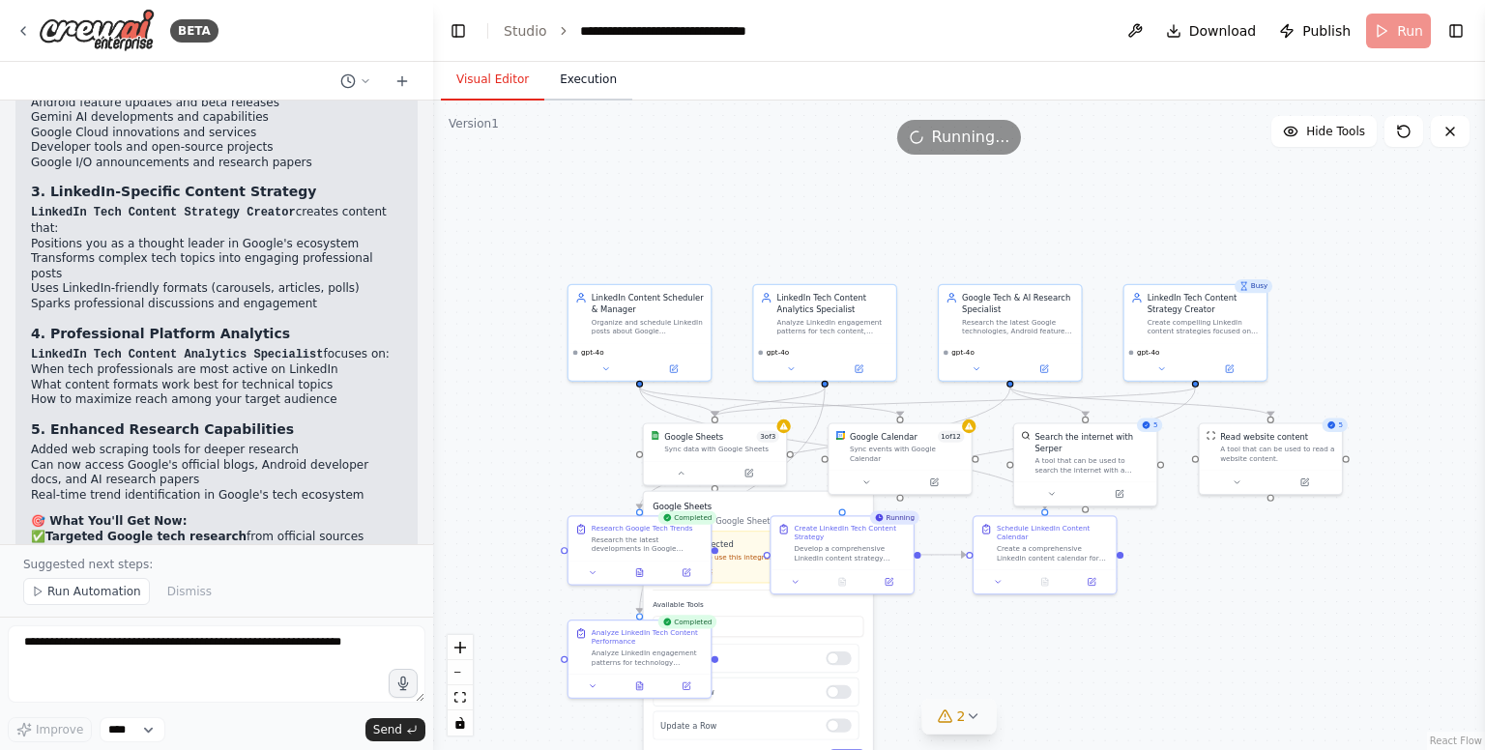
click at [578, 87] on button "Execution" at bounding box center [588, 80] width 88 height 41
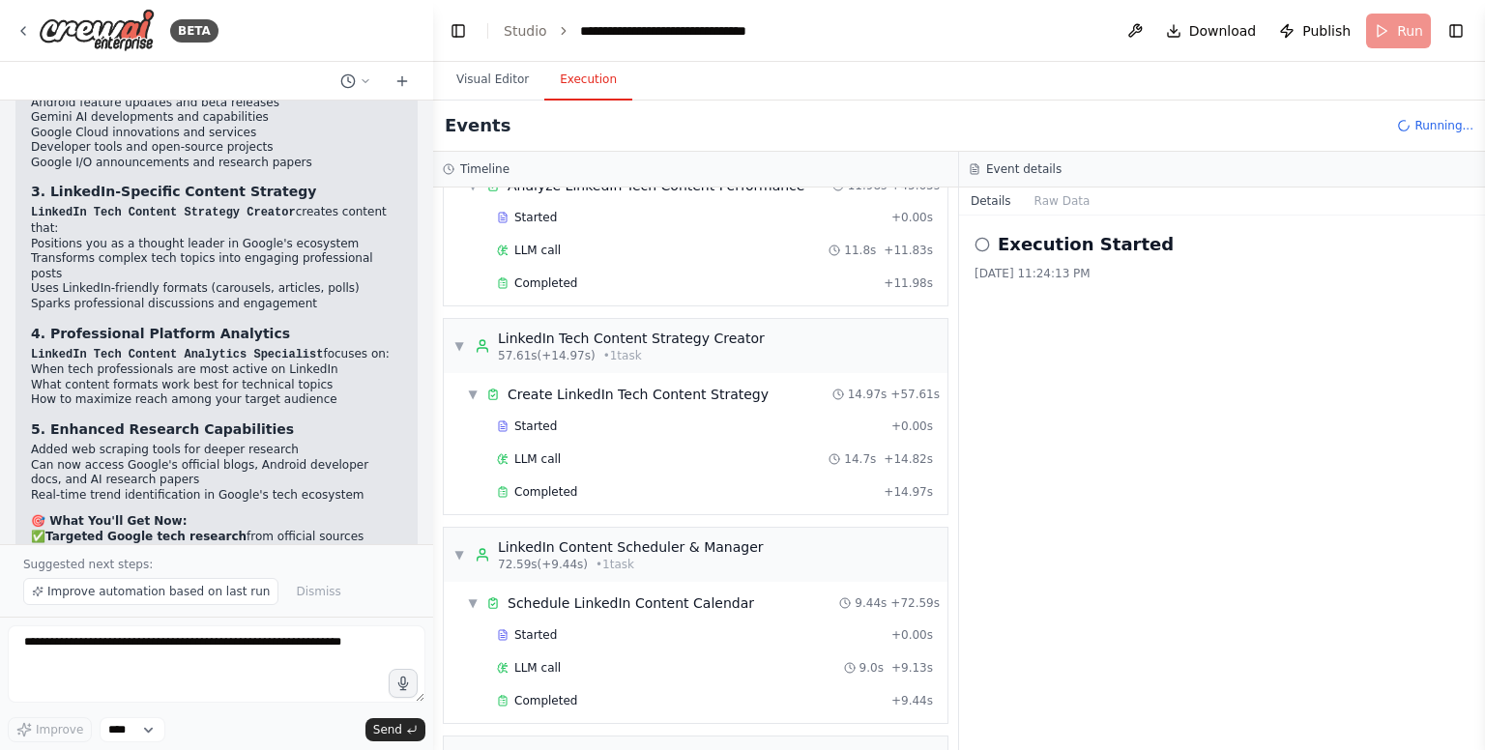
scroll to position [986, 0]
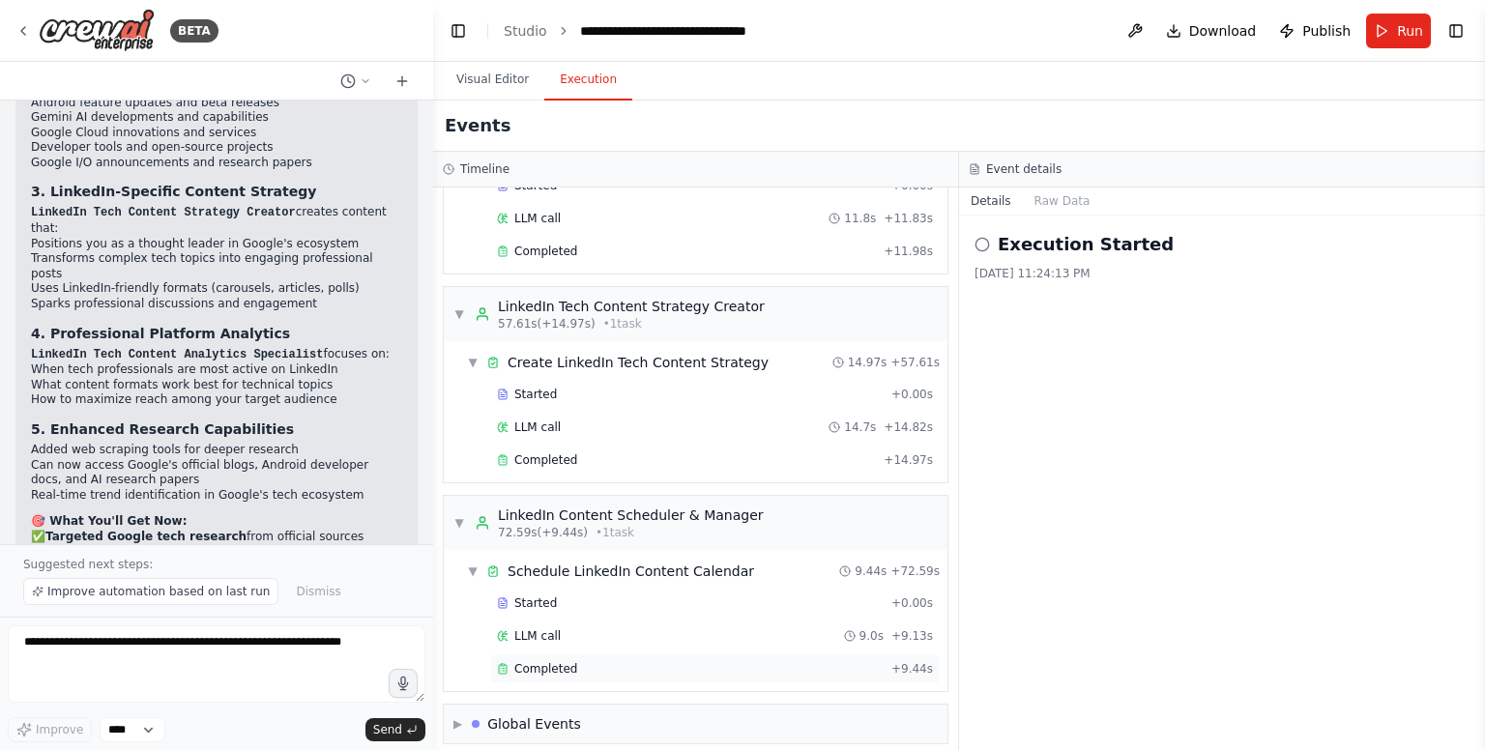
click at [718, 661] on div "Completed" at bounding box center [690, 668] width 387 height 15
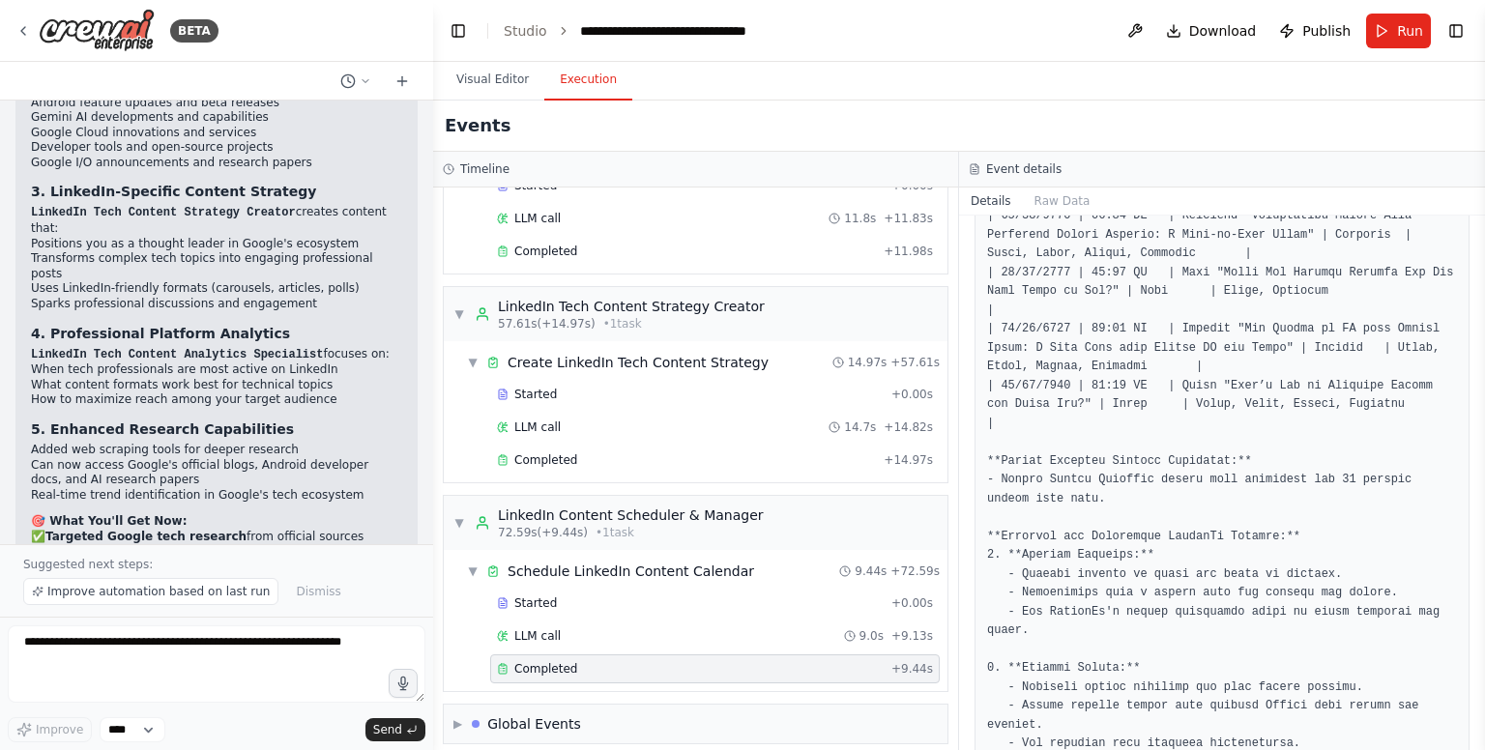
scroll to position [858, 0]
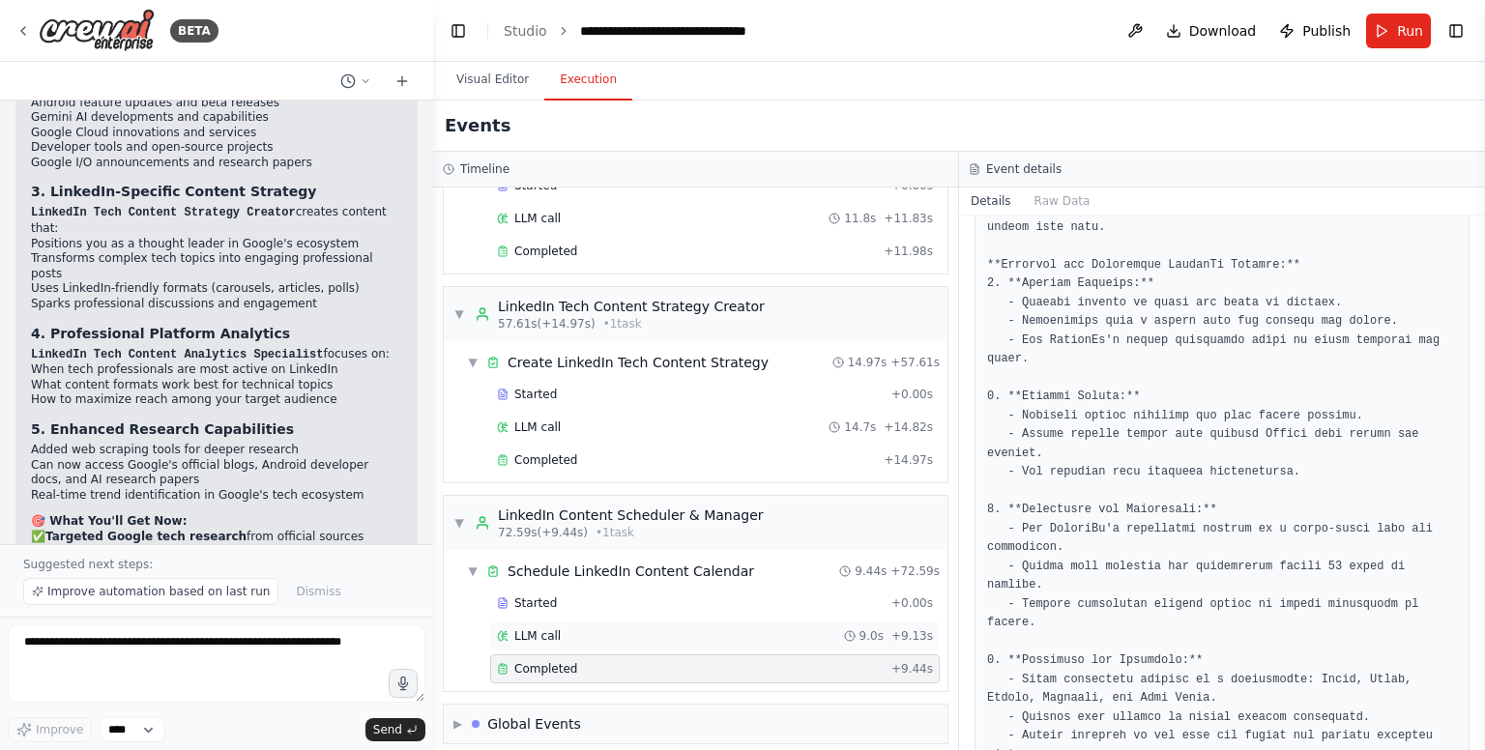
click at [704, 630] on div "LLM call 9.0s + 9.13s" at bounding box center [715, 636] width 450 height 29
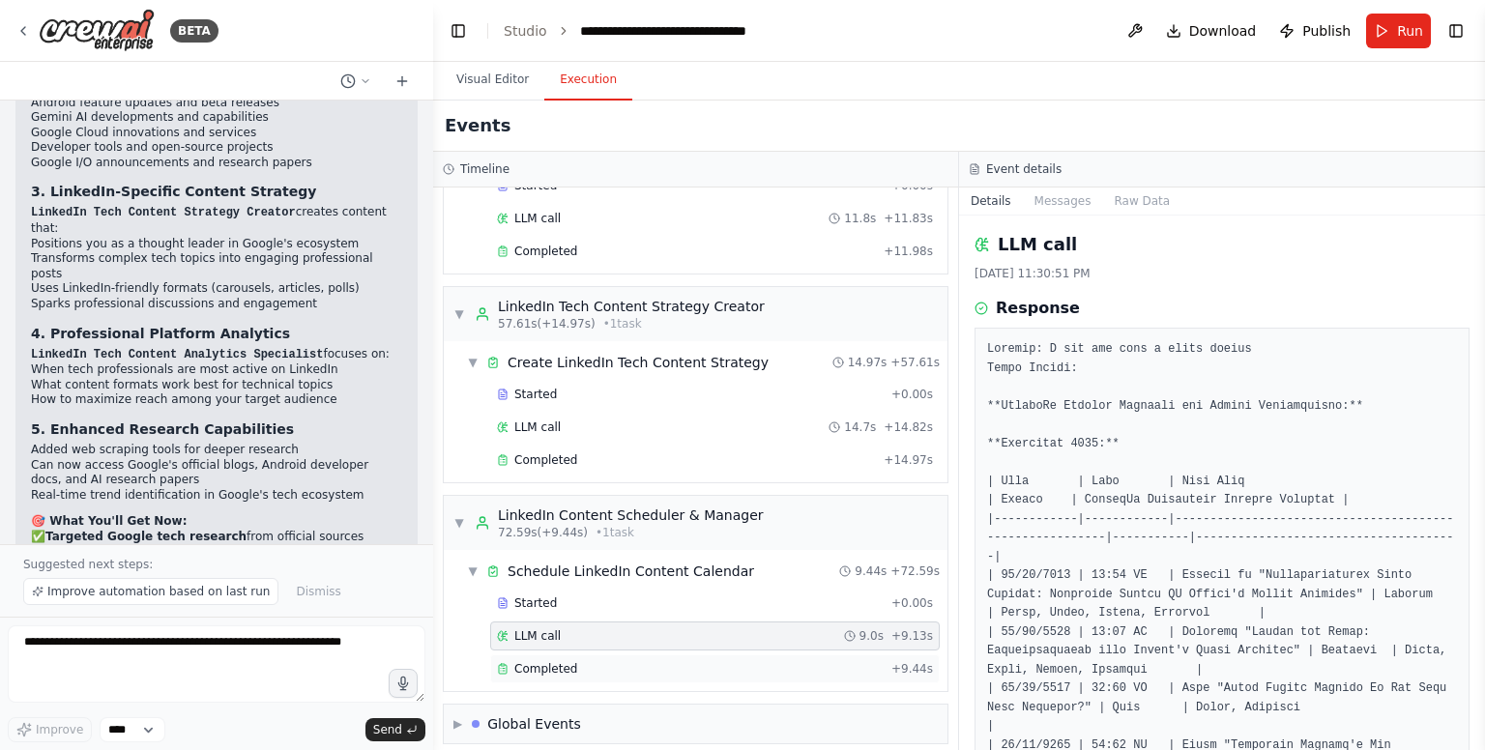
click at [712, 661] on div "Completed" at bounding box center [690, 668] width 387 height 15
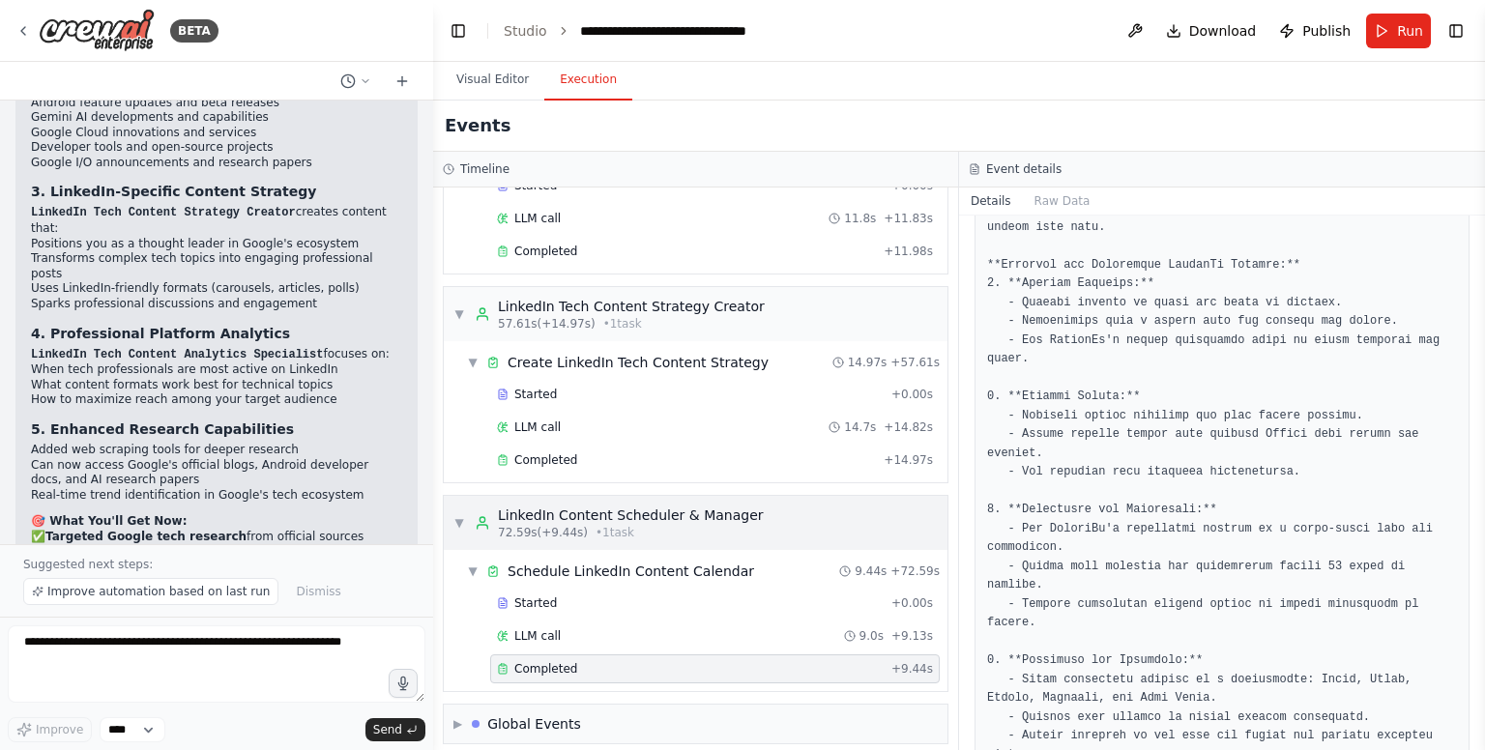
click at [754, 523] on div "▼ LinkedIn Content Scheduler & Manager 72.59s (+9.44s) • 1 task" at bounding box center [696, 523] width 504 height 54
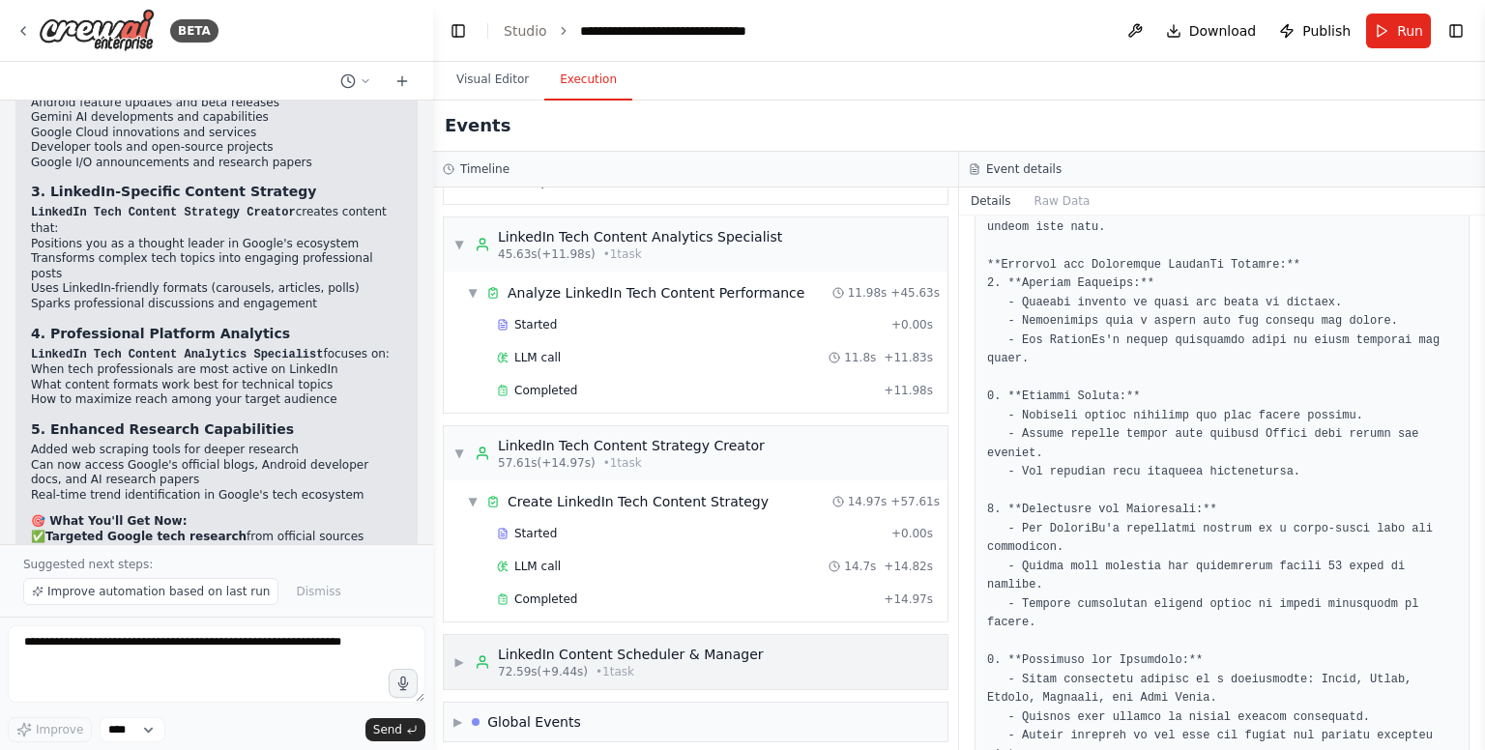
click at [754, 526] on div "Started" at bounding box center [690, 533] width 387 height 15
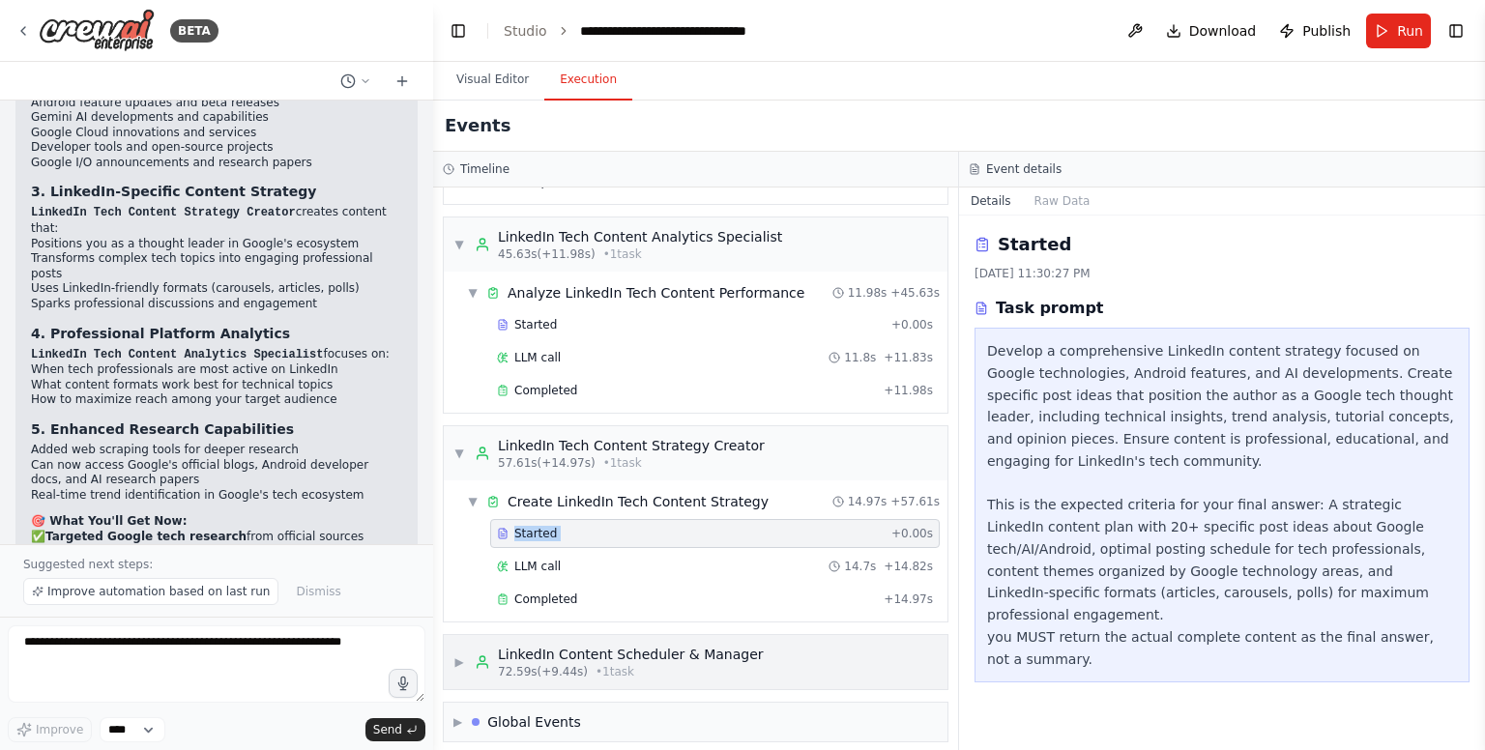
scroll to position [0, 0]
click at [754, 526] on div "Started" at bounding box center [690, 533] width 387 height 15
click at [842, 496] on icon at bounding box center [839, 502] width 12 height 12
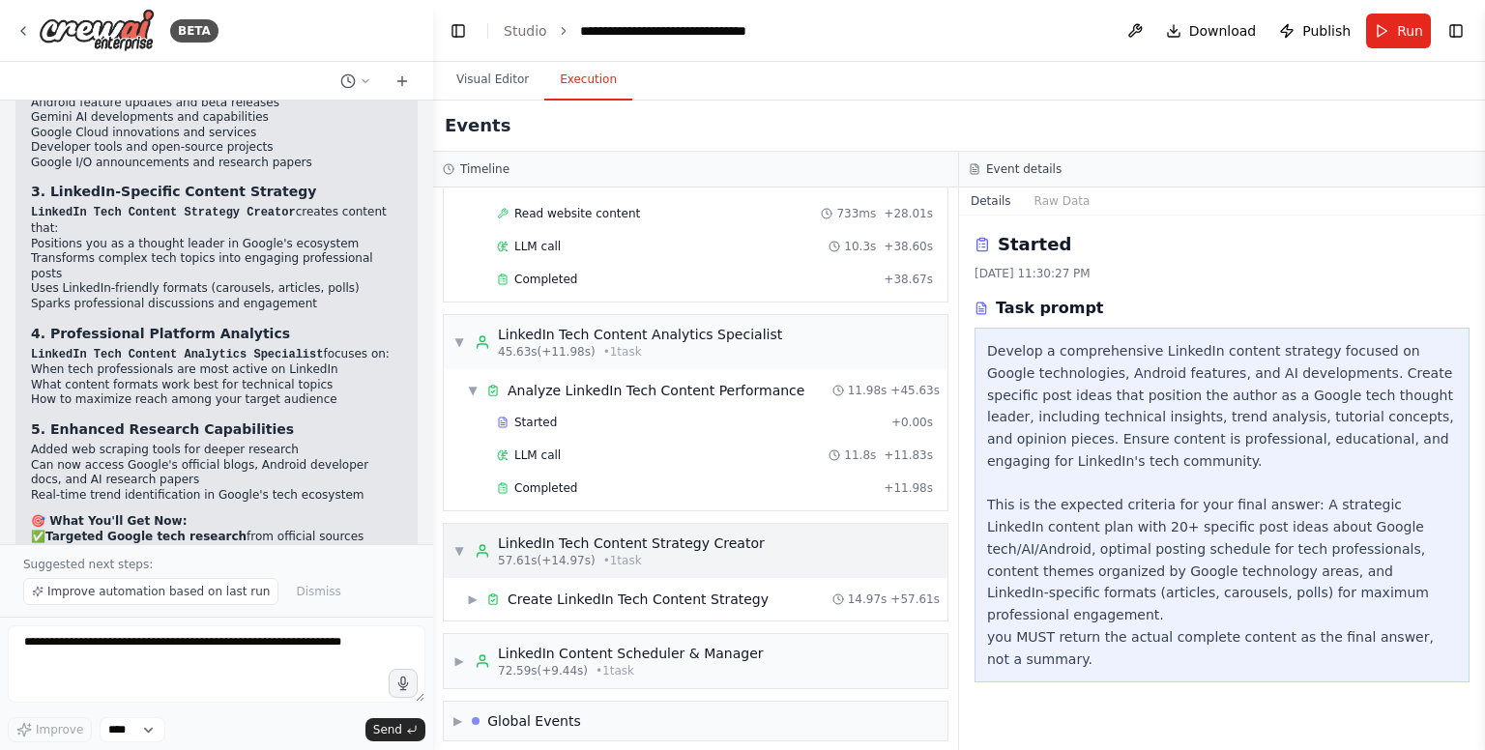
click at [824, 560] on div "▼ LinkedIn Tech Content Strategy Creator 57.61s (+14.97s) • 1 task" at bounding box center [696, 551] width 504 height 54
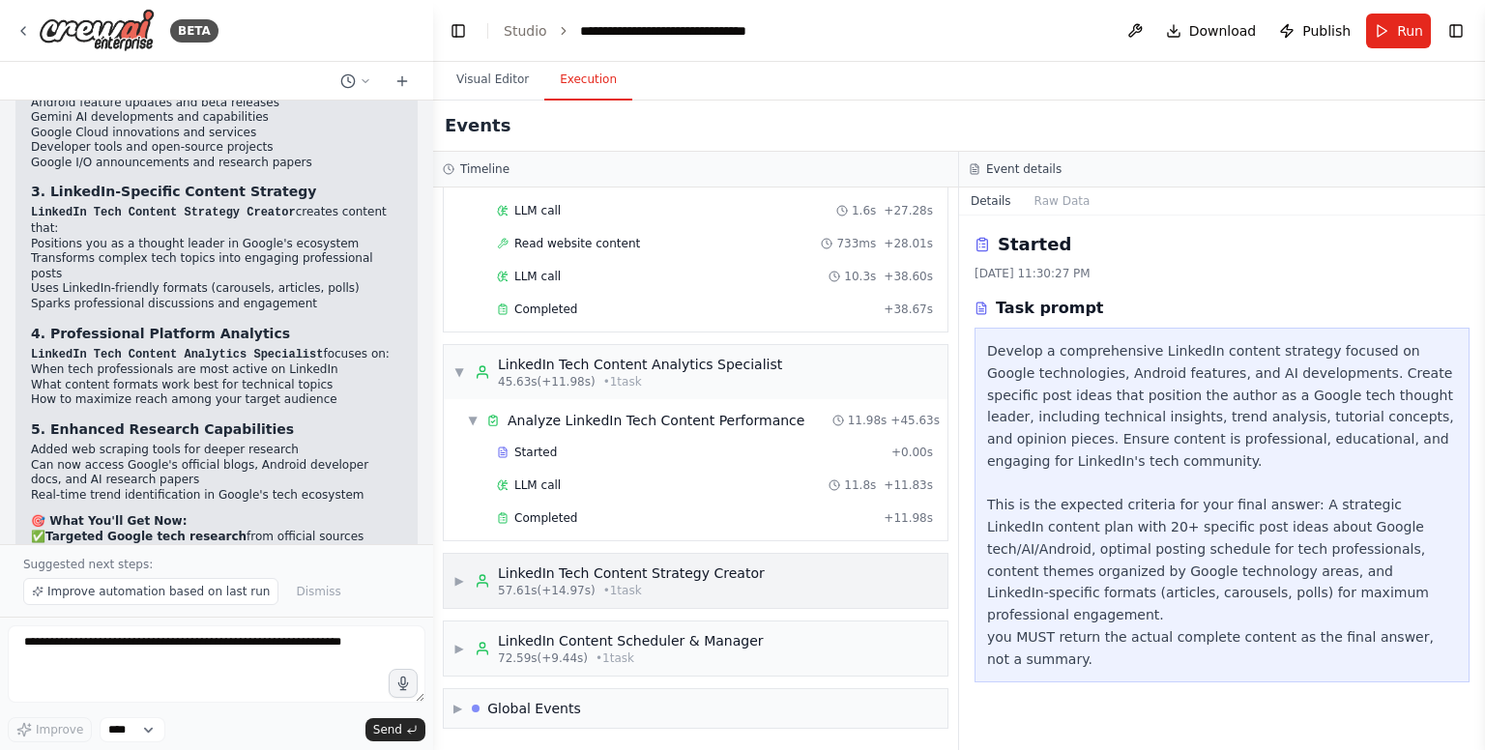
scroll to position [707, 0]
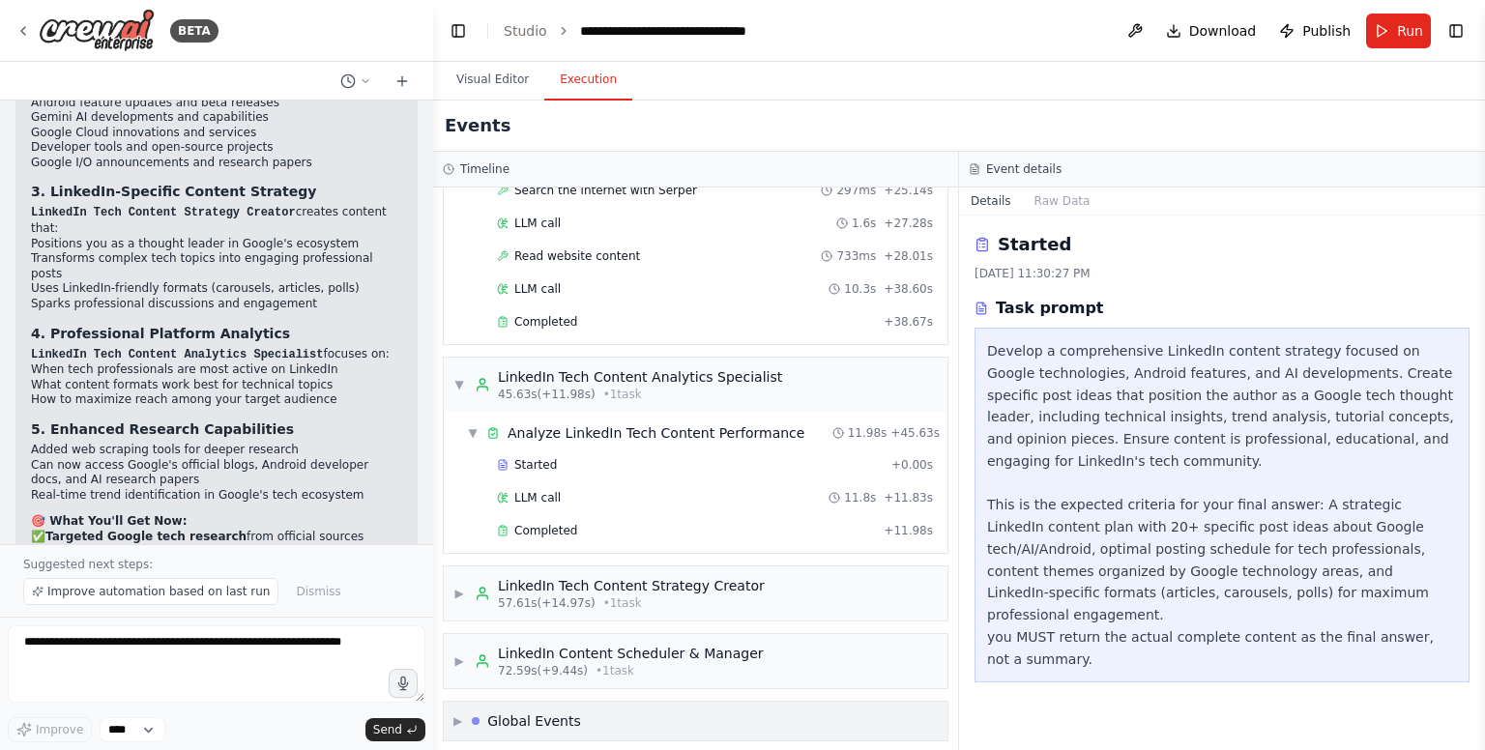
click at [608, 715] on div "▶ Global Events" at bounding box center [696, 721] width 504 height 39
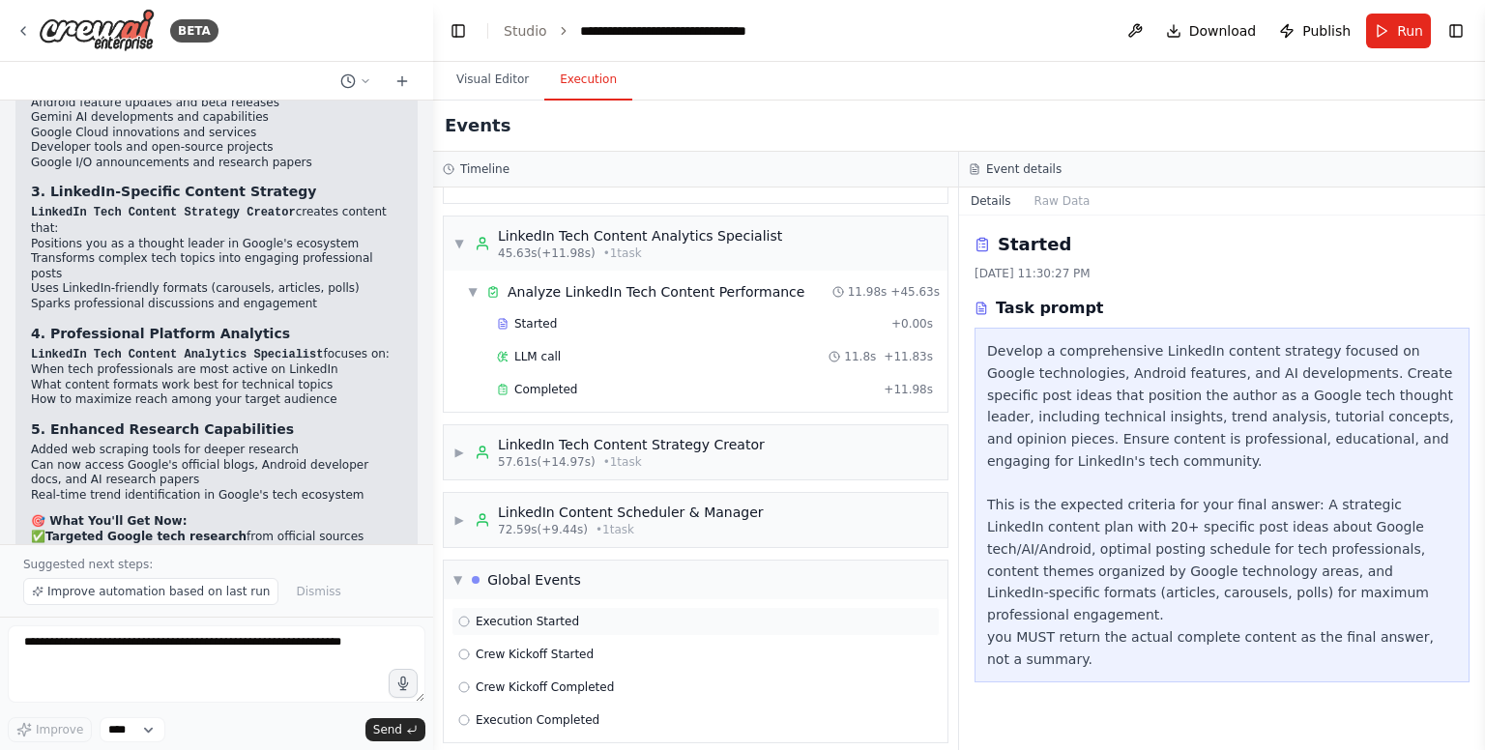
click at [557, 614] on span "Execution Started" at bounding box center [527, 621] width 103 height 15
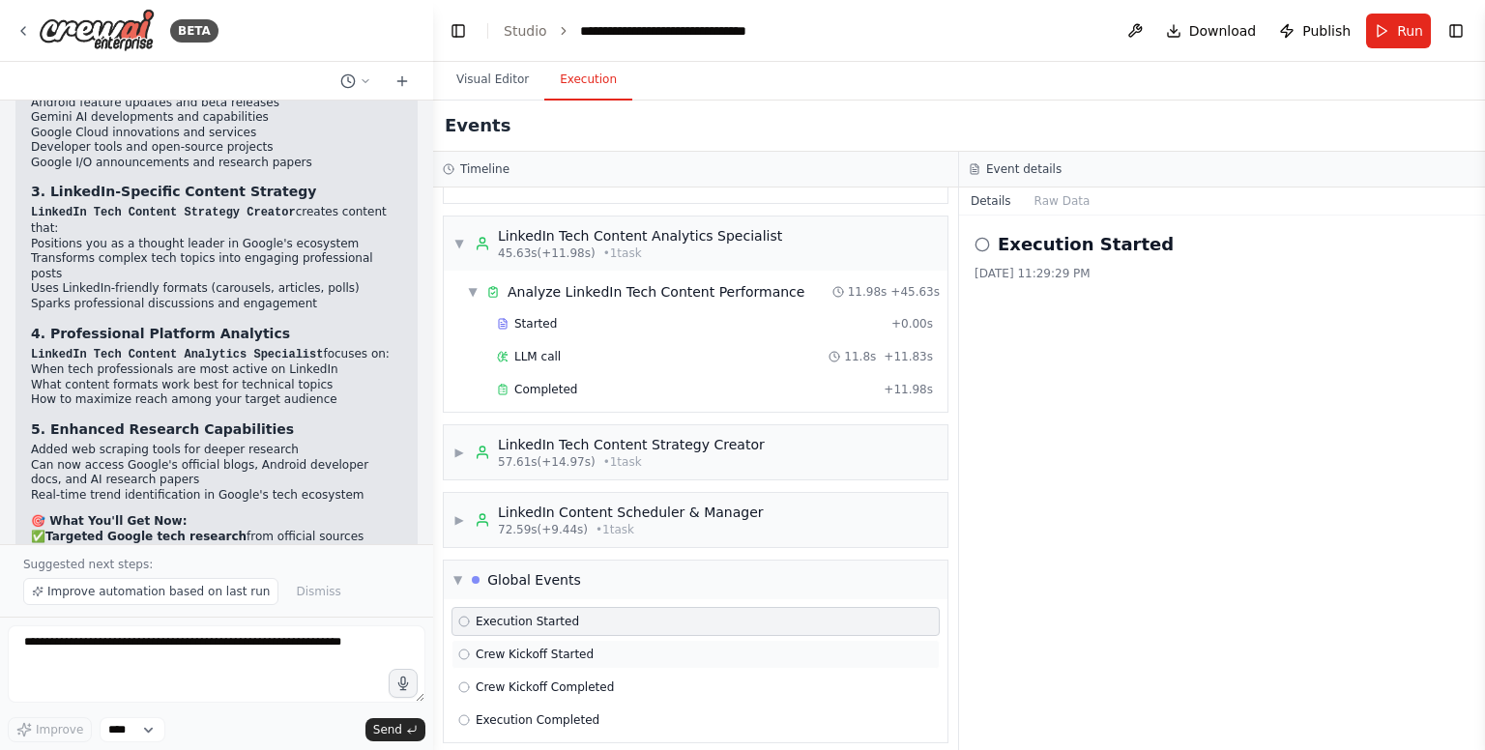
click at [565, 647] on span "Crew Kickoff Started" at bounding box center [535, 654] width 118 height 15
click at [572, 673] on div "Crew Kickoff Completed" at bounding box center [696, 687] width 488 height 29
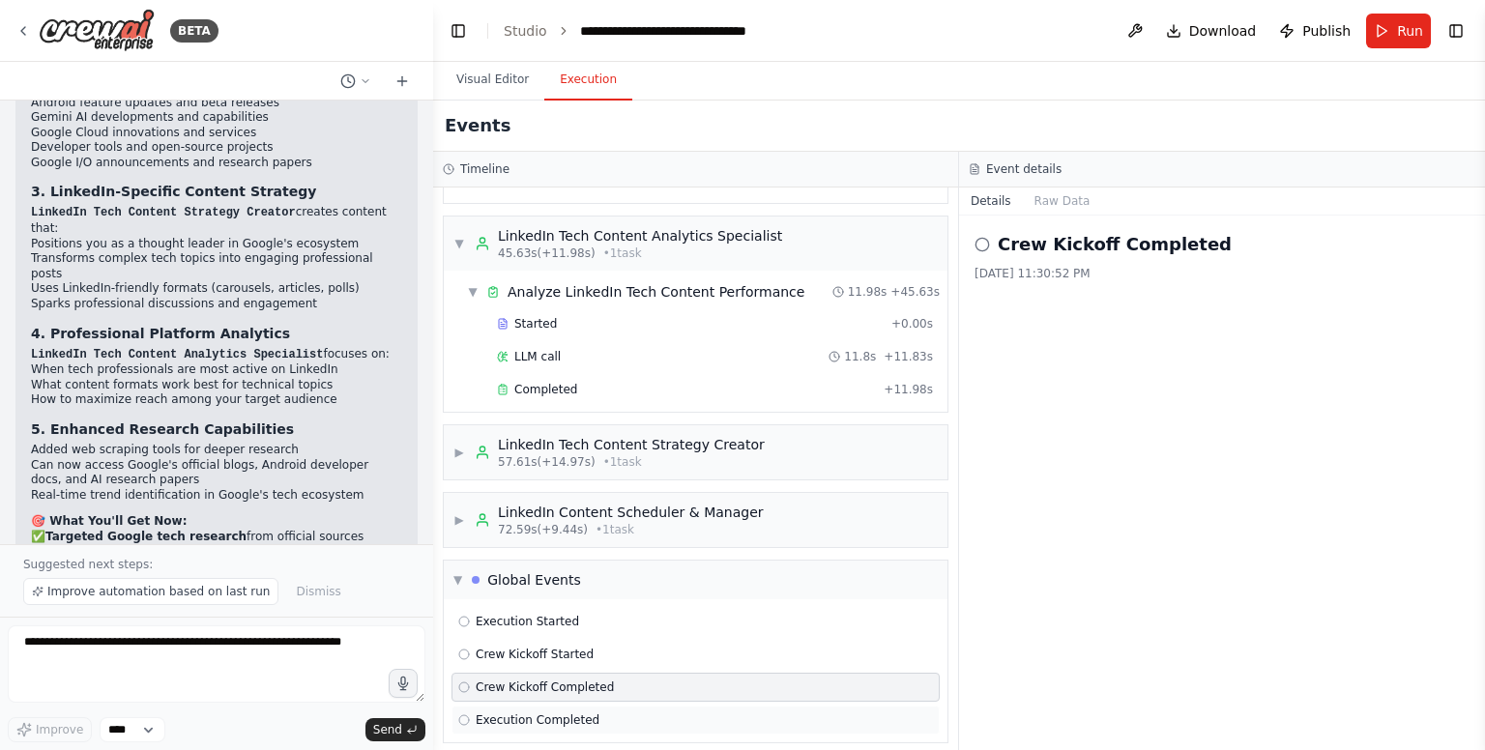
click at [624, 713] on div "Execution Completed" at bounding box center [695, 720] width 475 height 15
click at [464, 615] on div "Execution Started" at bounding box center [518, 621] width 121 height 15
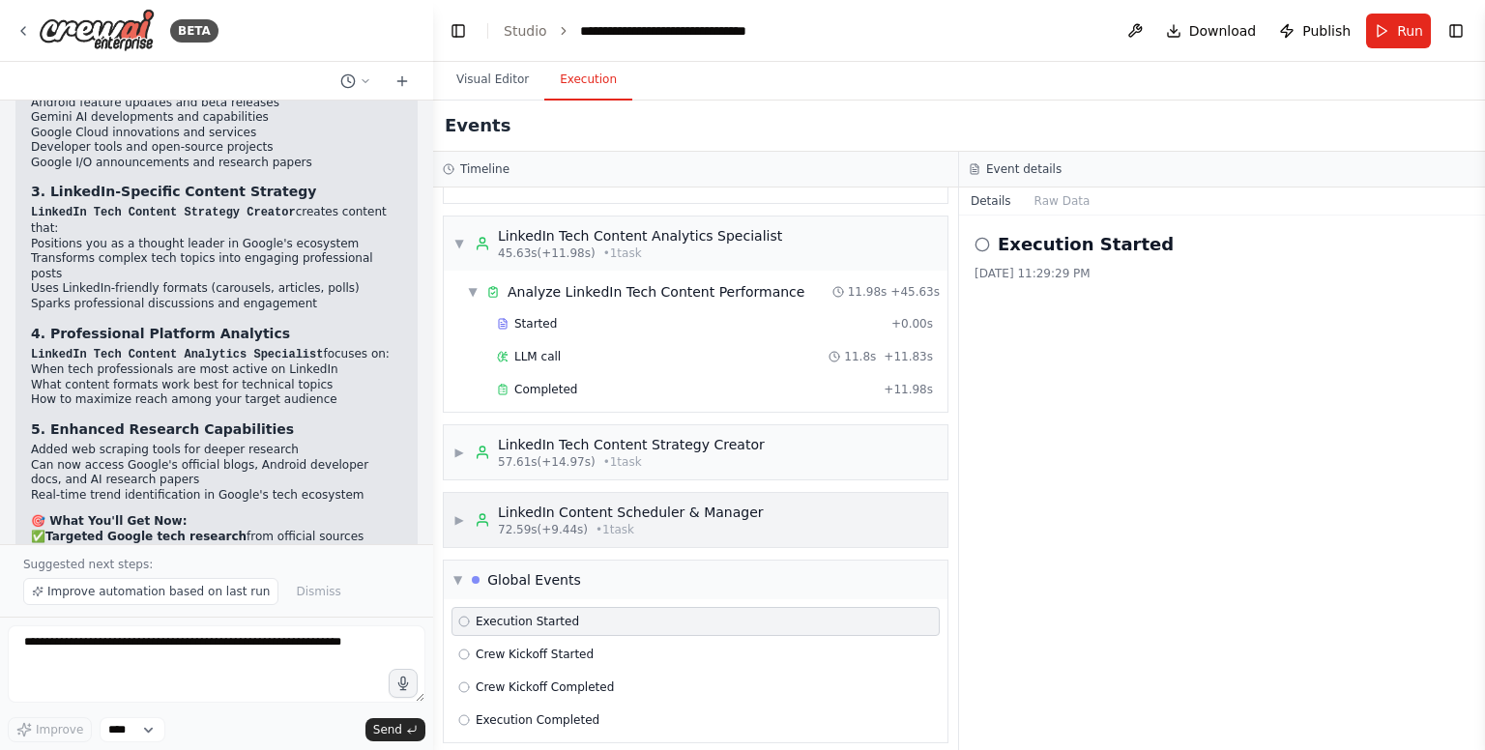
click at [538, 506] on div "LinkedIn Content Scheduler & Manager" at bounding box center [631, 512] width 266 height 19
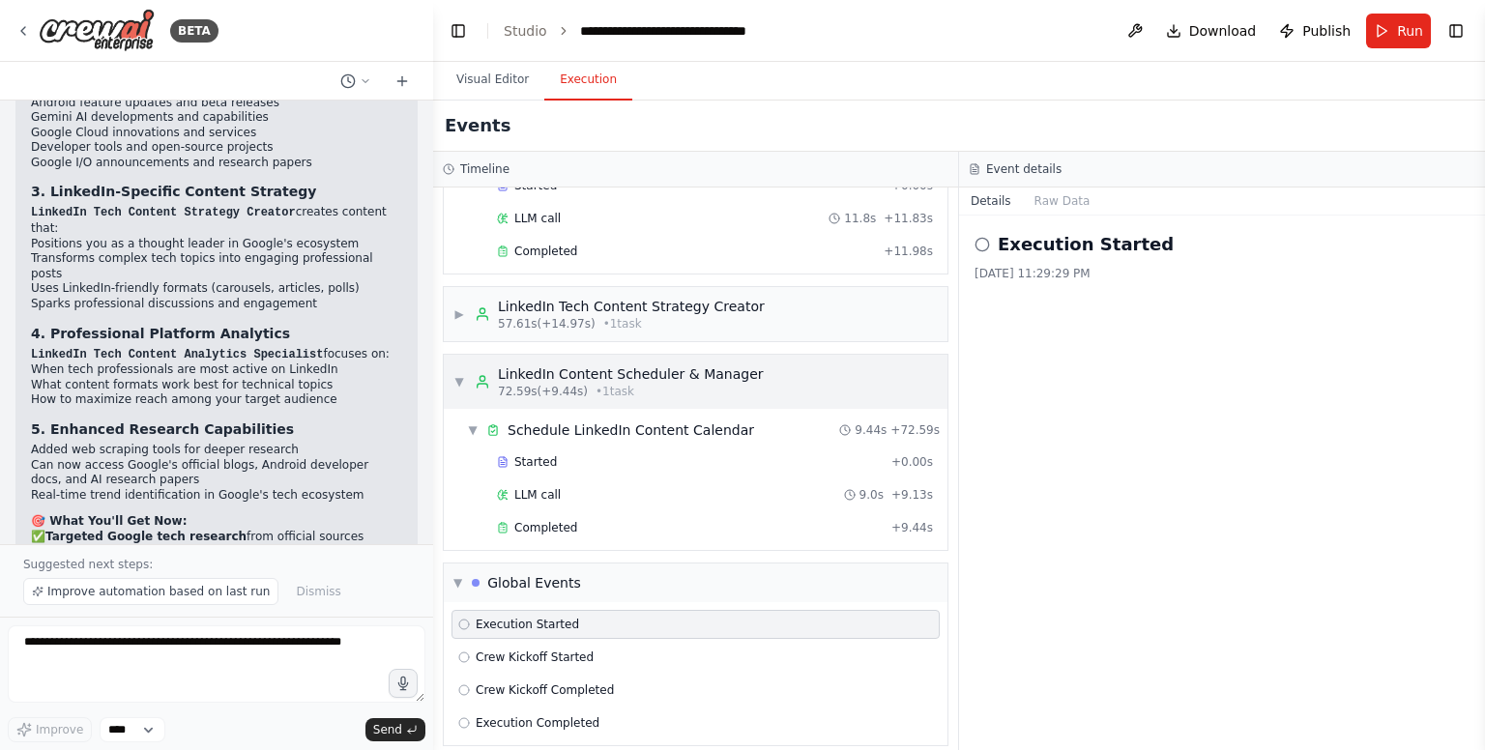
scroll to position [940, 0]
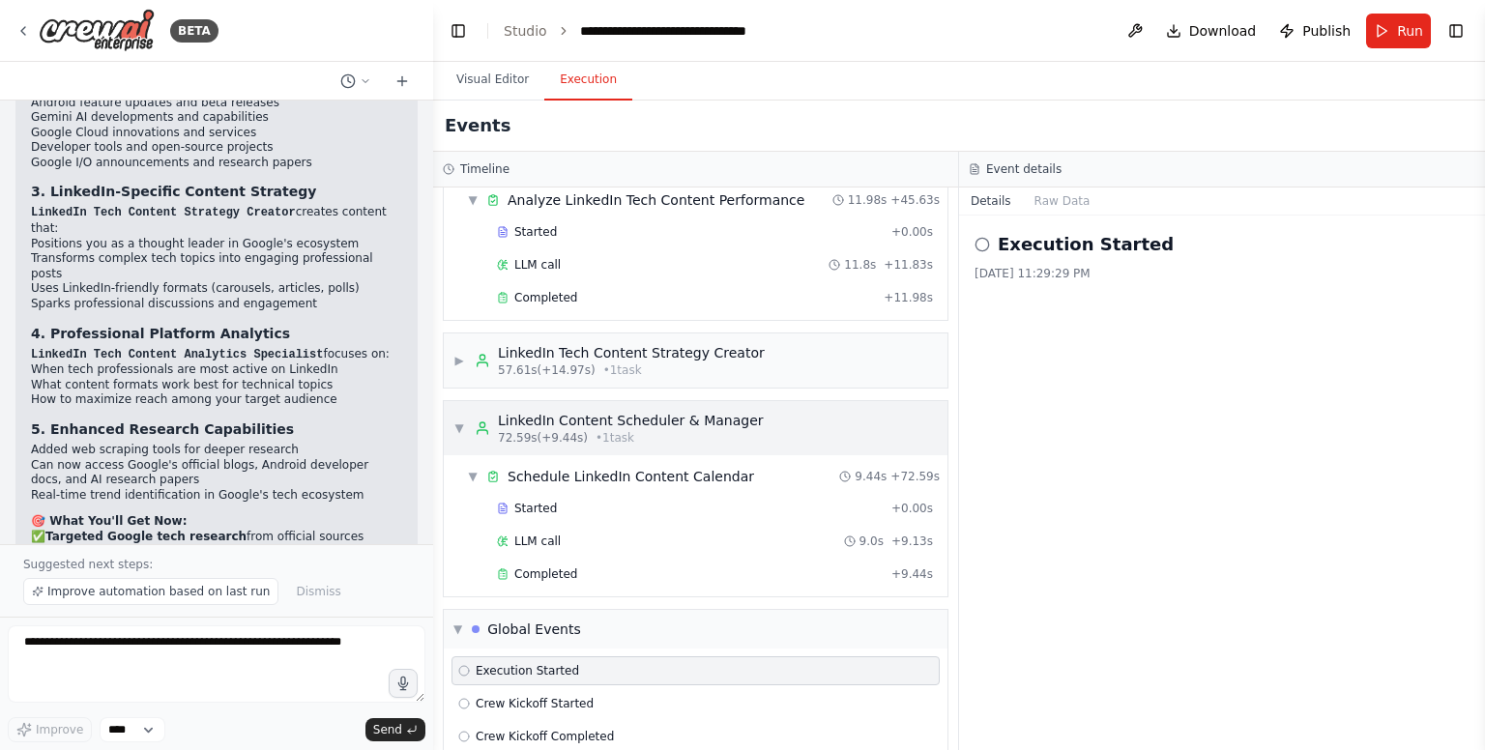
click at [623, 434] on div "▼ LinkedIn Content Scheduler & Manager 72.59s (+9.44s) • 1 task" at bounding box center [696, 428] width 504 height 54
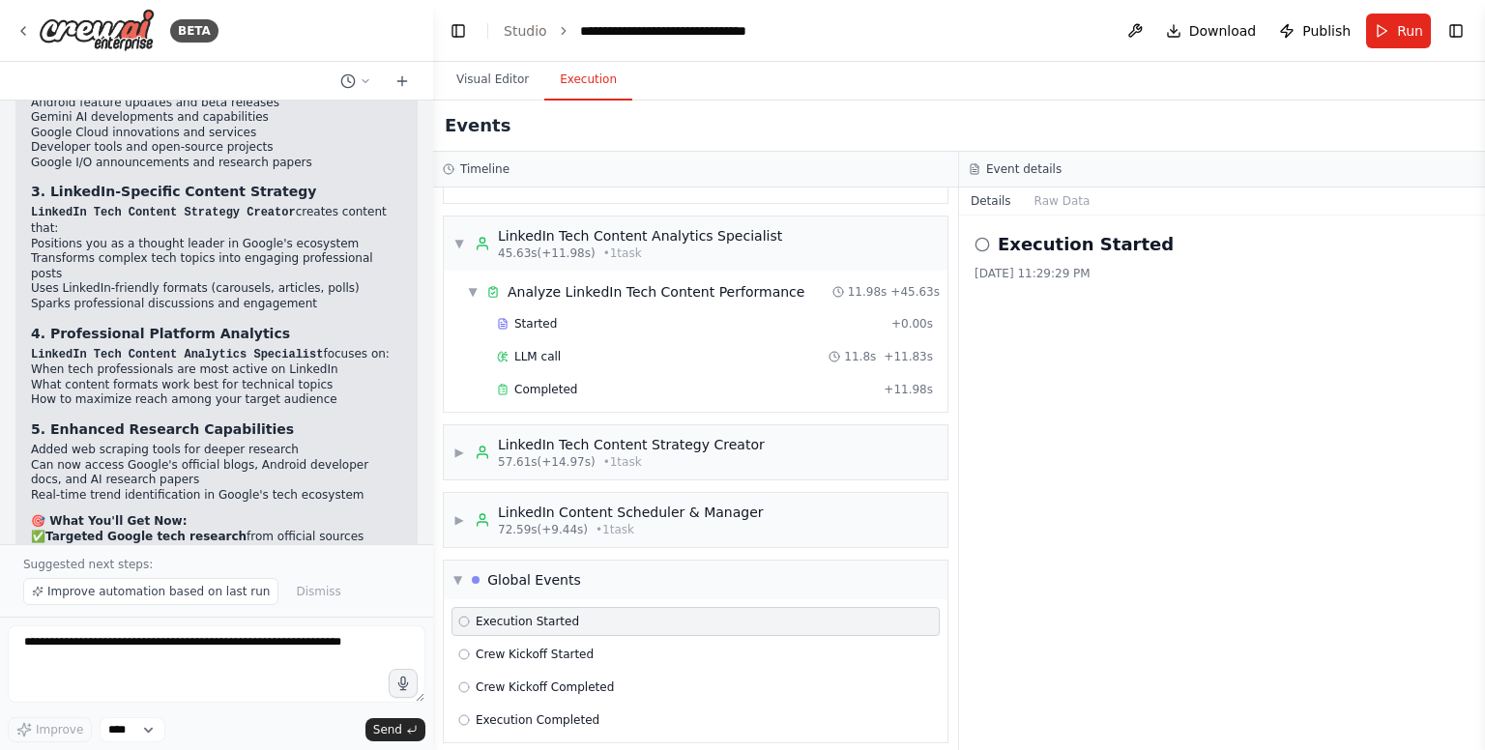
click at [629, 477] on div "▼ Google Tech & AI Research Specialist 6.96s (+38.67s) • 1 task ▼ Research Goog…" at bounding box center [695, 469] width 525 height 563
click at [634, 503] on div "LinkedIn Content Scheduler & Manager" at bounding box center [631, 512] width 266 height 19
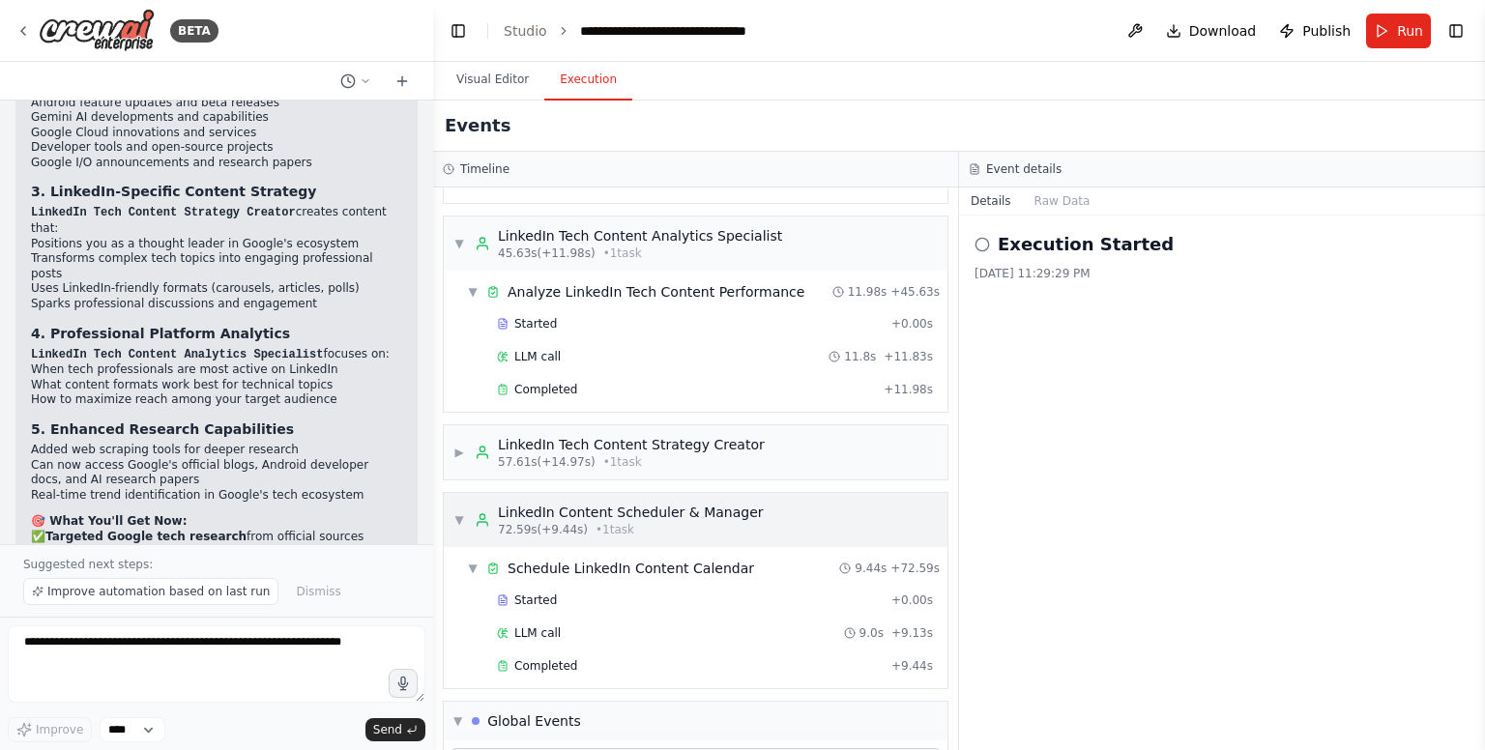
scroll to position [940, 0]
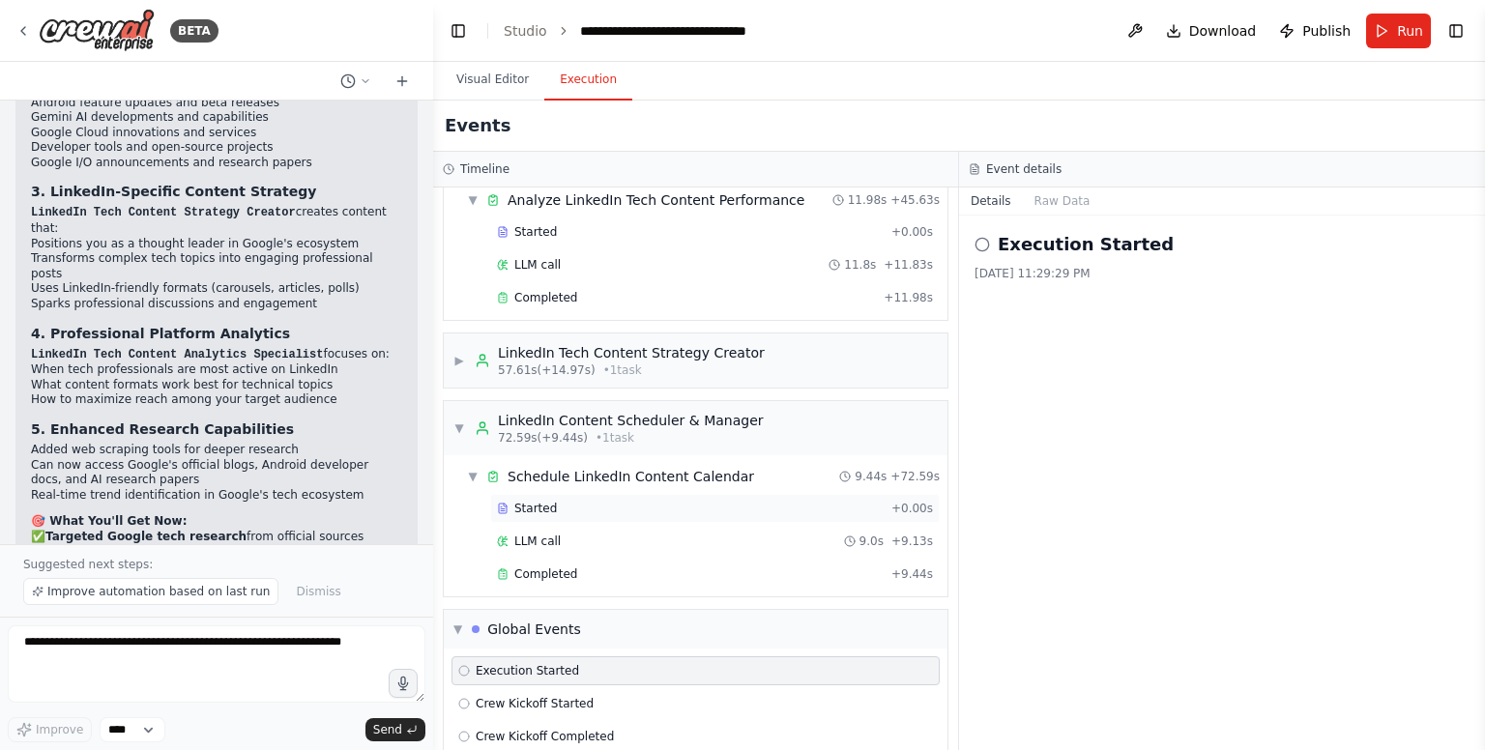
click at [650, 503] on div "Started" at bounding box center [690, 508] width 387 height 15
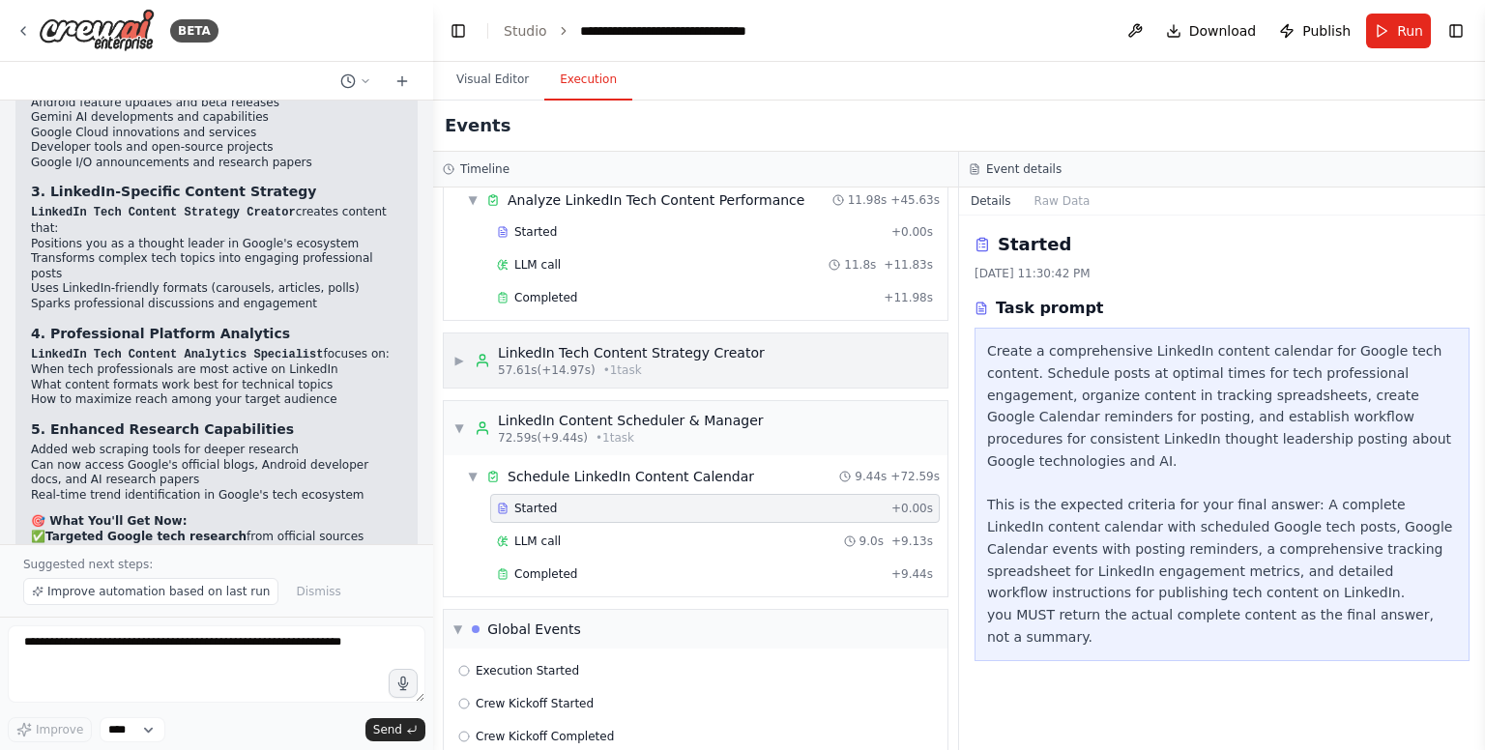
click at [717, 350] on div "LinkedIn Tech Content Strategy Creator" at bounding box center [631, 352] width 267 height 19
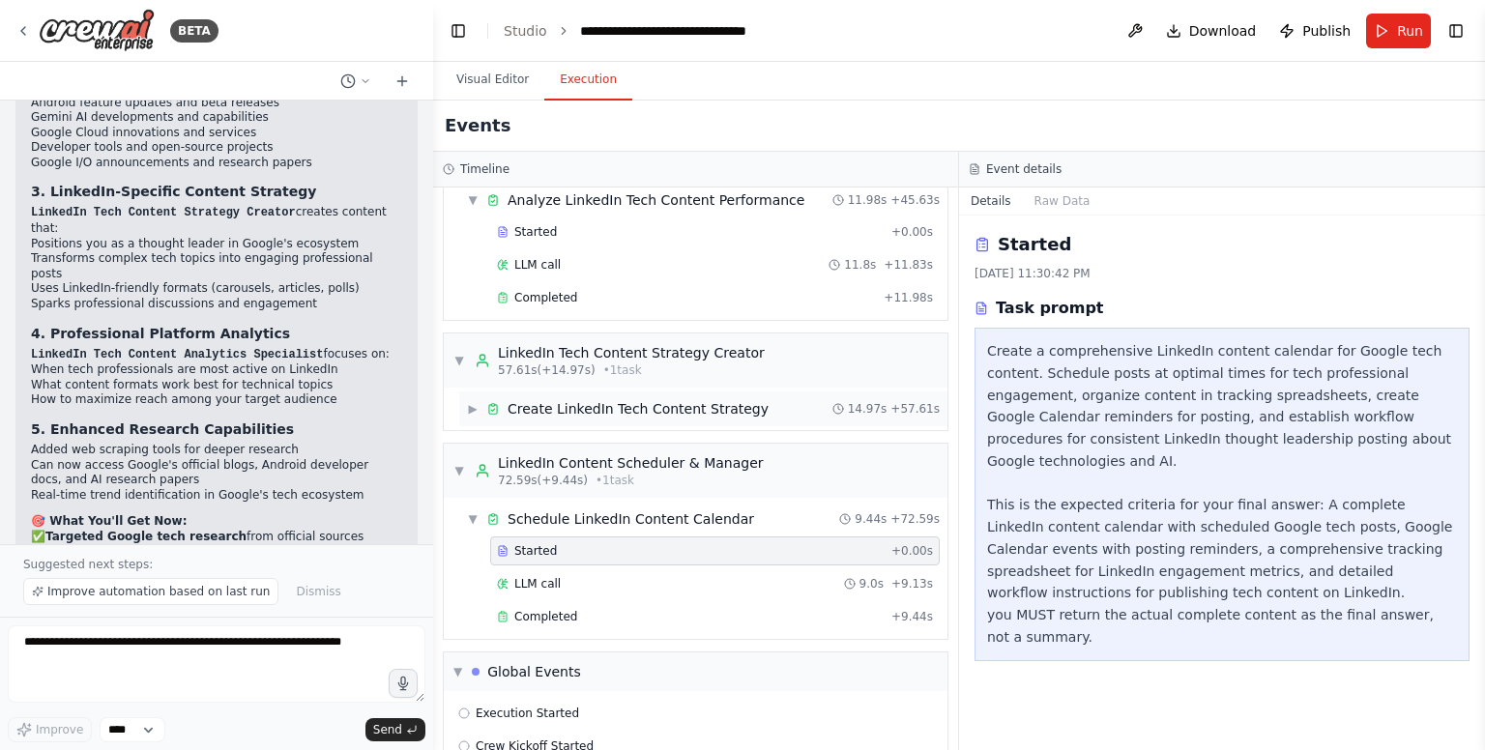
click at [672, 399] on div "Create LinkedIn Tech Content Strategy" at bounding box center [638, 408] width 261 height 19
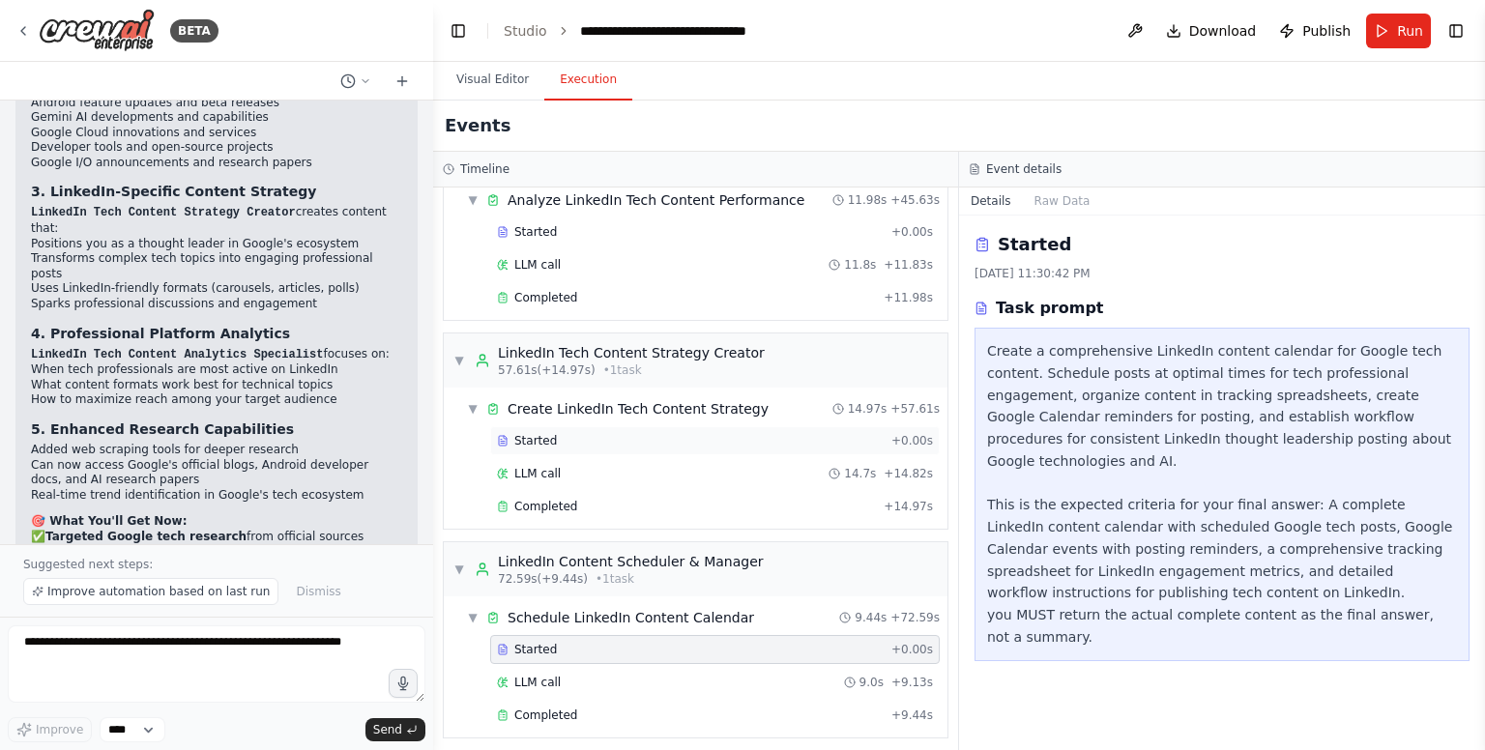
click at [681, 433] on div "Started" at bounding box center [690, 440] width 387 height 15
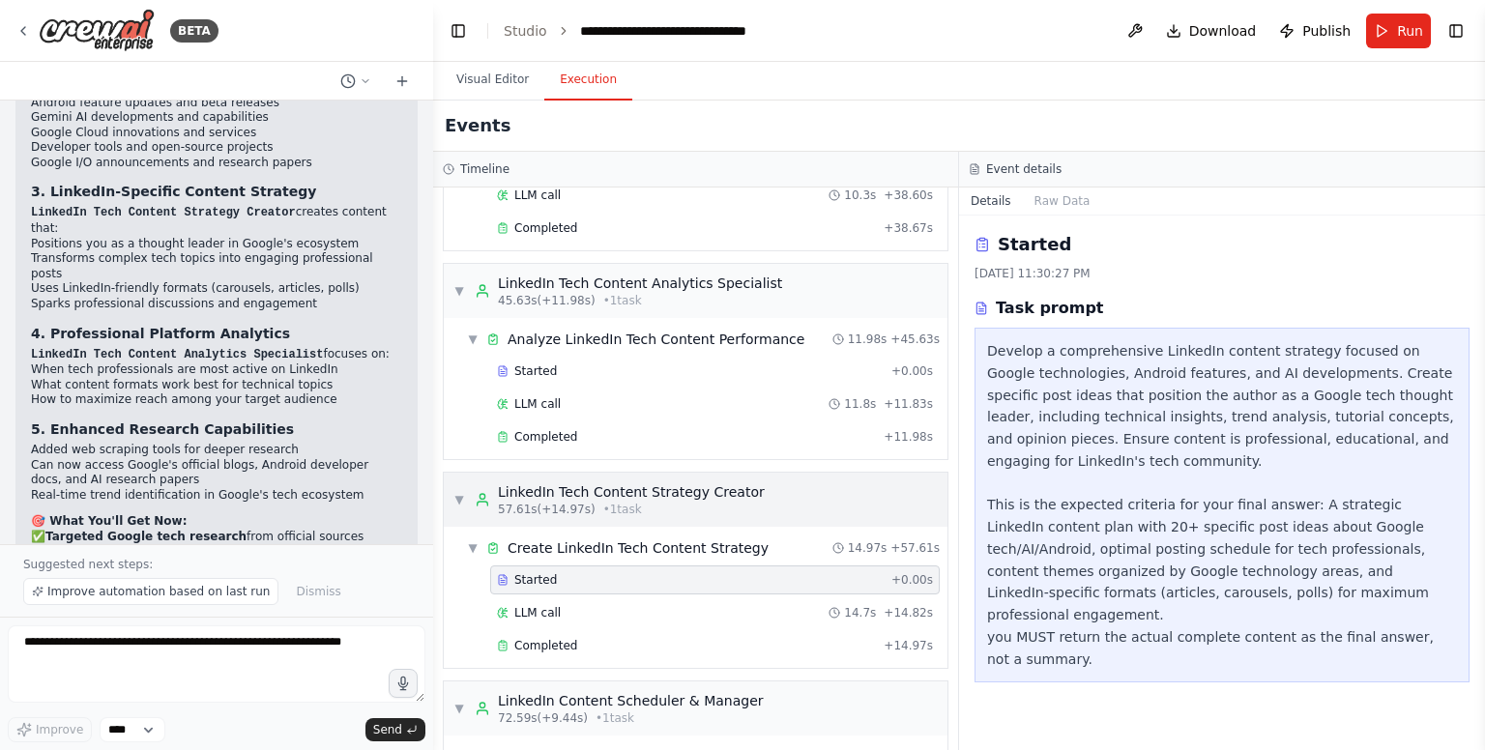
scroll to position [786, 0]
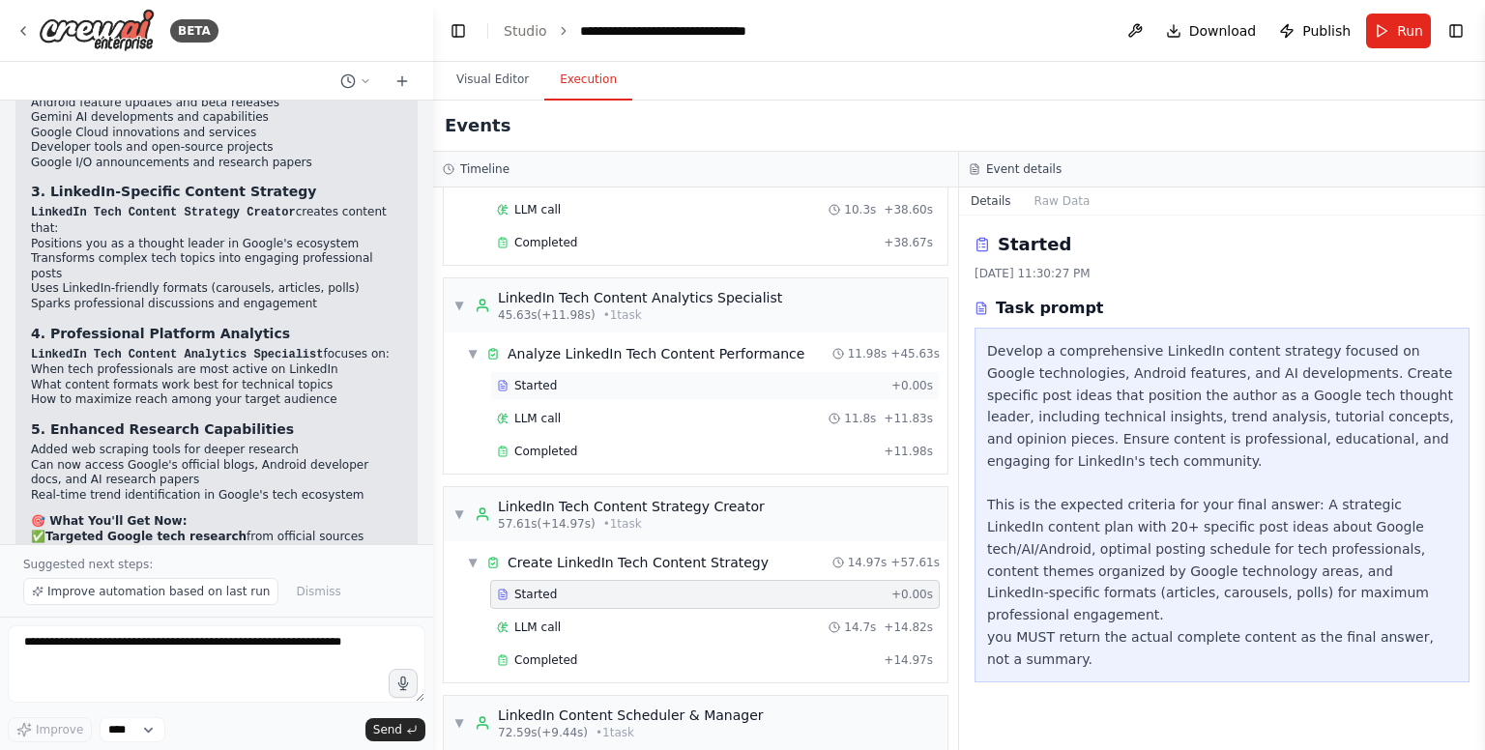
click at [700, 378] on div "Started" at bounding box center [690, 385] width 387 height 15
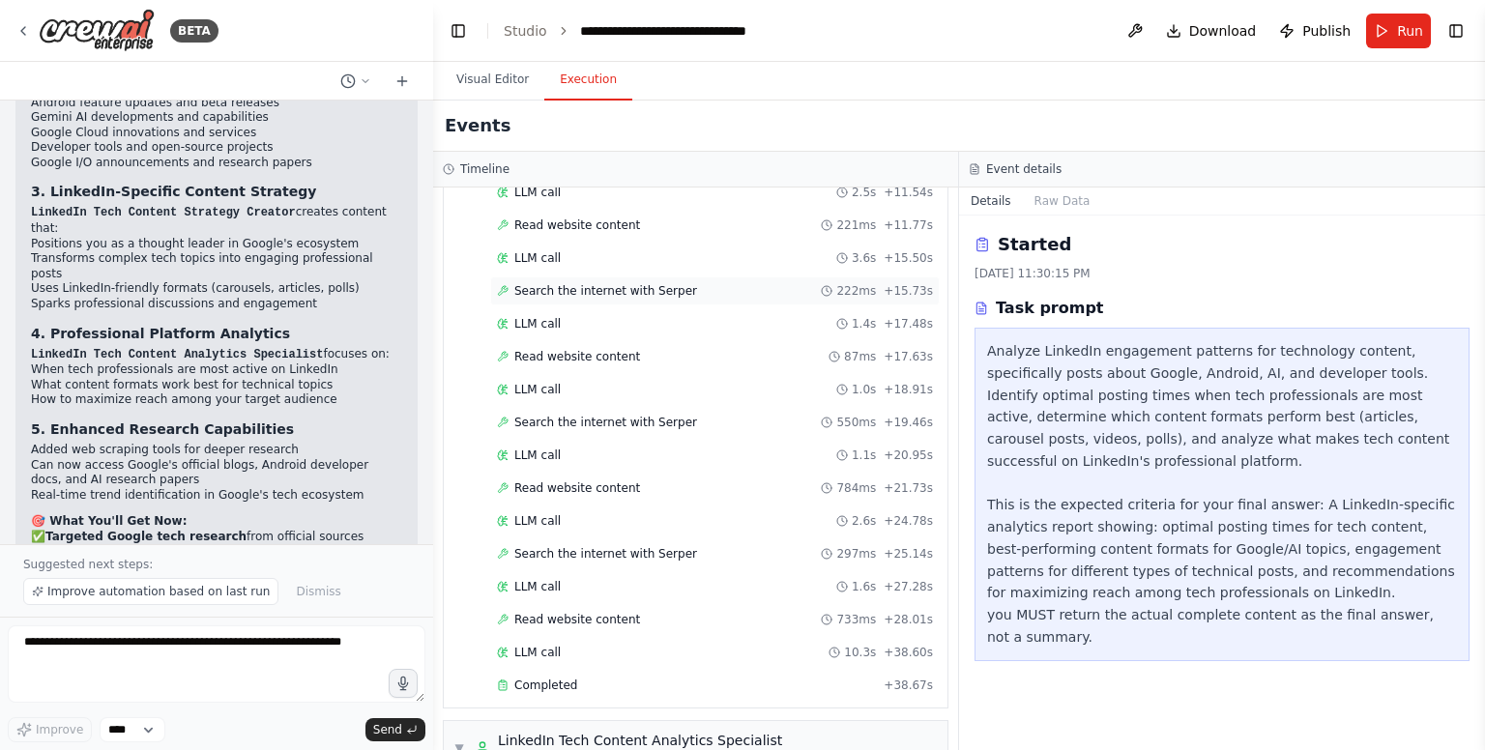
scroll to position [0, 0]
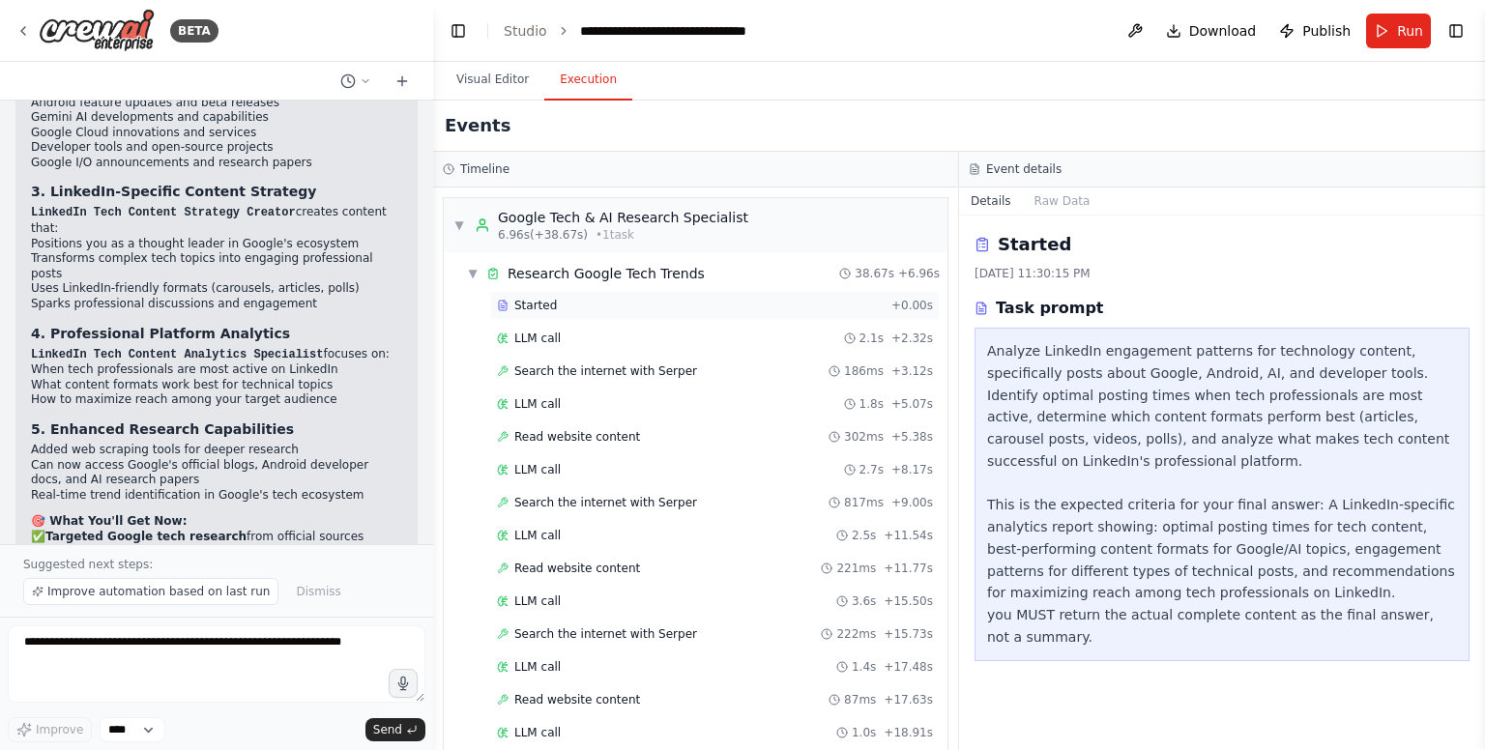
click at [648, 298] on div "Started" at bounding box center [690, 305] width 387 height 15
click at [466, 218] on div "▼ Google Tech & AI Research Specialist 6.96s (+38.67s) • 1 task" at bounding box center [601, 225] width 295 height 35
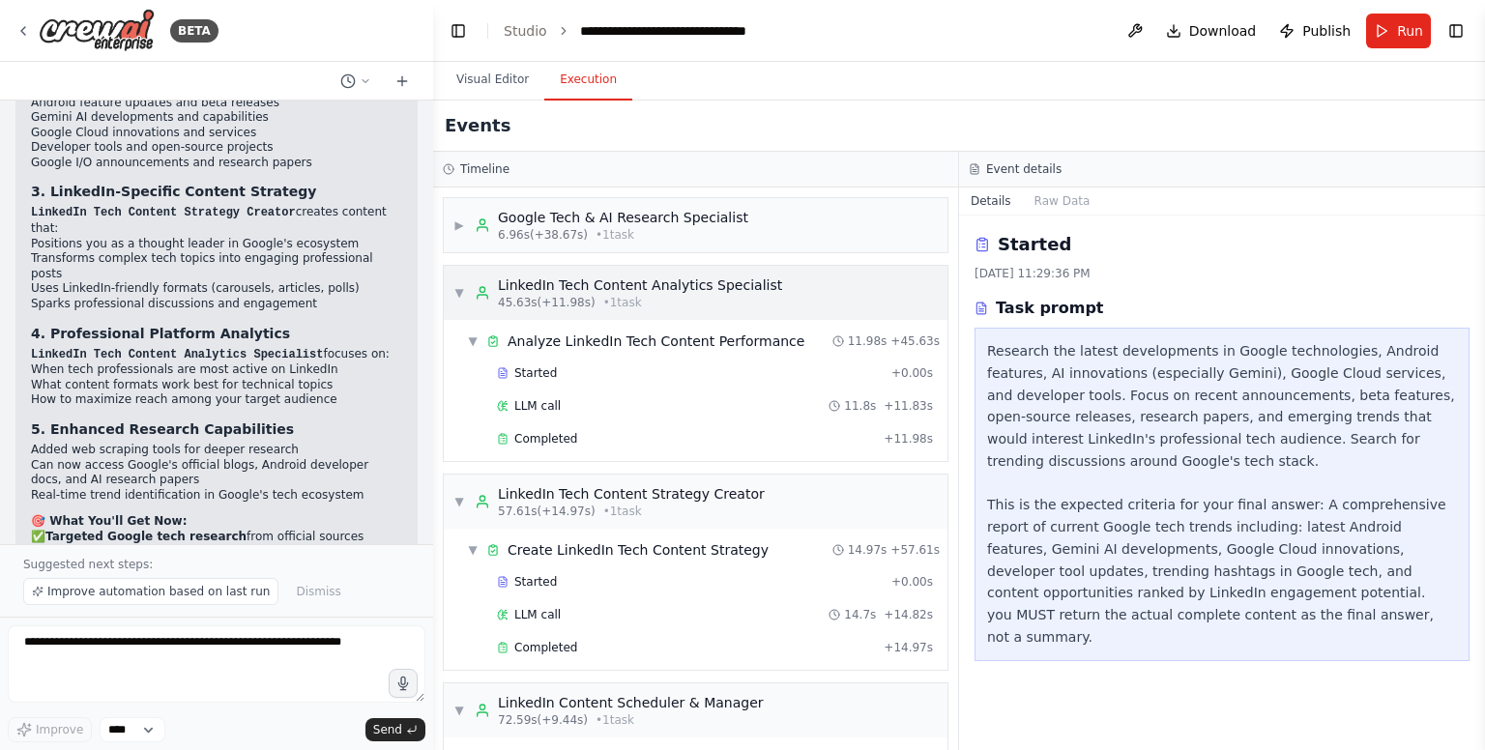
click at [461, 286] on span "▼" at bounding box center [460, 292] width 12 height 15
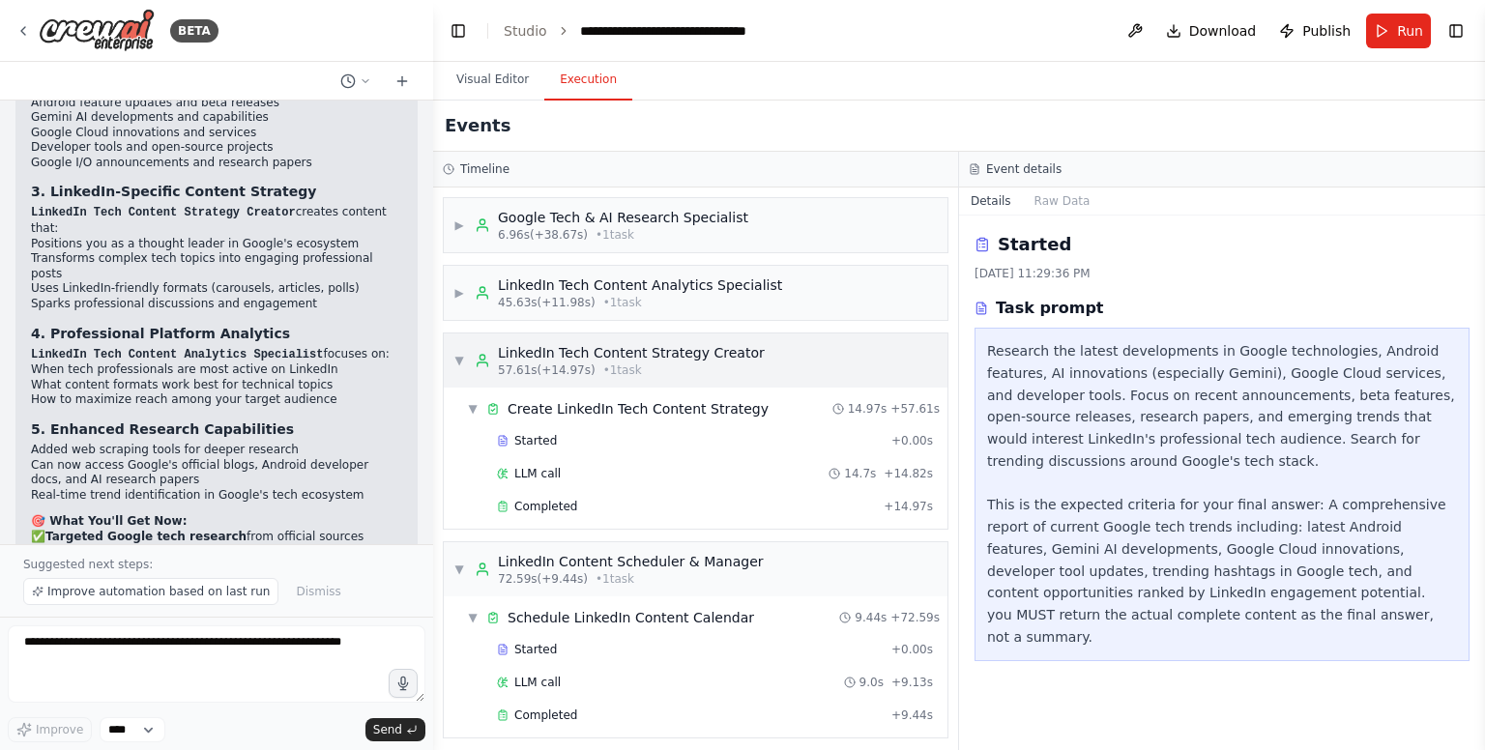
click at [462, 353] on span "▼" at bounding box center [460, 360] width 12 height 15
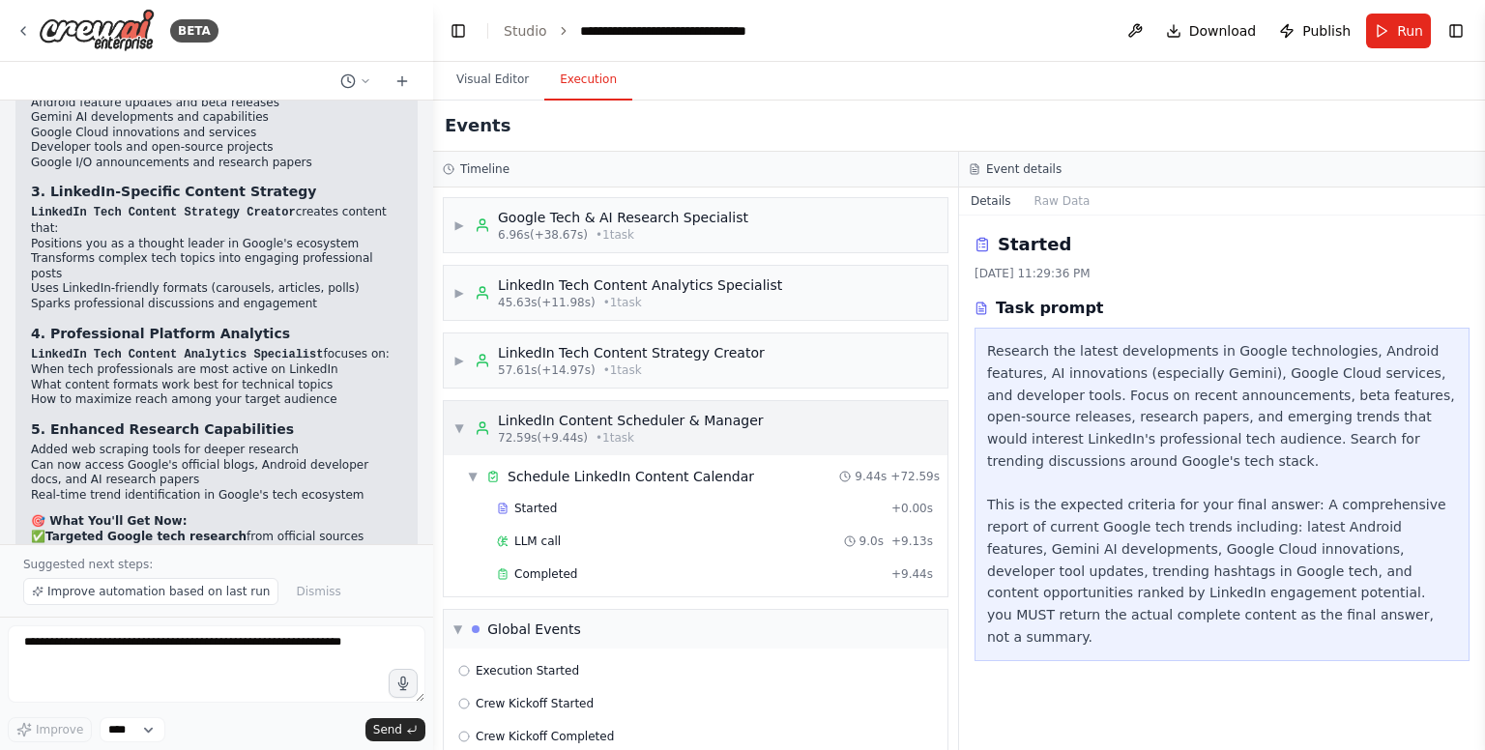
click at [464, 426] on span "▼" at bounding box center [460, 428] width 12 height 15
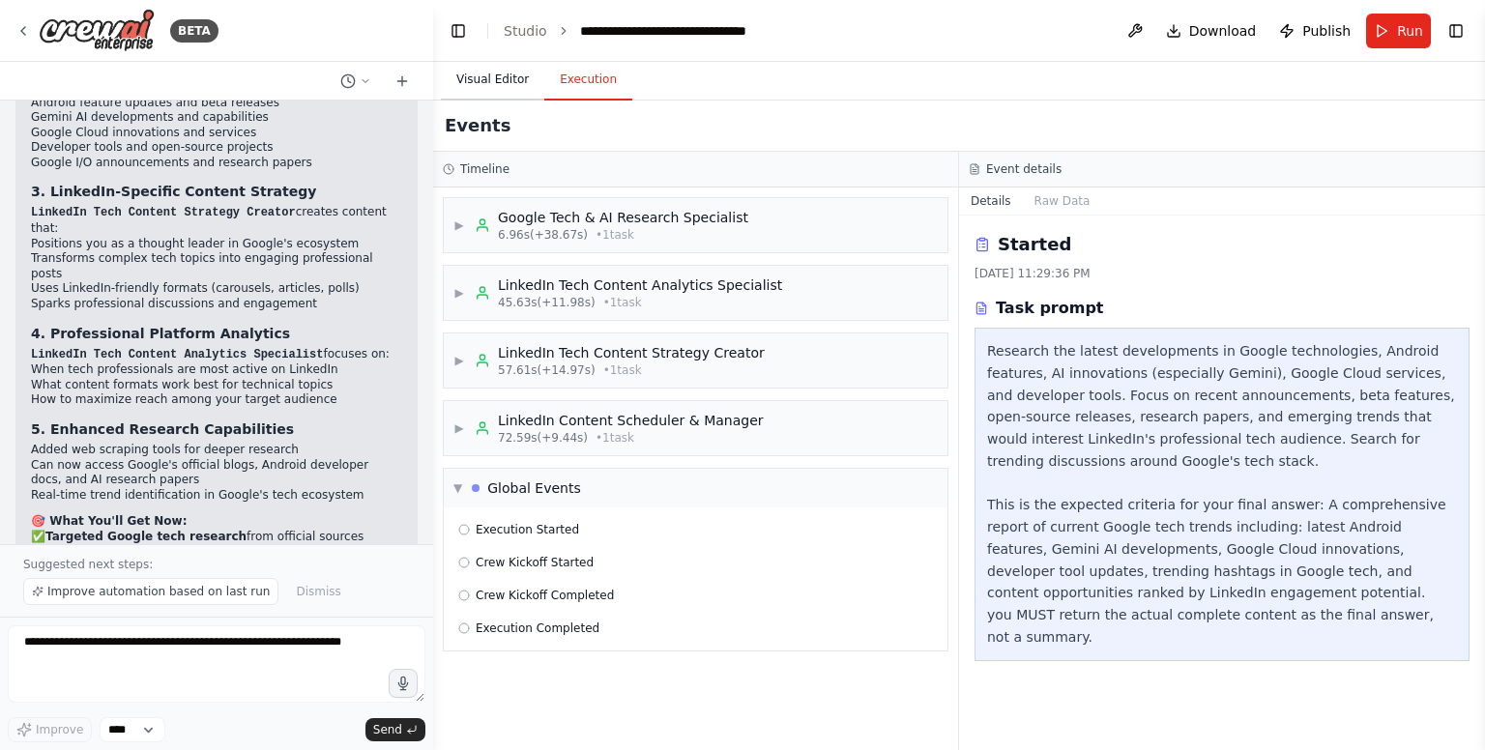
click at [503, 74] on button "Visual Editor" at bounding box center [492, 80] width 103 height 41
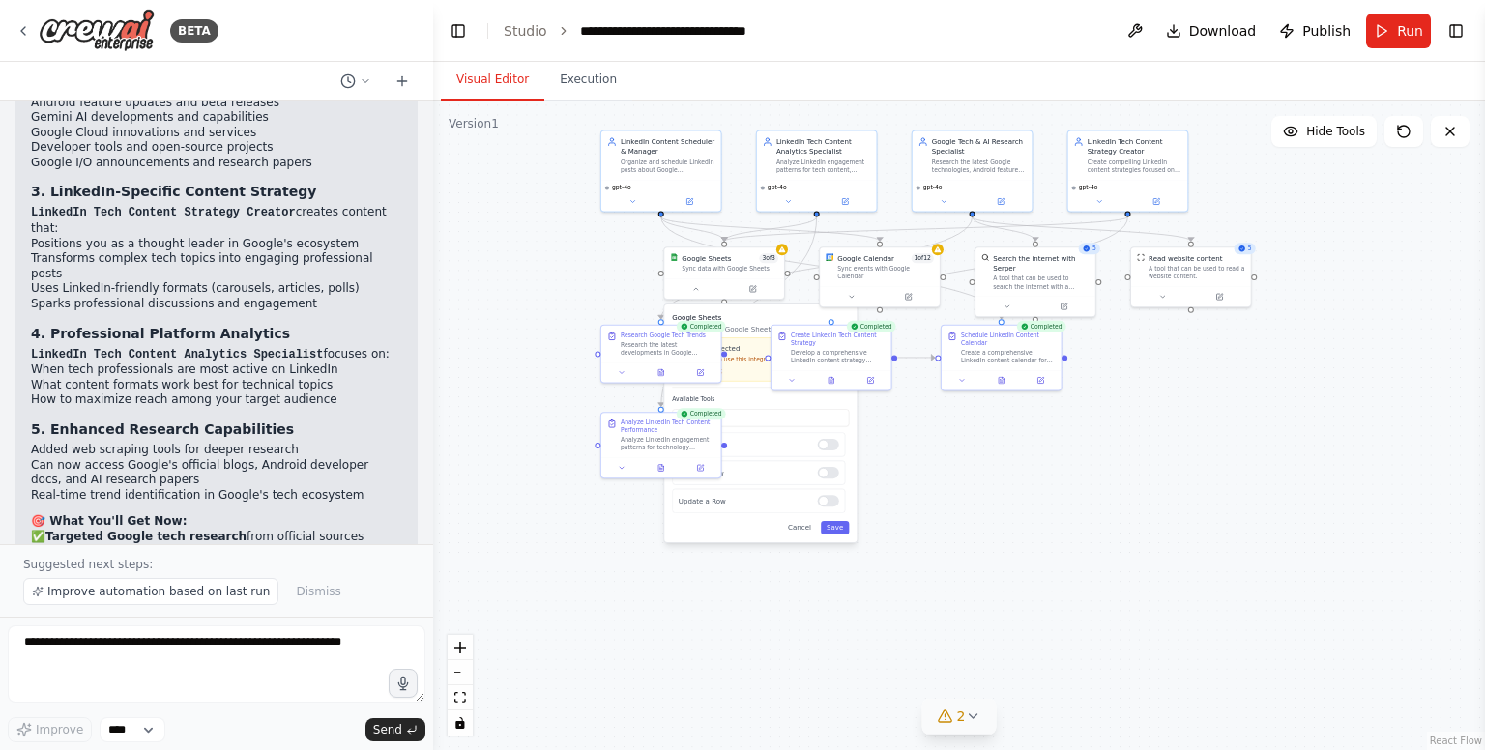
drag, startPoint x: 971, startPoint y: 599, endPoint x: 941, endPoint y: 419, distance: 182.3
click at [941, 419] on div ".deletable-edge-delete-btn { width: 20px; height: 20px; border: 0px solid #ffff…" at bounding box center [959, 426] width 1052 height 650
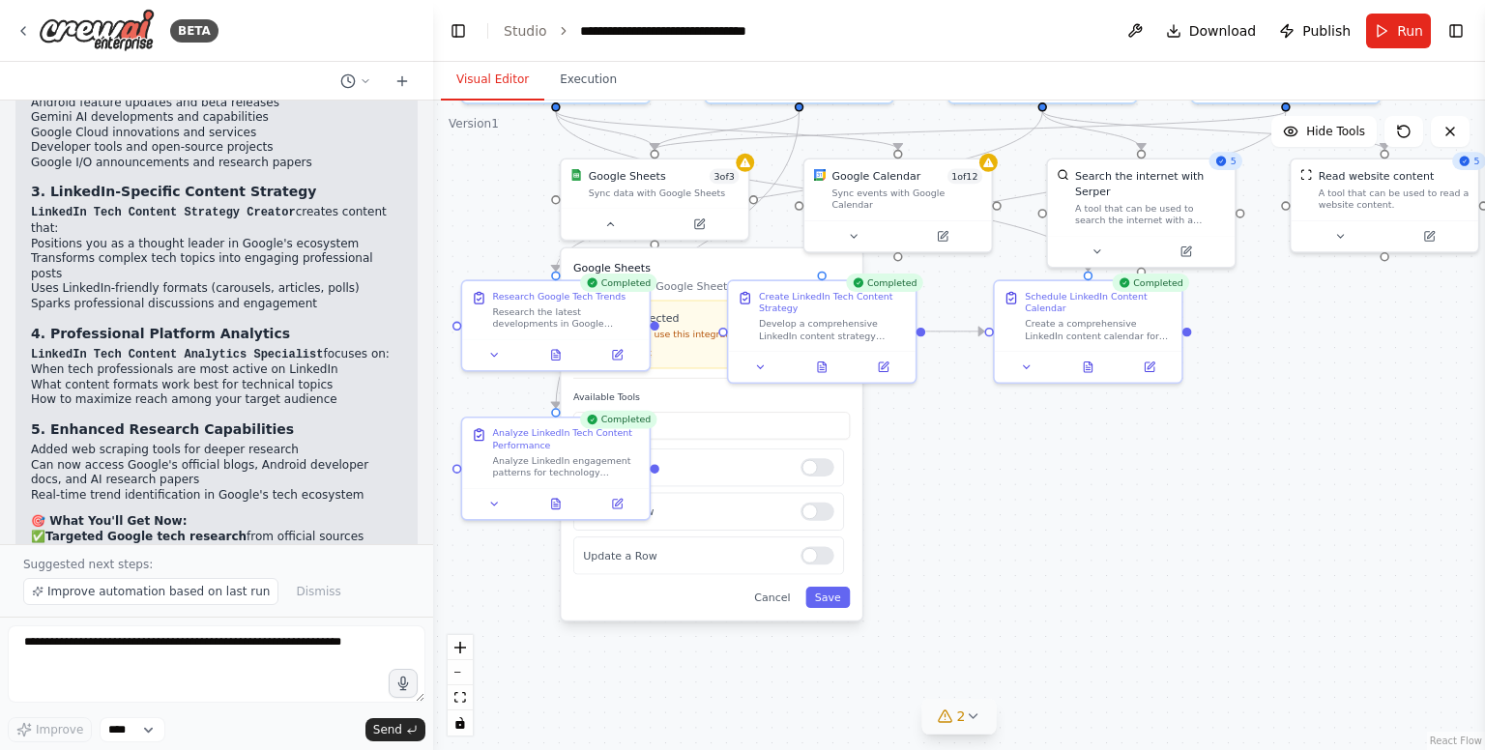
drag, startPoint x: 941, startPoint y: 419, endPoint x: 998, endPoint y: 498, distance: 97.7
click at [998, 498] on div ".deletable-edge-delete-btn { width: 20px; height: 20px; border: 0px solid #ffff…" at bounding box center [959, 426] width 1052 height 650
click at [1086, 368] on icon at bounding box center [1088, 364] width 8 height 10
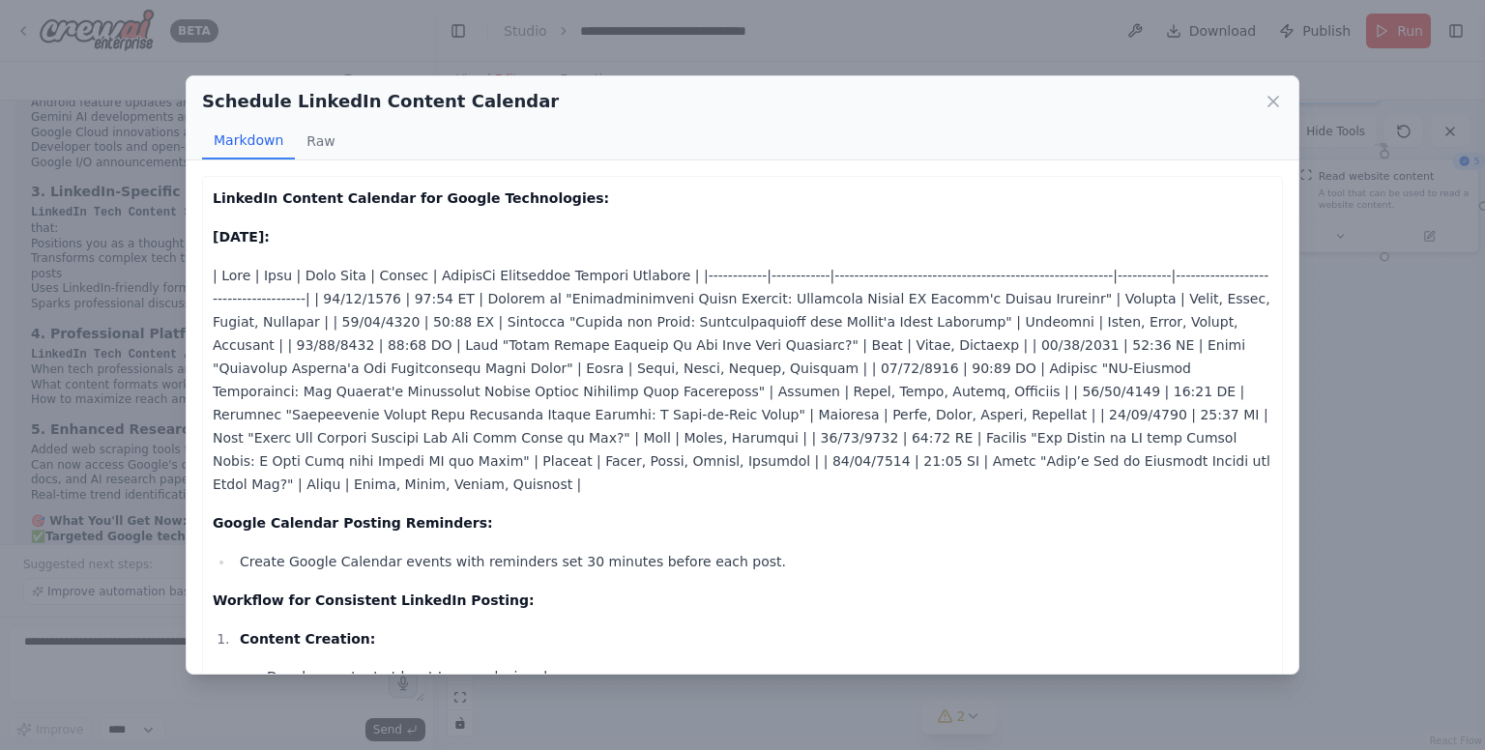
click at [1041, 306] on p at bounding box center [743, 380] width 1060 height 232
click at [323, 140] on button "Raw" at bounding box center [320, 141] width 51 height 37
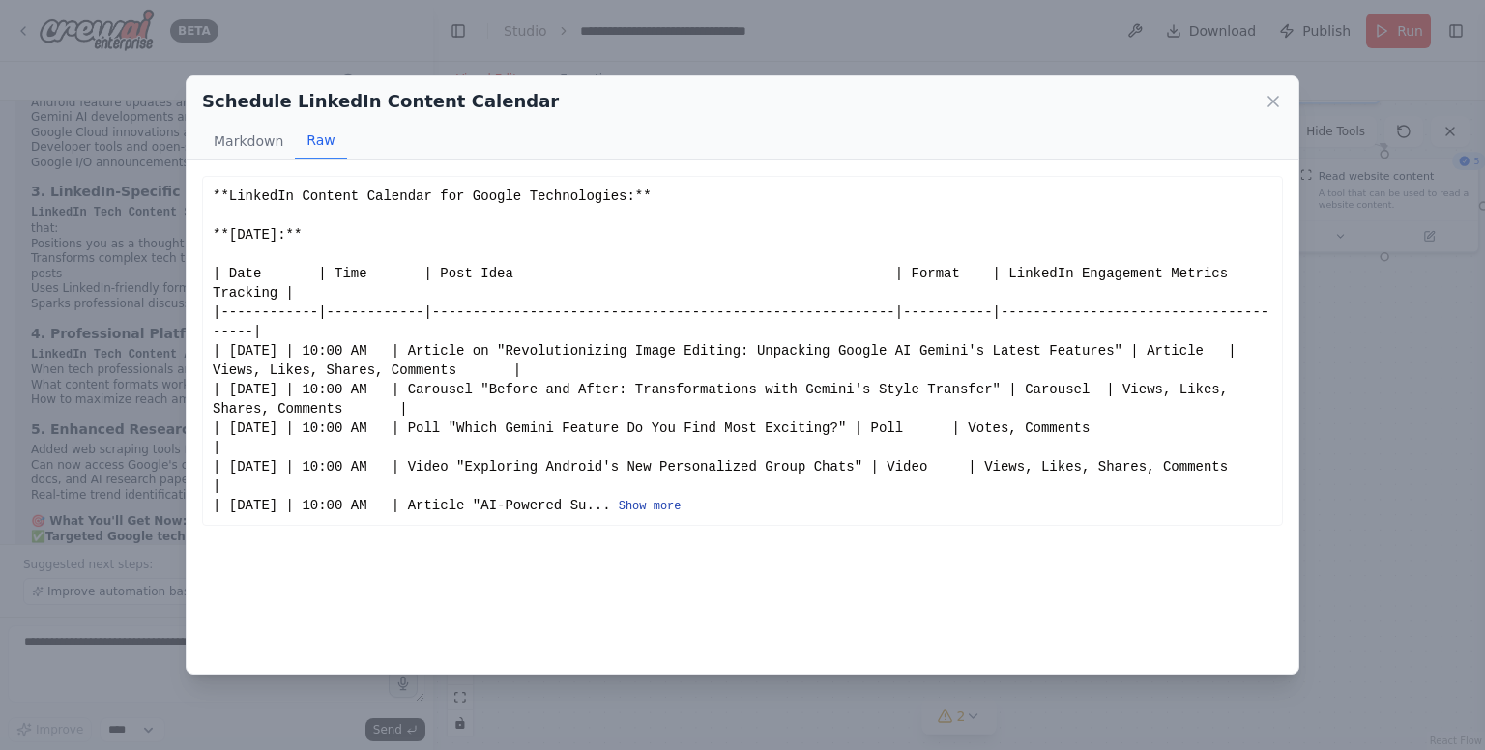
click at [662, 499] on button "Show more" at bounding box center [650, 506] width 63 height 15
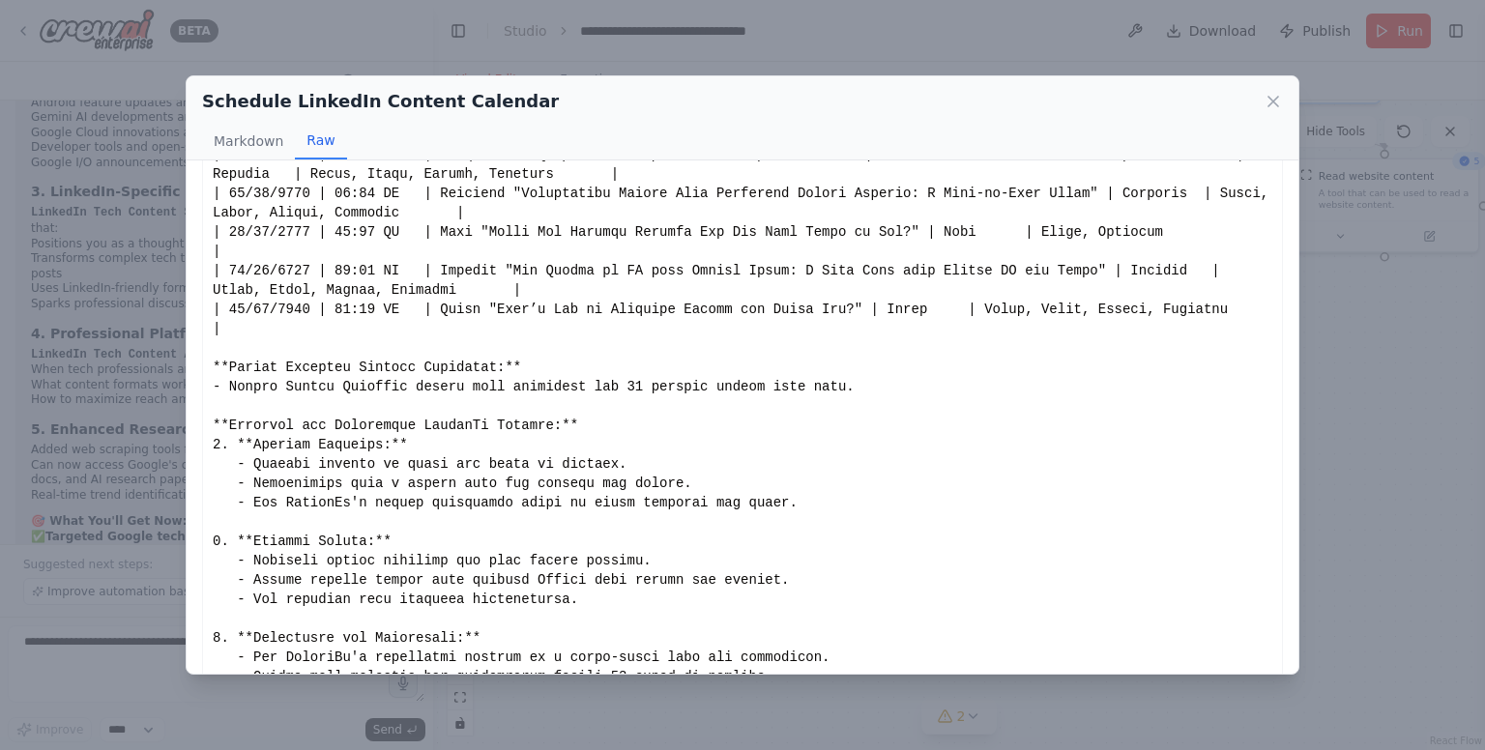
scroll to position [445, 0]
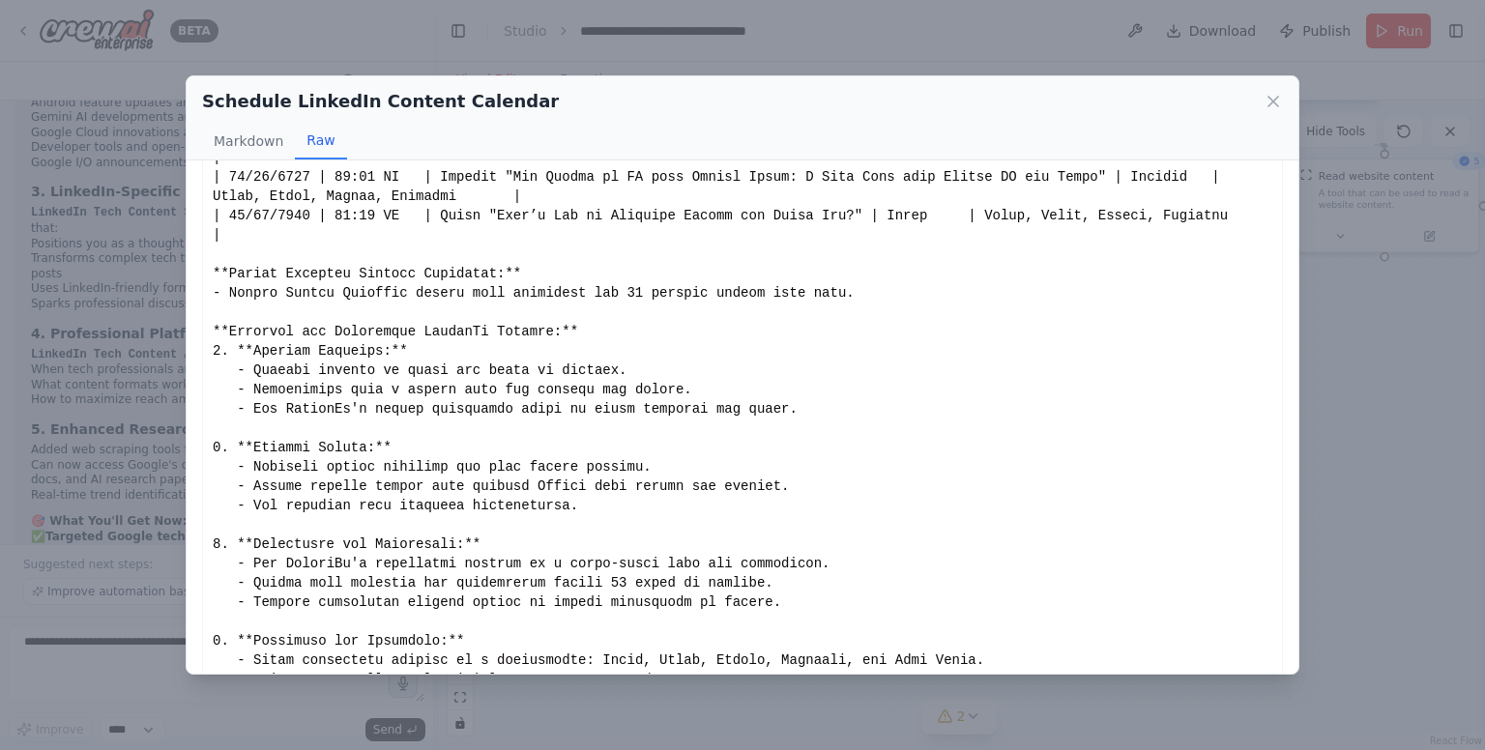
click at [1276, 101] on icon at bounding box center [1273, 101] width 19 height 19
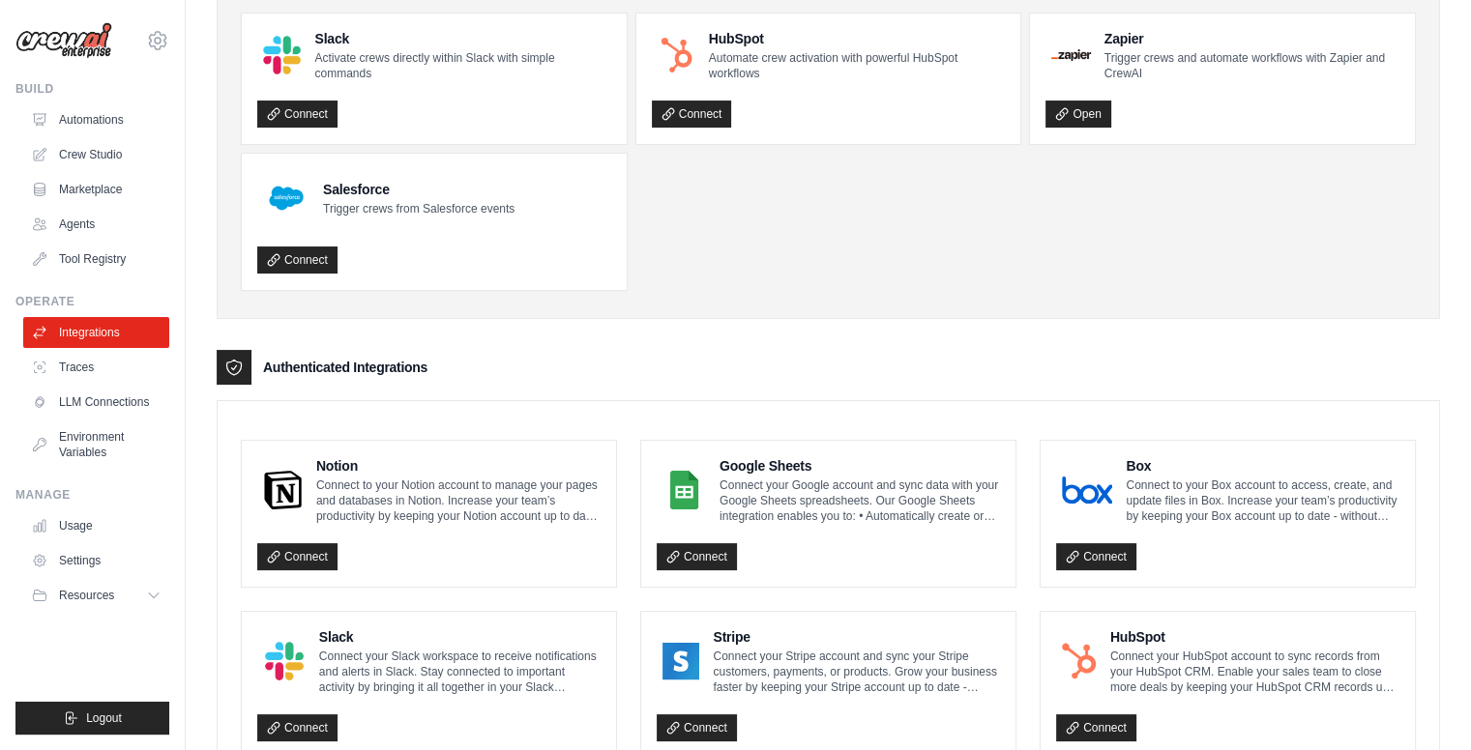
click at [463, 362] on div "Authenticated Integrations" at bounding box center [828, 367] width 1223 height 35
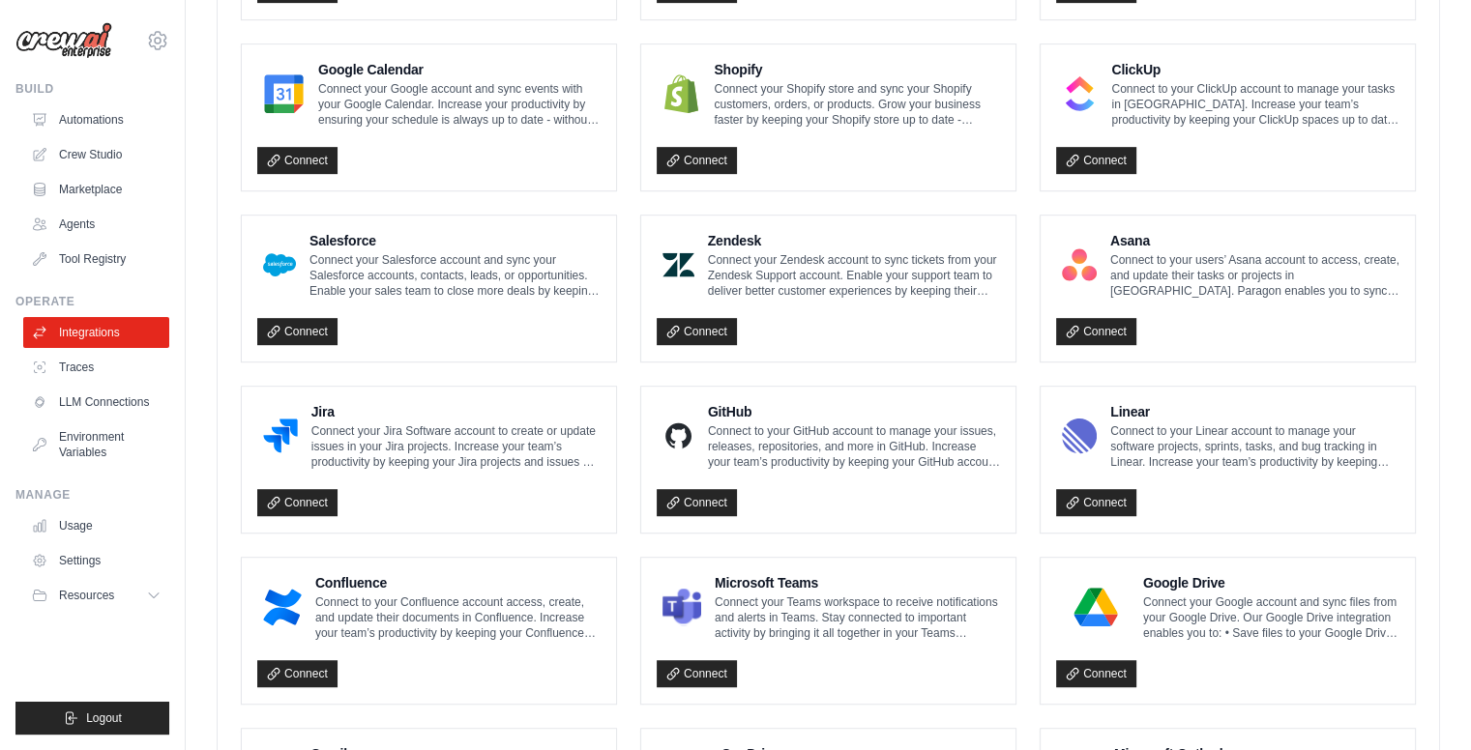
scroll to position [946, 0]
